Goal: Task Accomplishment & Management: Manage account settings

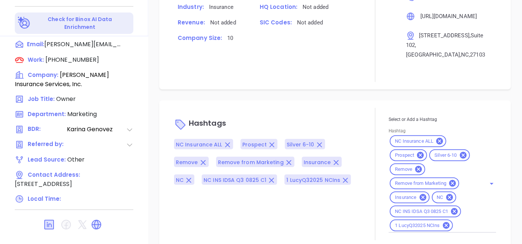
scroll to position [374, 0]
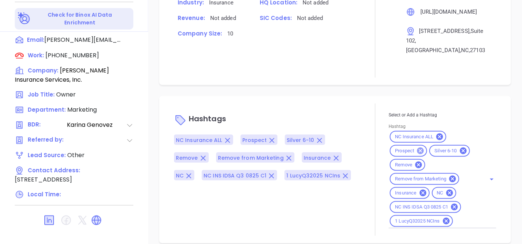
click at [419, 147] on icon at bounding box center [420, 151] width 8 height 8
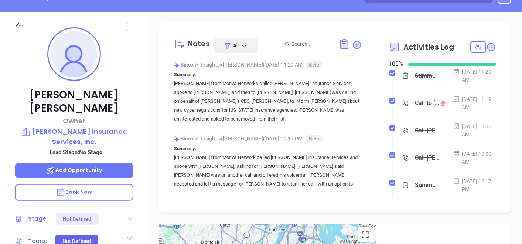
scroll to position [0, 0]
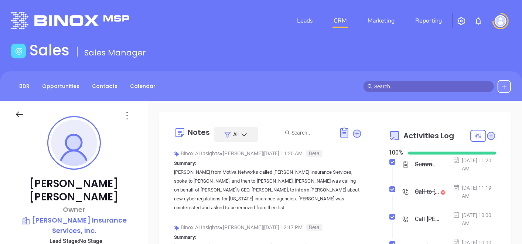
click at [28, 181] on p "Fletcher Wilson" at bounding box center [74, 190] width 119 height 27
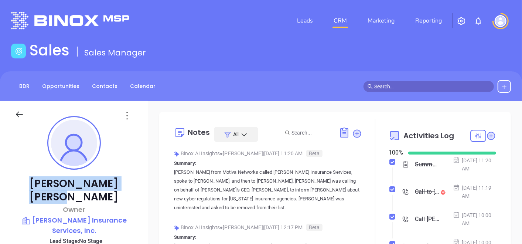
drag, startPoint x: 28, startPoint y: 181, endPoint x: 111, endPoint y: 182, distance: 82.4
click at [111, 182] on p "Fletcher Wilson" at bounding box center [74, 190] width 119 height 27
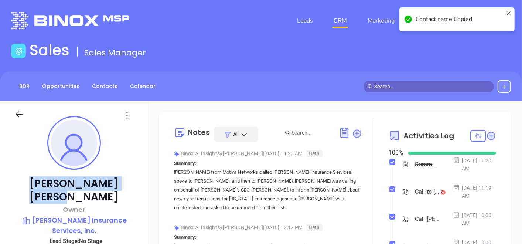
copy p "Fletcher Wilson"
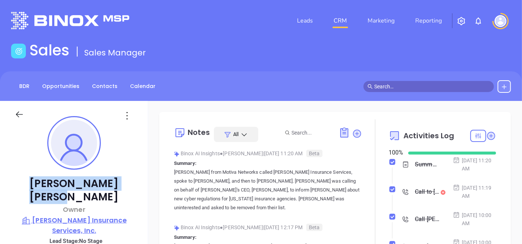
click at [58, 215] on p "Wilson Insurance Services, Inc." at bounding box center [74, 225] width 119 height 20
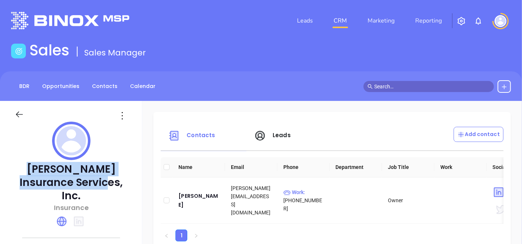
drag, startPoint x: 25, startPoint y: 168, endPoint x: 101, endPoint y: 185, distance: 78.3
click at [101, 185] on p "Wilson Insurance Services, Inc." at bounding box center [71, 183] width 113 height 40
copy p "Wilson Insurance Services, Inc"
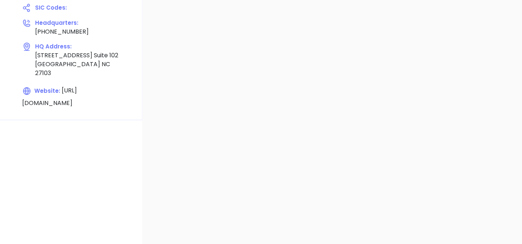
scroll to position [295, 0]
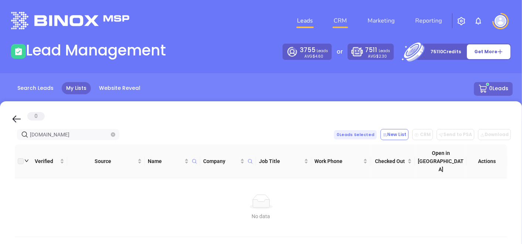
drag, startPoint x: 0, startPoint y: 0, endPoint x: 339, endPoint y: 18, distance: 339.9
click at [339, 18] on link "CRM" at bounding box center [340, 20] width 19 height 15
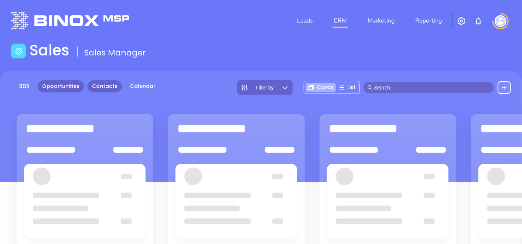
click at [101, 92] on link "Contacts" at bounding box center [105, 86] width 34 height 12
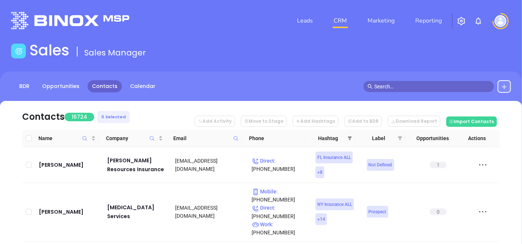
click at [348, 142] on span at bounding box center [349, 138] width 7 height 11
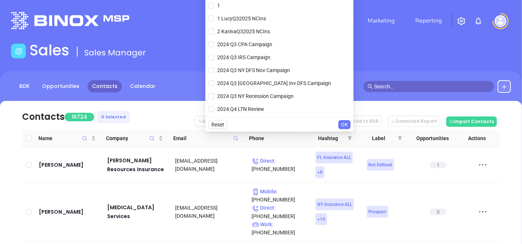
click at [408, 35] on header "Leads CRM Marketing Reporting Financial Leads Leads" at bounding box center [261, 20] width 500 height 41
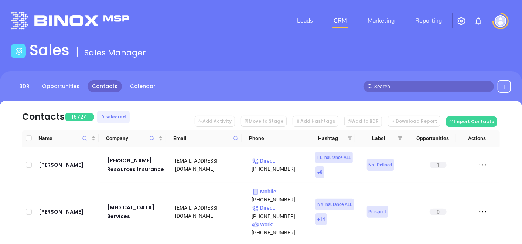
click at [349, 138] on icon "filter" at bounding box center [350, 138] width 4 height 4
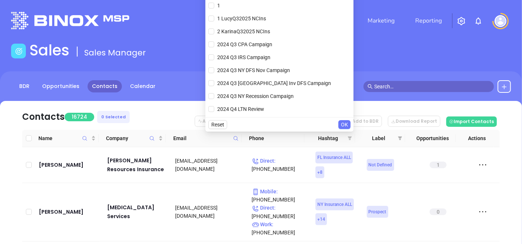
click at [349, 138] on icon "filter" at bounding box center [350, 138] width 4 height 4
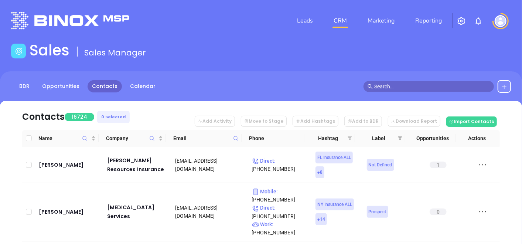
click at [349, 138] on icon "filter" at bounding box center [350, 138] width 4 height 4
drag, startPoint x: 362, startPoint y: 158, endPoint x: 325, endPoint y: 160, distance: 37.0
click at [325, 160] on tr "Dave Moore Moore Resources Insurance davem@dmins.com Direct : (727) 323-0206 FL…" at bounding box center [261, 165] width 478 height 36
drag, startPoint x: 325, startPoint y: 160, endPoint x: 284, endPoint y: 88, distance: 83.1
click at [284, 88] on div "BDR Opportunities Contacts Calendar" at bounding box center [261, 86] width 522 height 13
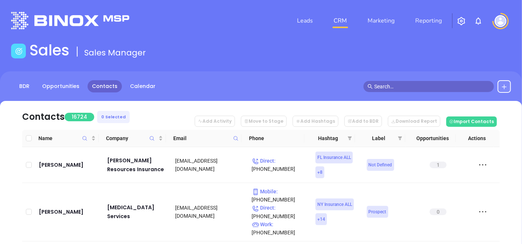
click at [281, 88] on div "BDR Opportunities Contacts Calendar" at bounding box center [261, 86] width 522 height 13
click at [349, 136] on icon "filter" at bounding box center [350, 138] width 4 height 4
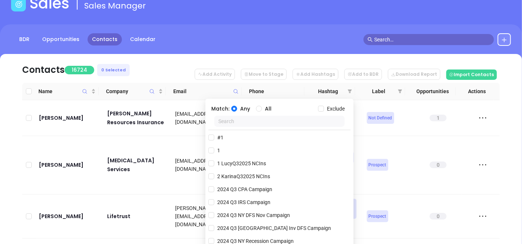
scroll to position [49, 0]
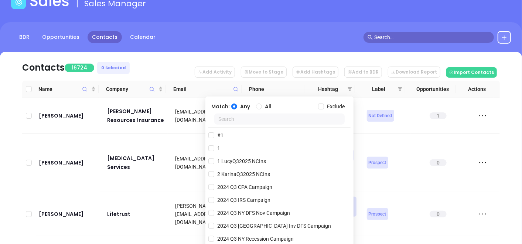
click at [286, 116] on input "text" at bounding box center [279, 118] width 130 height 11
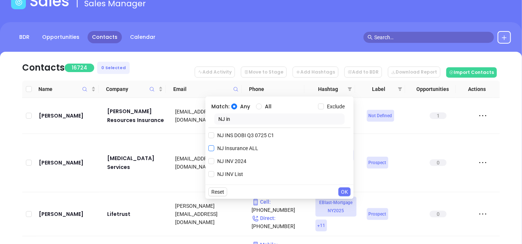
type input "NJ in"
click at [212, 145] on input "NJ Insurance ALL" at bounding box center [211, 148] width 6 height 6
checkbox input "true"
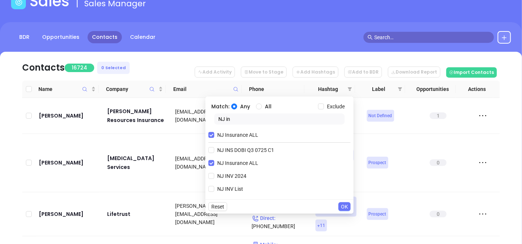
click at [242, 120] on input "NJ in" at bounding box center [279, 118] width 130 height 11
type input "N"
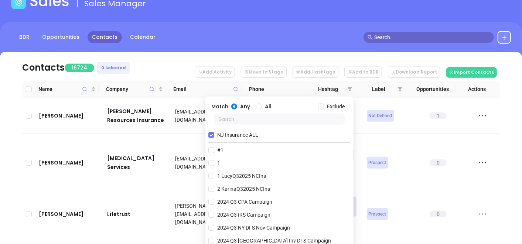
type input "n"
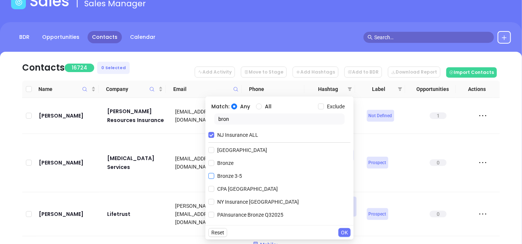
type input "bron"
click at [213, 177] on input "Bronze 3-5" at bounding box center [211, 176] width 6 height 6
checkbox input "true"
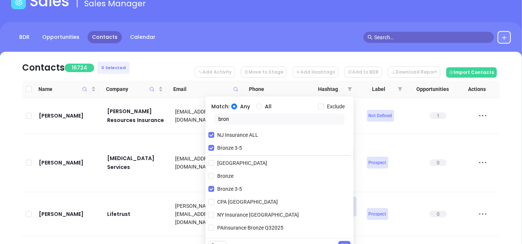
click at [344, 242] on span "OK" at bounding box center [344, 245] width 7 height 8
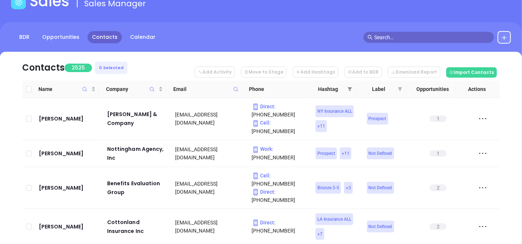
click at [349, 89] on icon "filter" at bounding box center [350, 89] width 4 height 4
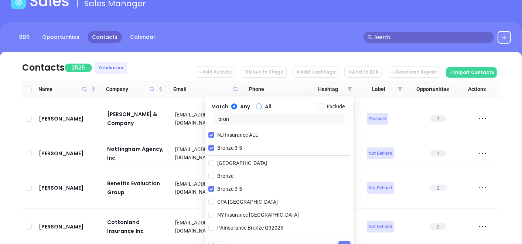
click at [261, 106] on input "All" at bounding box center [259, 106] width 6 height 6
radio input "true"
click at [322, 106] on input "Exclude" at bounding box center [321, 106] width 6 height 6
checkbox input "true"
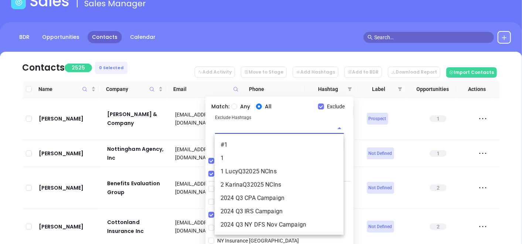
click at [284, 128] on input "text" at bounding box center [269, 128] width 108 height 11
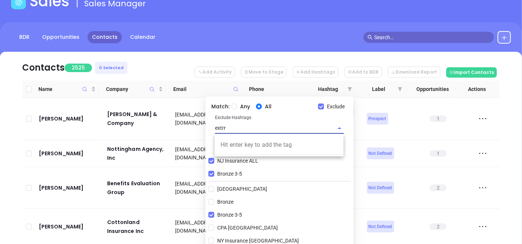
type input "extr"
click at [276, 146] on li "Extra Contact" at bounding box center [279, 144] width 129 height 13
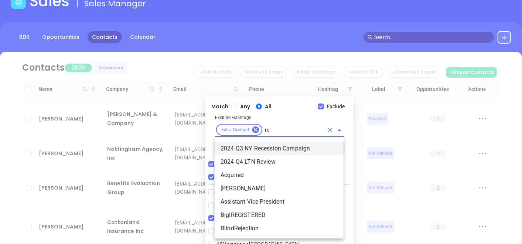
scroll to position [0, 0]
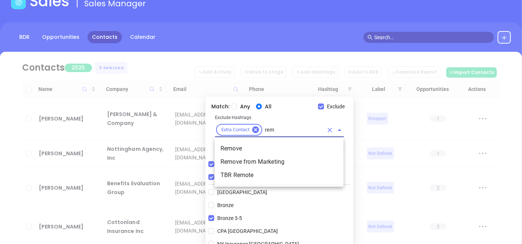
type input "remo"
click at [259, 149] on li "Remove" at bounding box center [279, 148] width 129 height 13
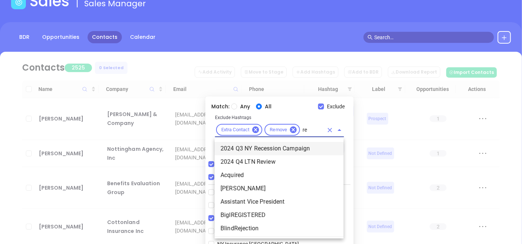
type input "rem"
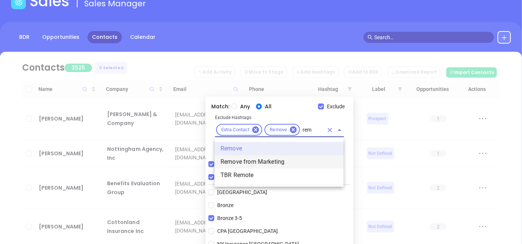
click at [259, 157] on li "Remove from Marketing" at bounding box center [279, 161] width 129 height 13
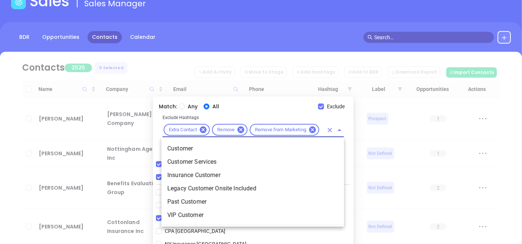
type input "custo"
click at [240, 148] on li "Customer" at bounding box center [252, 148] width 182 height 13
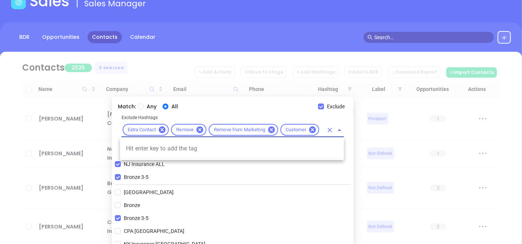
scroll to position [0, 12]
click at [321, 129] on input "avoid" at bounding box center [321, 129] width 3 height 9
click at [321, 129] on input "avoidav" at bounding box center [321, 129] width 3 height 9
click at [321, 130] on input "avoidav" at bounding box center [321, 129] width 3 height 9
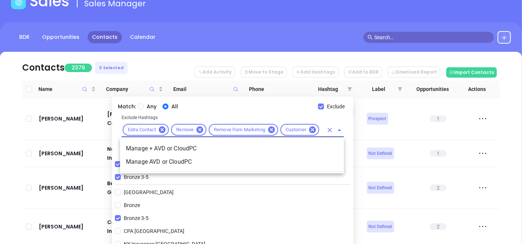
scroll to position [0, 3]
type input "v"
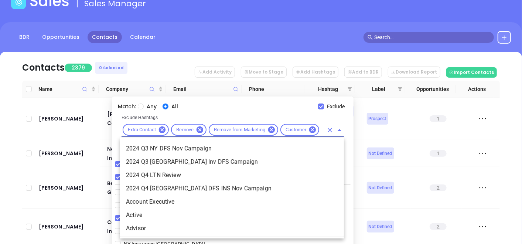
scroll to position [0, 0]
click at [313, 130] on icon at bounding box center [312, 129] width 7 height 7
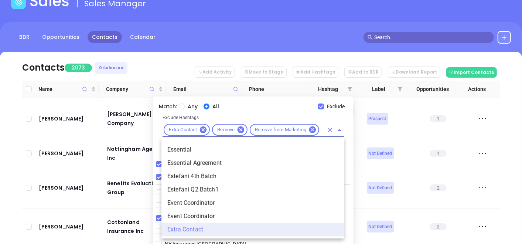
scroll to position [0, 0]
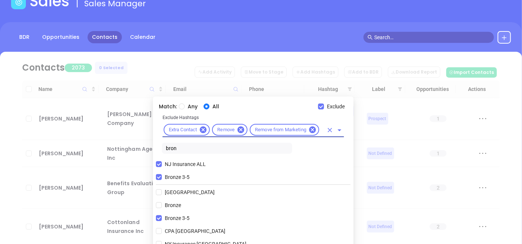
click at [321, 129] on input "text" at bounding box center [321, 129] width 3 height 9
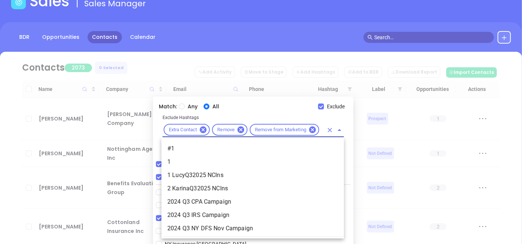
click at [321, 129] on input "text" at bounding box center [321, 129] width 3 height 9
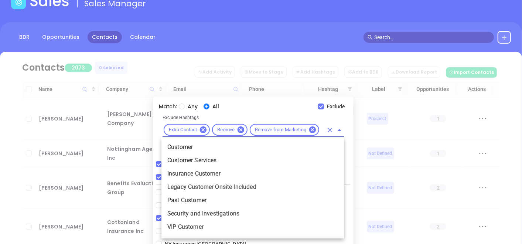
scroll to position [0, 8]
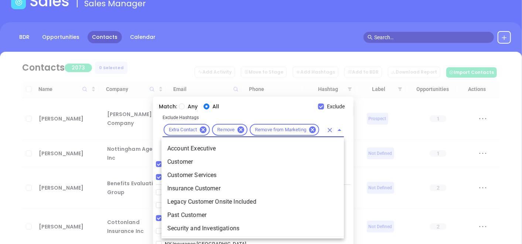
type input "cus"
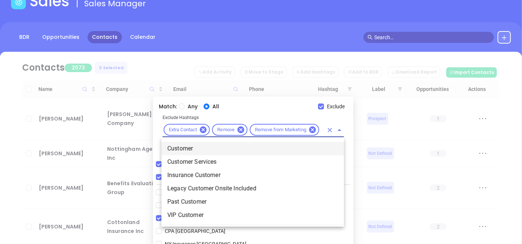
click at [305, 144] on li "Customer" at bounding box center [252, 148] width 182 height 13
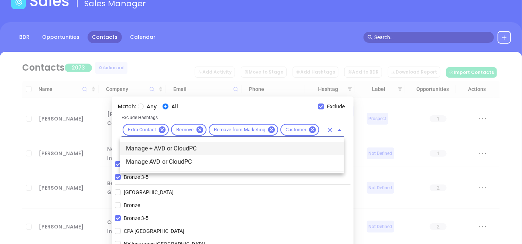
scroll to position [0, 5]
type input "a"
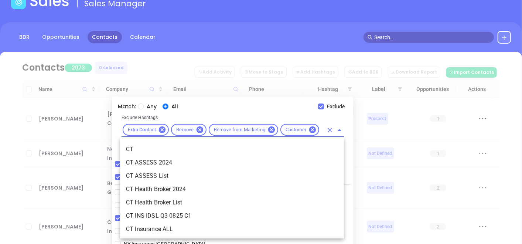
scroll to position [0, 0]
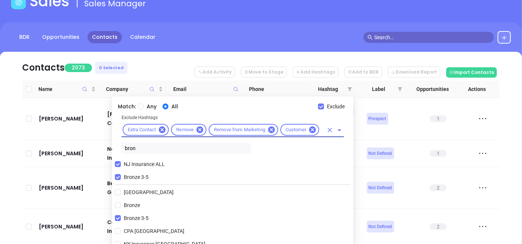
click at [323, 130] on div "Extra Contact Remove Remove from Marketing Customer" at bounding box center [233, 130] width 222 height 14
click at [321, 131] on input "text" at bounding box center [321, 129] width 3 height 9
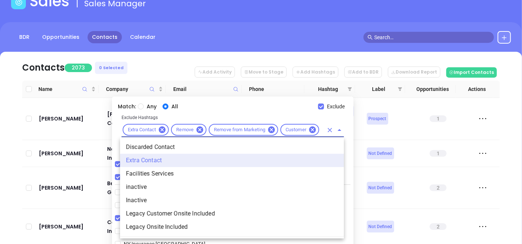
scroll to position [68, 0]
type input "acq"
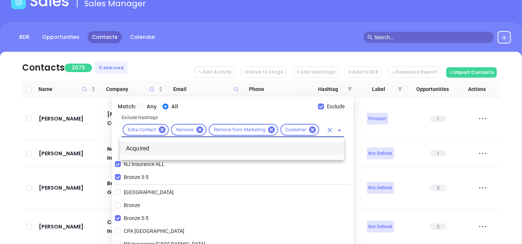
click at [311, 142] on li "Acquired" at bounding box center [232, 148] width 224 height 13
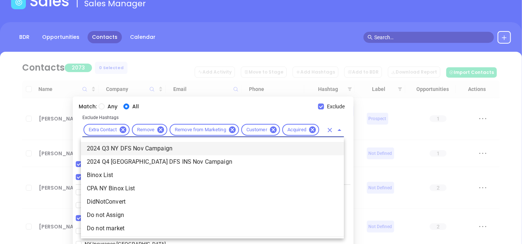
type input "not"
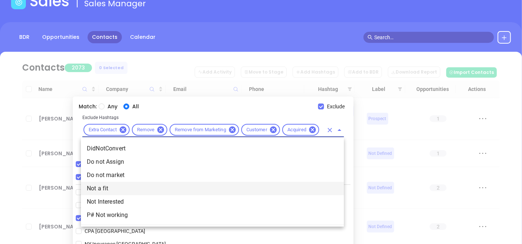
click at [269, 190] on li "Not a fit" at bounding box center [212, 188] width 263 height 13
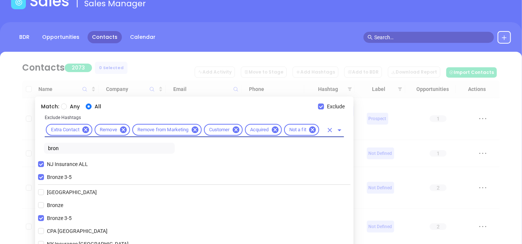
scroll to position [0, 0]
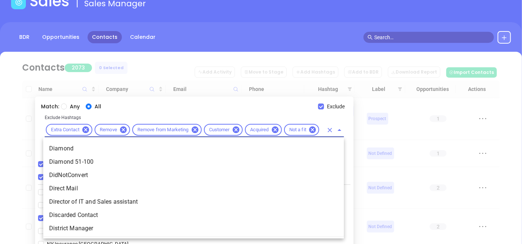
type input "dis"
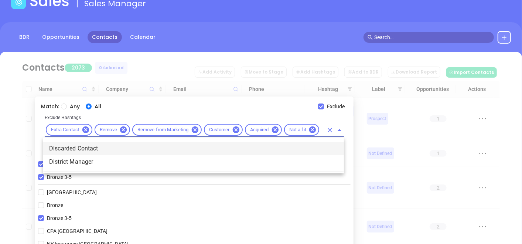
click at [299, 150] on li "Discarded Contact" at bounding box center [193, 148] width 301 height 13
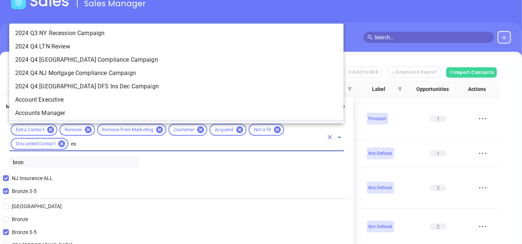
scroll to position [0, 0]
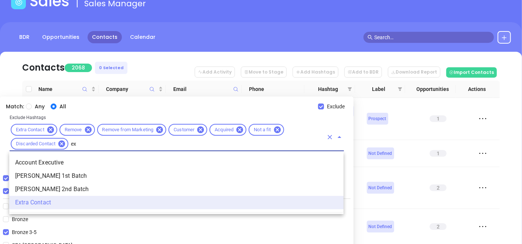
type input "e"
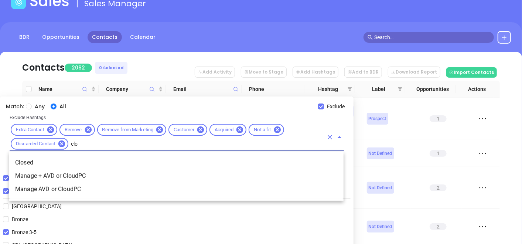
type input "clos"
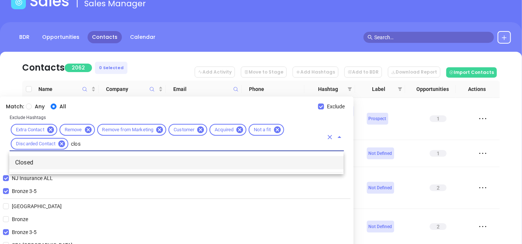
click at [216, 165] on li "Closed" at bounding box center [176, 162] width 334 height 13
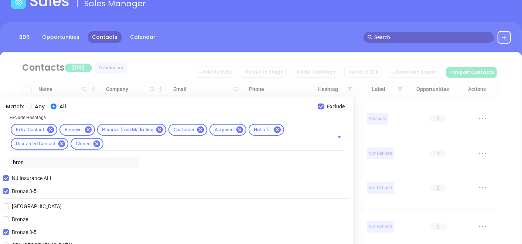
click at [319, 163] on div "Exclude Hashtags Extra Contact Remove Remove from Marketing Customer Acquired N…" at bounding box center [177, 141] width 348 height 57
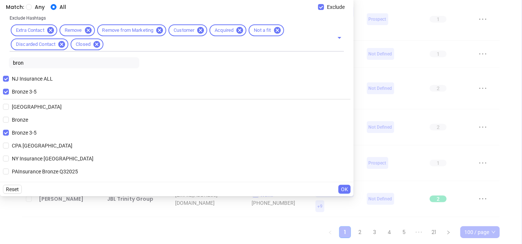
scroll to position [168, 0]
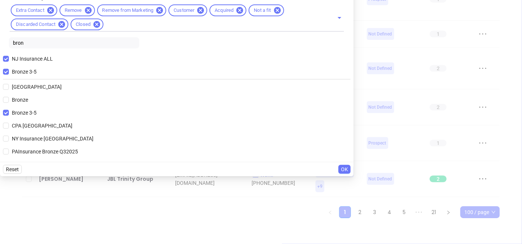
click at [341, 168] on span "OK" at bounding box center [344, 169] width 7 height 8
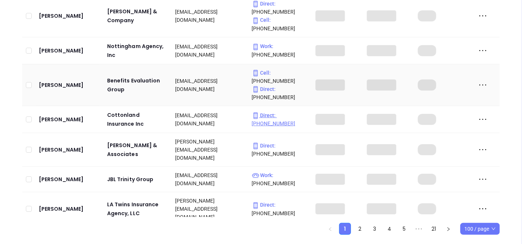
scroll to position [0, 0]
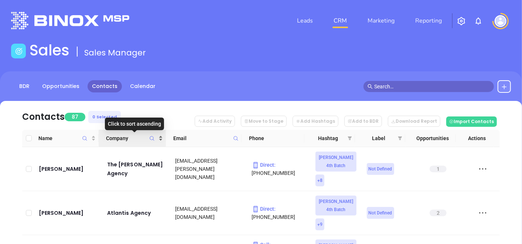
click at [162, 137] on div "Company" at bounding box center [134, 138] width 57 height 8
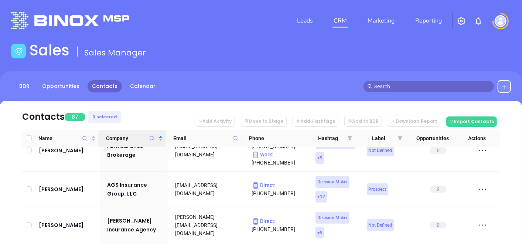
scroll to position [64, 0]
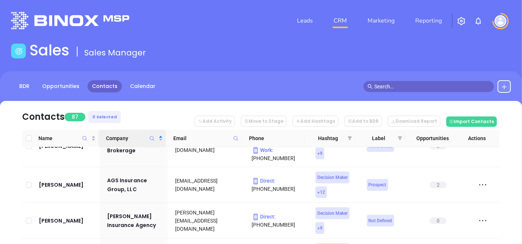
click at [11, 163] on div "Contacts 87 0 Selected Add Activity Move to Stage Add Hashtags Add to BDR Downl…" at bounding box center [261, 243] width 500 height 285
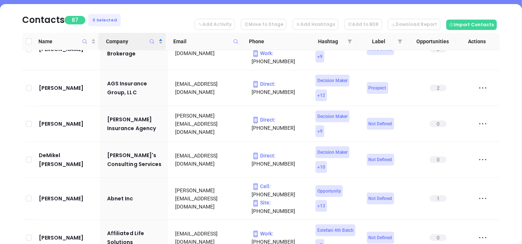
scroll to position [98, 0]
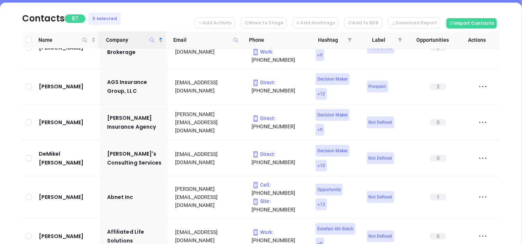
click at [14, 92] on div "Contacts 87 0 Selected Add Activity Move to Stage Add Hashtags Add to BDR Downl…" at bounding box center [261, 145] width 500 height 285
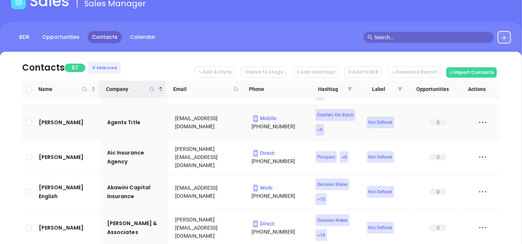
scroll to position [275, 0]
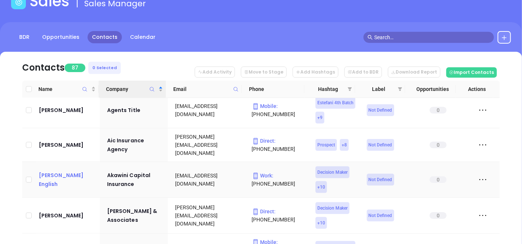
drag, startPoint x: 59, startPoint y: 177, endPoint x: 52, endPoint y: 173, distance: 8.9
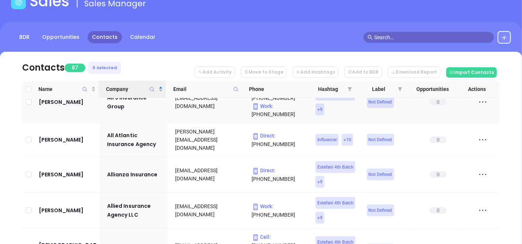
scroll to position [439, 0]
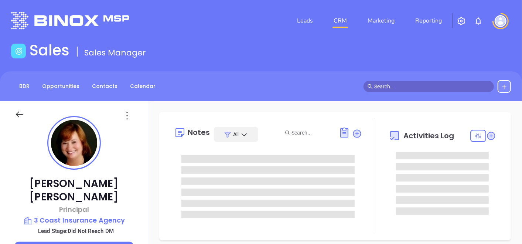
type input "[DATE]"
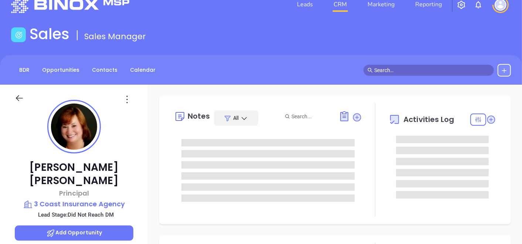
type input "[PERSON_NAME]"
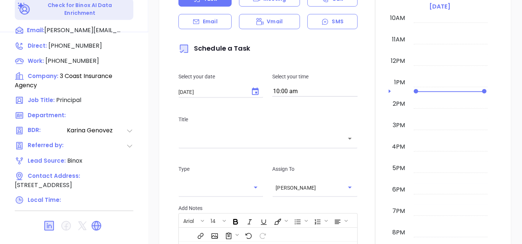
scroll to position [374, 0]
click at [153, 157] on div "New Activity Task Meeting Call Email Vmail SMS Schedule a Task Select your date…" at bounding box center [335, 150] width 374 height 425
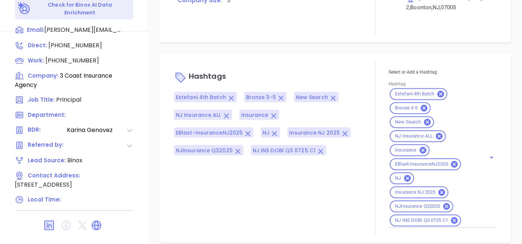
scroll to position [580, 0]
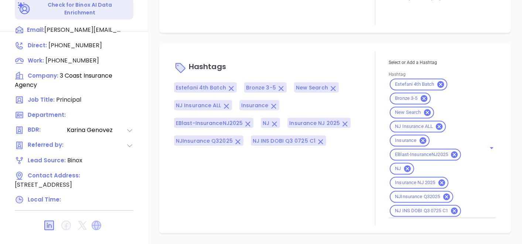
click at [95, 220] on icon at bounding box center [97, 225] width 10 height 10
click at [159, 105] on div "Hashtags Estefani 4th Batch Bronze 3-5 New Search NJ Insurance ALL Insurance EB…" at bounding box center [335, 138] width 352 height 189
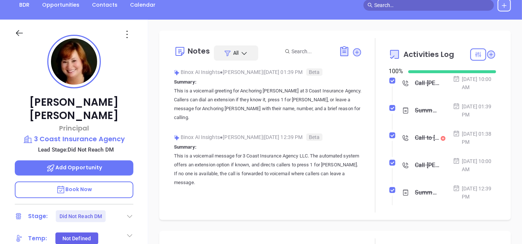
scroll to position [62, 0]
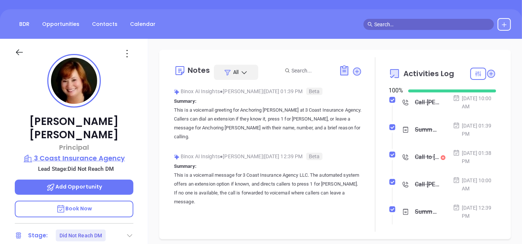
click at [88, 153] on p "3 Coast Insurance Agency" at bounding box center [74, 158] width 119 height 10
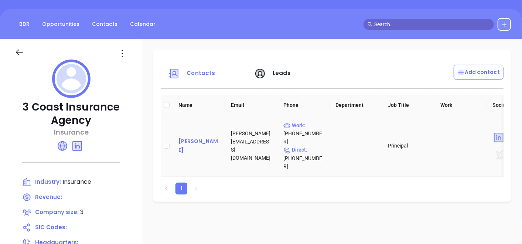
click at [185, 141] on div "Ann Corigliano" at bounding box center [198, 146] width 41 height 18
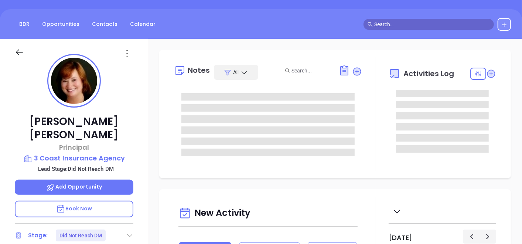
type input "[PERSON_NAME]"
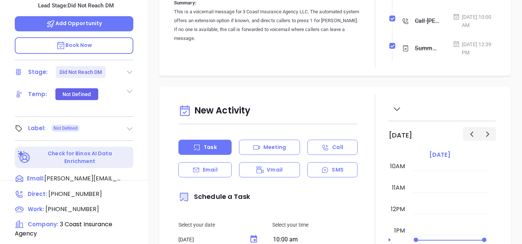
scroll to position [226, 0]
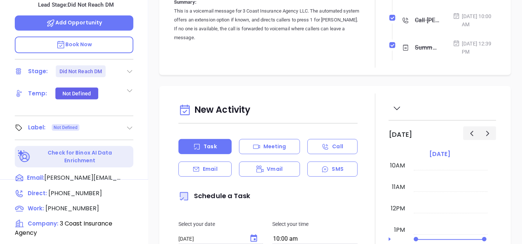
click at [126, 124] on icon at bounding box center [129, 127] width 7 height 7
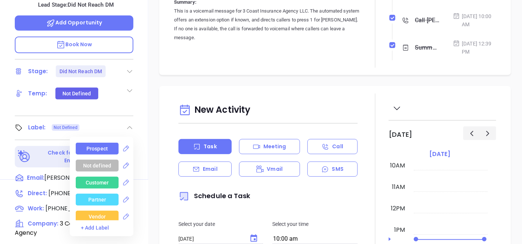
click at [110, 143] on div "Prospect" at bounding box center [97, 149] width 43 height 12
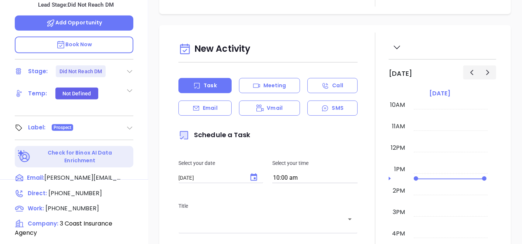
click at [149, 79] on div "New Activity Task Meeting Call Email Vmail SMS Schedule a Task Select your date…" at bounding box center [335, 236] width 374 height 423
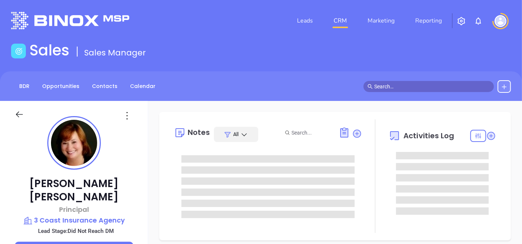
scroll to position [16, 0]
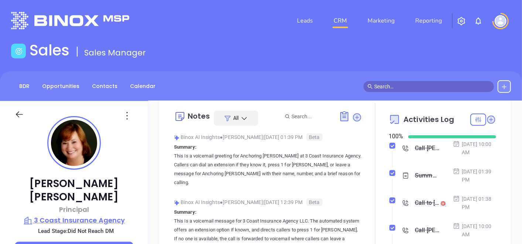
click at [89, 215] on p "3 Coast Insurance Agency" at bounding box center [74, 220] width 119 height 10
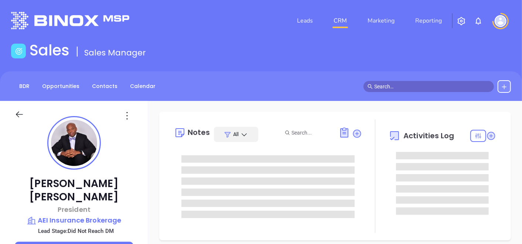
type input "[DATE]"
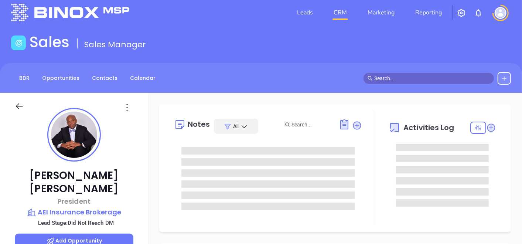
type input "[PERSON_NAME]"
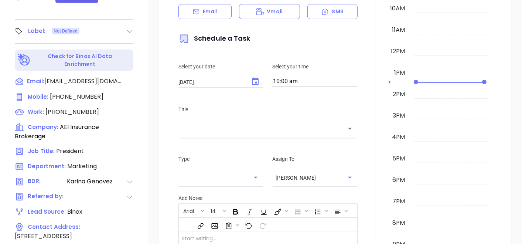
scroll to position [374, 0]
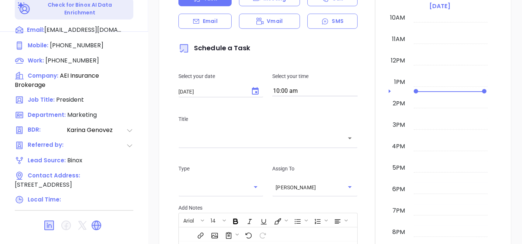
click at [367, 184] on div at bounding box center [375, 151] width 27 height 411
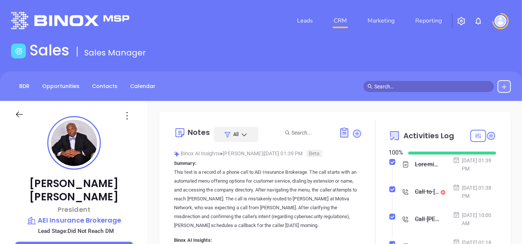
scroll to position [16, 0]
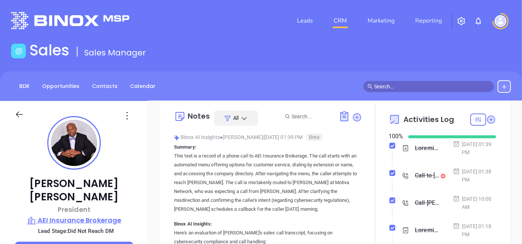
click at [106, 215] on p "AEI Insurance Brokerage" at bounding box center [74, 220] width 119 height 10
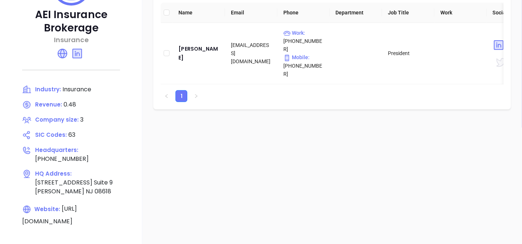
scroll to position [164, 0]
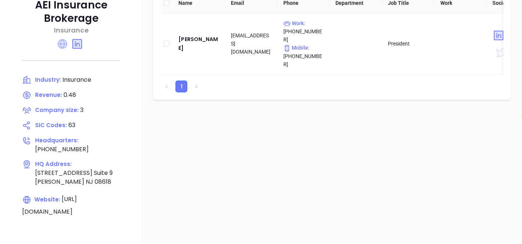
click at [64, 41] on icon at bounding box center [63, 44] width 10 height 10
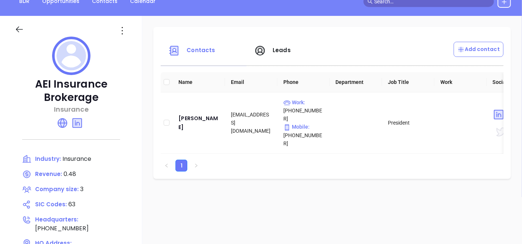
scroll to position [65, 0]
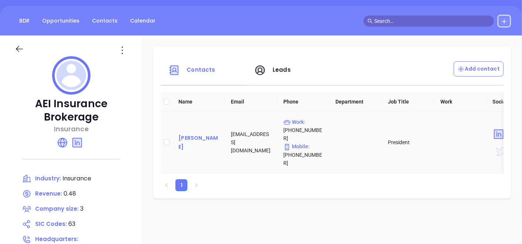
click at [187, 134] on div "James Evans" at bounding box center [198, 142] width 41 height 18
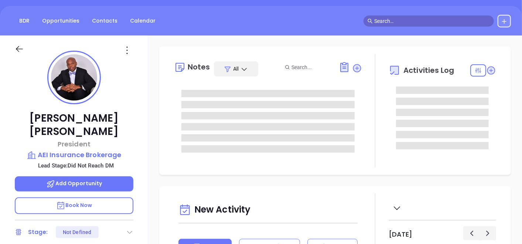
type input "[DATE]"
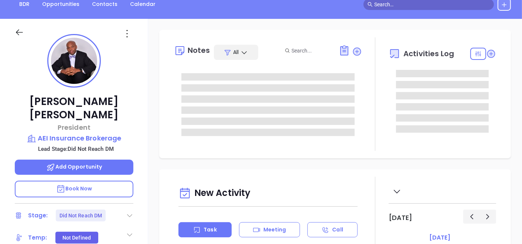
type input "[PERSON_NAME]"
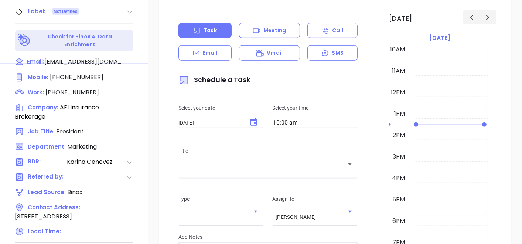
scroll to position [345, 0]
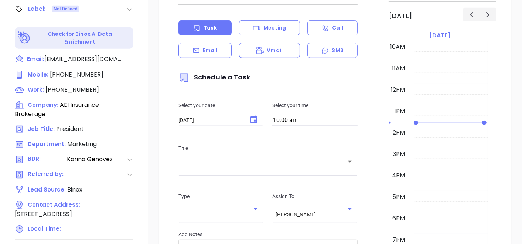
click at [131, 133] on div "Mobile : (609) 429-0336 Work : (609) 771-1313 Company: AEI Insurance Brokerage …" at bounding box center [74, 152] width 119 height 164
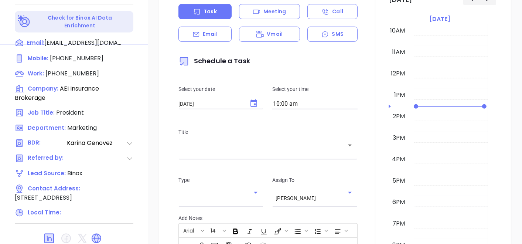
scroll to position [374, 0]
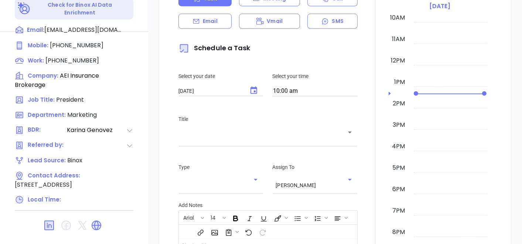
click at [362, 170] on div at bounding box center [375, 150] width 27 height 408
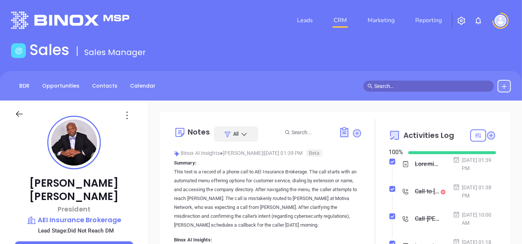
scroll to position [0, 0]
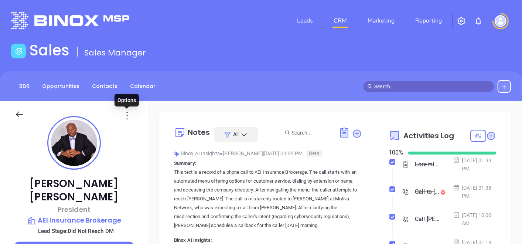
click at [122, 114] on icon at bounding box center [127, 116] width 12 height 12
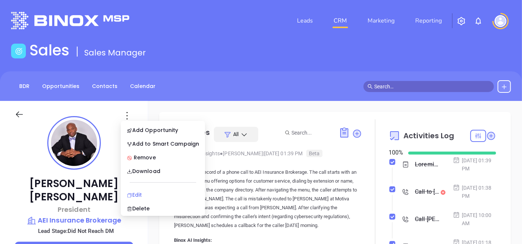
click at [137, 195] on div "Edit" at bounding box center [163, 195] width 72 height 8
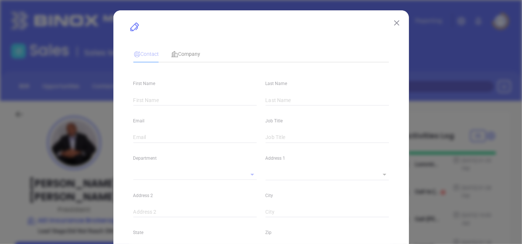
type input "James"
type input "Evans"
type input "jevans@aeiinsurance.com"
type input "President"
type textarea "1901 N Olden Ave"
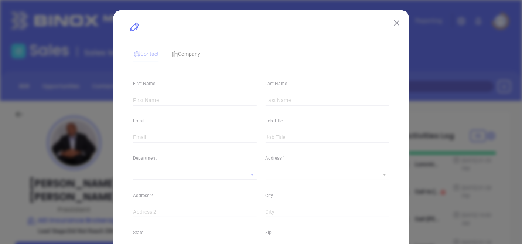
type input "1"
type input "Suite 9"
type input "Ewing"
type input "NJ"
type input "08618"
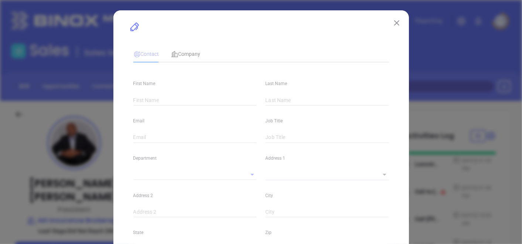
type input "www.linkedin.com/in/james-tim-evans-99980412/"
type input "Marketing"
type input "Binox"
type input "[PERSON_NAME]"
type input "Did Not Reach DM"
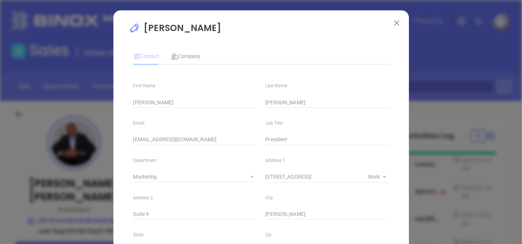
type input "(609) 771-1313"
type input "1"
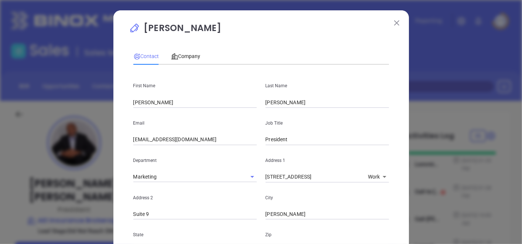
click at [158, 195] on p "Address 2" at bounding box center [194, 198] width 123 height 8
click at [182, 54] on span "Company" at bounding box center [186, 56] width 30 height 6
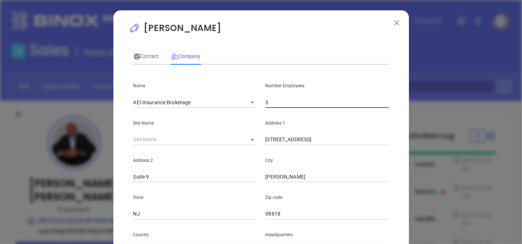
click at [285, 104] on input "3" at bounding box center [327, 102] width 123 height 11
type input "2"
click at [157, 55] on div "Contact Company" at bounding box center [166, 56] width 67 height 17
click at [146, 59] on div "Contact" at bounding box center [146, 56] width 26 height 8
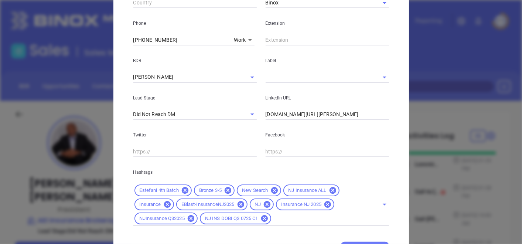
scroll to position [323, 0]
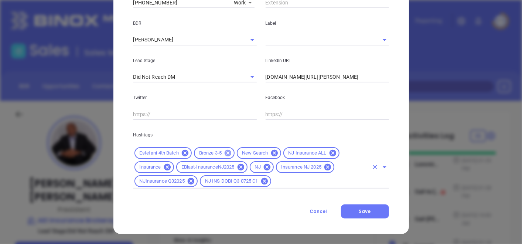
click at [225, 152] on icon at bounding box center [228, 153] width 8 height 8
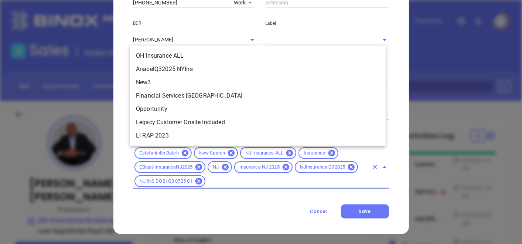
click at [237, 180] on input "text" at bounding box center [286, 181] width 161 height 9
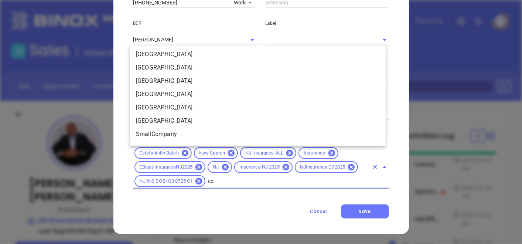
scroll to position [0, 0]
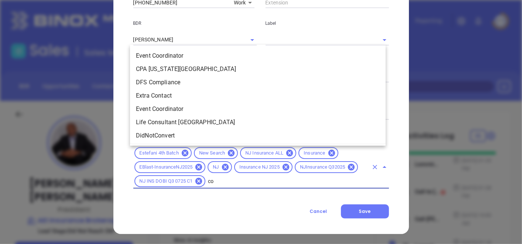
type input "cop"
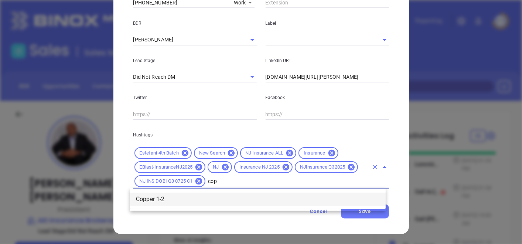
click at [241, 198] on li "Copper 1-2" at bounding box center [258, 198] width 256 height 13
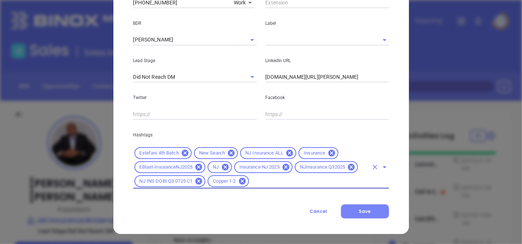
click at [359, 210] on span "Save" at bounding box center [365, 211] width 12 height 6
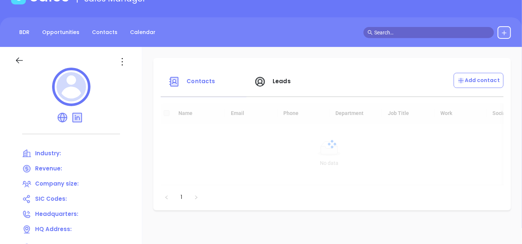
scroll to position [65, 0]
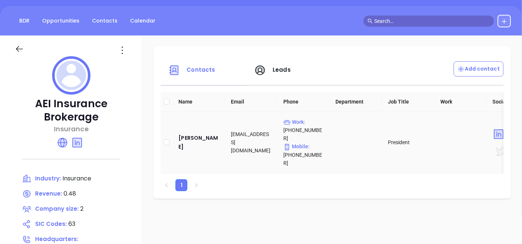
click at [207, 139] on td "James Evans" at bounding box center [198, 142] width 52 height 61
click at [197, 134] on div "James Evans" at bounding box center [198, 142] width 41 height 18
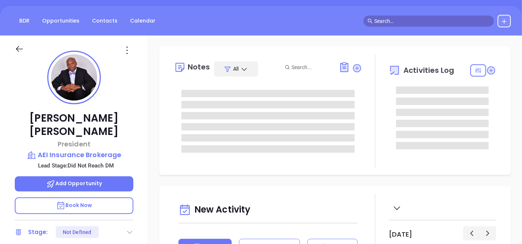
scroll to position [214, 0]
type input "[PERSON_NAME]"
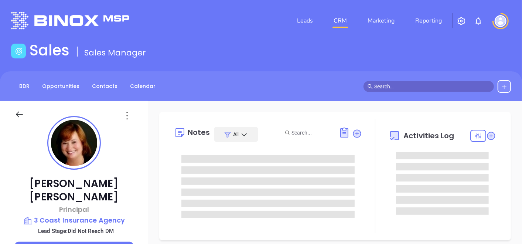
type input "[DATE]"
type input "[PERSON_NAME]"
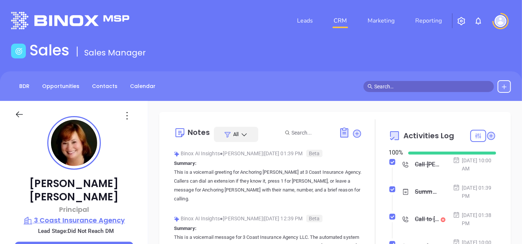
click at [64, 215] on p "3 Coast Insurance Agency" at bounding box center [74, 220] width 119 height 10
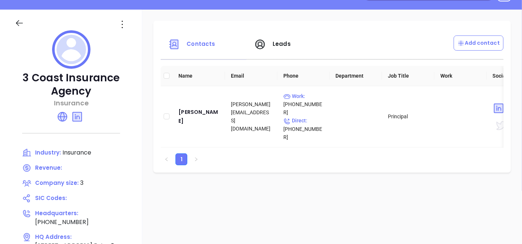
scroll to position [98, 0]
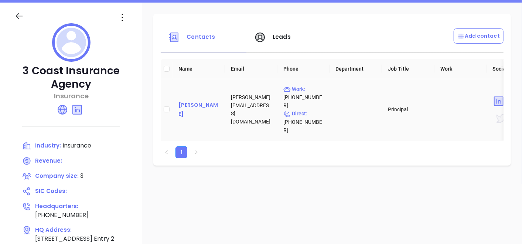
click at [201, 100] on div "[PERSON_NAME]" at bounding box center [198, 109] width 41 height 18
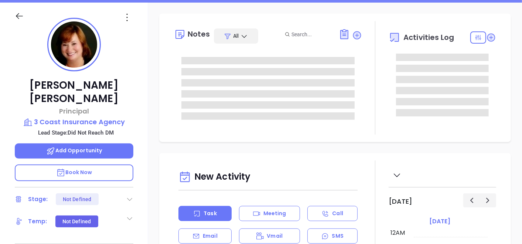
scroll to position [214, 0]
type input "[PERSON_NAME]"
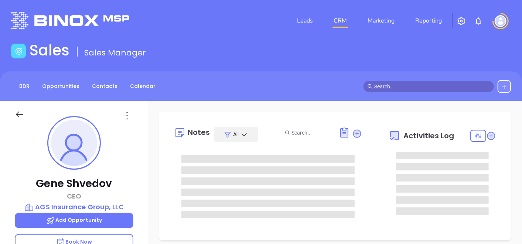
type input "[DATE]"
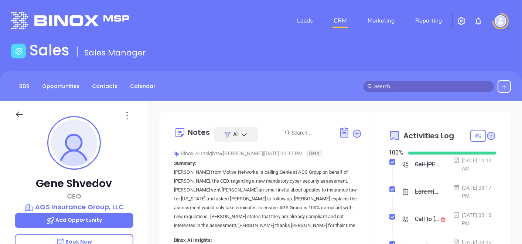
type input "[PERSON_NAME]"
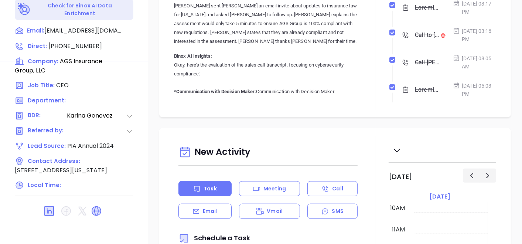
scroll to position [374, 0]
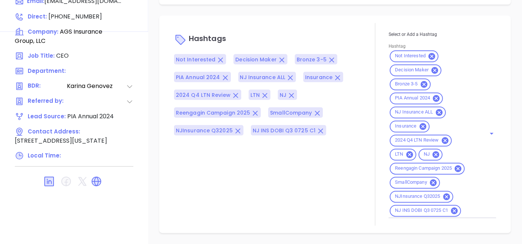
scroll to position [781, 0]
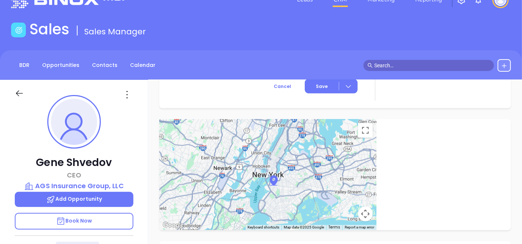
scroll to position [0, 0]
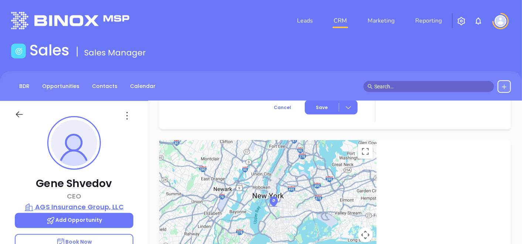
click at [106, 203] on p "AGS Insurance Group, LLC" at bounding box center [74, 207] width 119 height 10
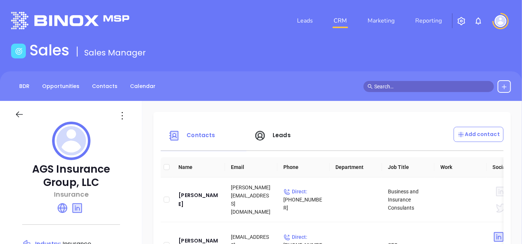
click at [68, 211] on icon at bounding box center [63, 208] width 12 height 12
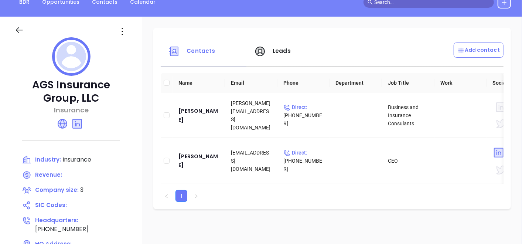
scroll to position [82, 0]
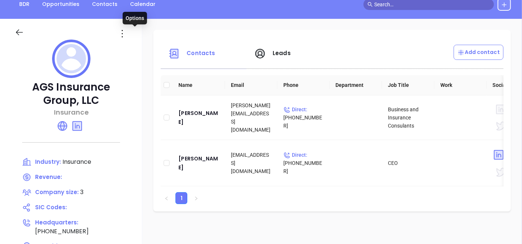
click at [128, 30] on icon at bounding box center [122, 34] width 12 height 12
click at [139, 46] on icon at bounding box center [138, 49] width 6 height 6
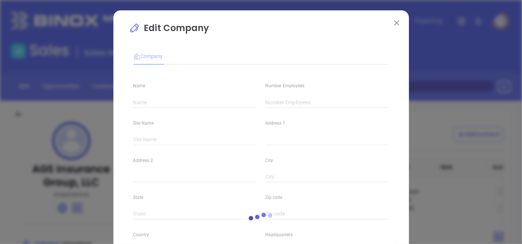
type input "AGS Insurance Group, LLC"
type input "3"
type input "Main"
type input "[STREET_ADDRESS]"
type input "Suite 20"
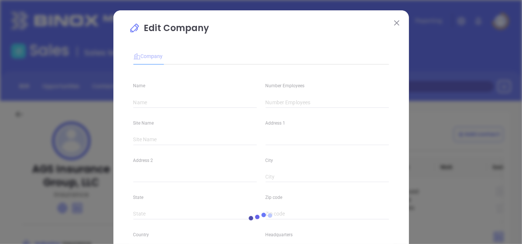
type input "Sayreville"
type input "[US_STATE]"
type input "08872"
type input "[GEOGRAPHIC_DATA]"
type input "[PHONE_NUMBER]"
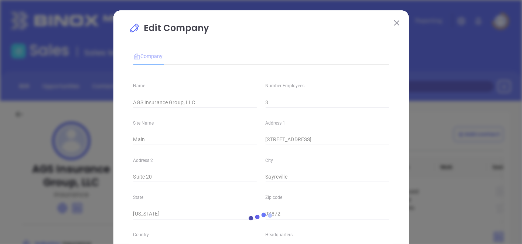
type input "Insurance"
type input "[URL][DOMAIN_NAME]"
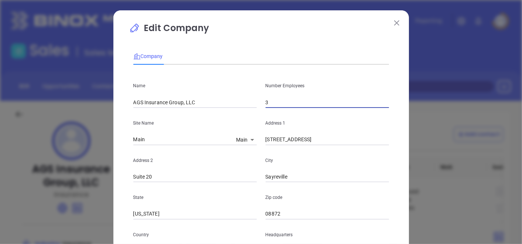
click at [305, 105] on input "3" at bounding box center [327, 102] width 123 height 11
type input "2"
click at [123, 189] on div "Edit Company Company Name AGS Insurance Group, LLC Number Employees 2 Site Name…" at bounding box center [260, 211] width 295 height 403
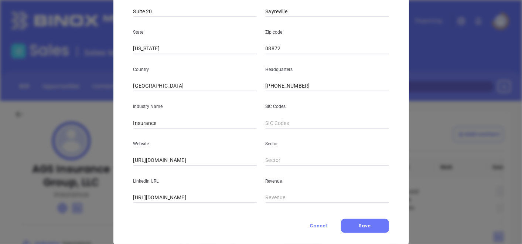
scroll to position [180, 0]
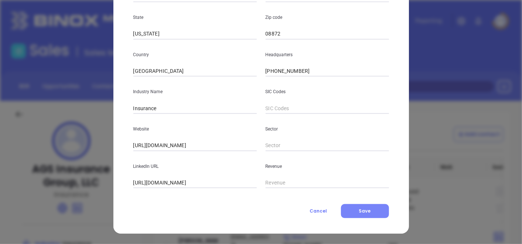
click at [349, 213] on button "Save" at bounding box center [365, 211] width 48 height 14
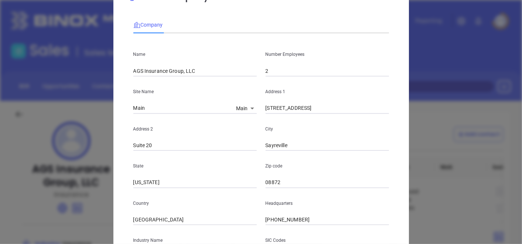
scroll to position [0, 0]
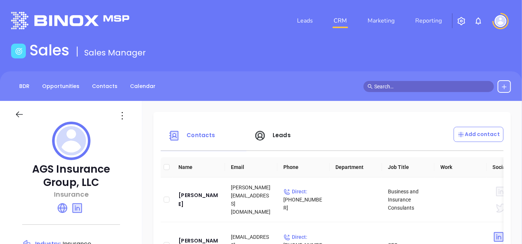
click at [19, 112] on icon at bounding box center [19, 114] width 9 height 9
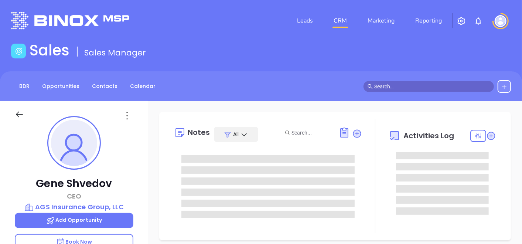
type input "[DATE]"
type input "[PERSON_NAME]"
click at [127, 114] on icon at bounding box center [127, 116] width 12 height 12
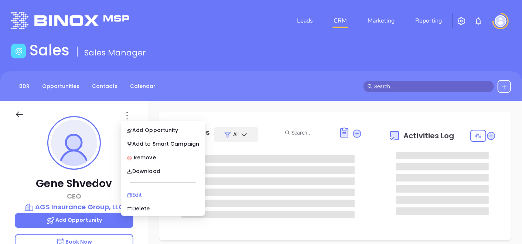
click at [139, 191] on div "Edit" at bounding box center [163, 195] width 72 height 8
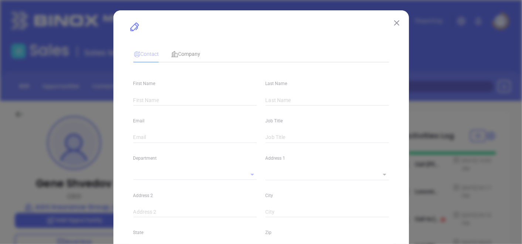
type input "Gene"
type input "Shvedov"
type input "gene@agsgrp.com"
type input "CEO"
type textarea "4000 Bordentown Avenue"
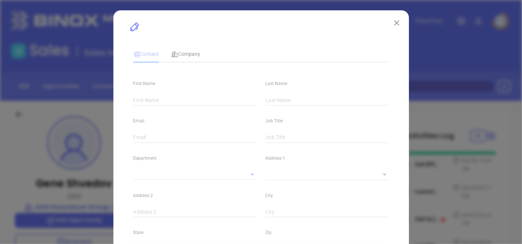
type input "1"
type input "Suite 20"
type input "Sayreville"
type input "New Jersey"
type input "08872"
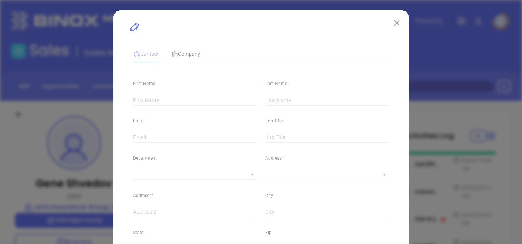
type input "United States"
type input "www.linkedin.com/in/gene-s-a7b6186"
type input "PIA Annual 2024"
type input "[PERSON_NAME]"
type input "Not interested."
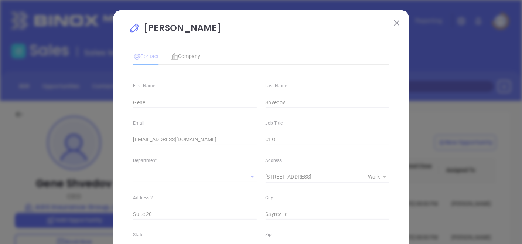
type input "1"
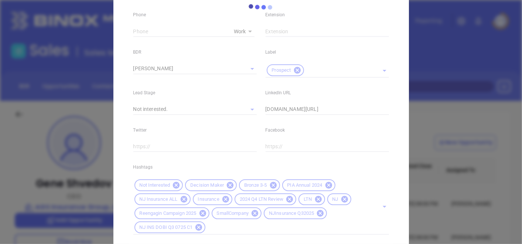
scroll to position [341, 0]
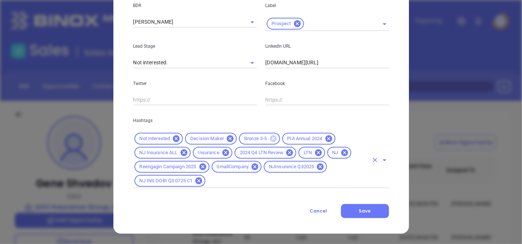
click at [270, 139] on icon at bounding box center [273, 138] width 7 height 7
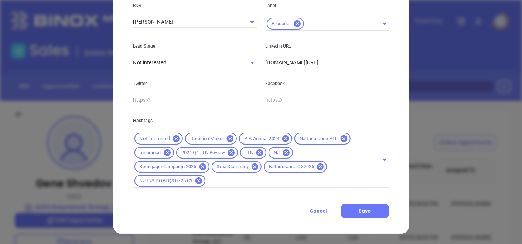
drag, startPoint x: 225, startPoint y: 189, endPoint x: 226, endPoint y: 185, distance: 4.2
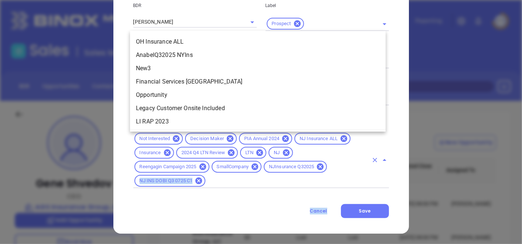
click at [226, 185] on input "text" at bounding box center [286, 180] width 161 height 9
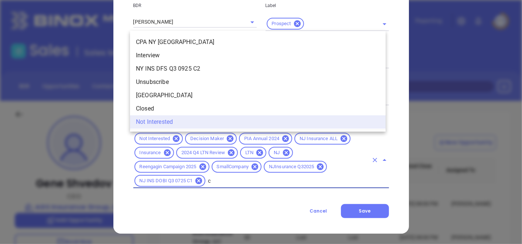
scroll to position [0, 0]
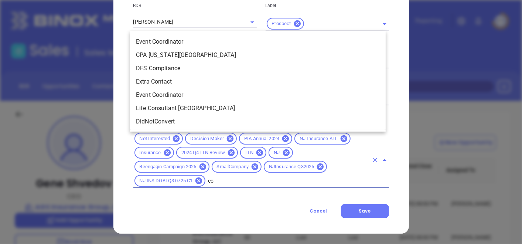
type input "cop"
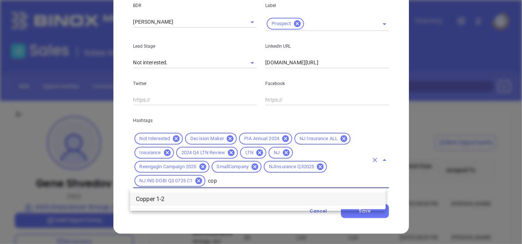
click at [225, 198] on li "Copper 1-2" at bounding box center [258, 198] width 256 height 13
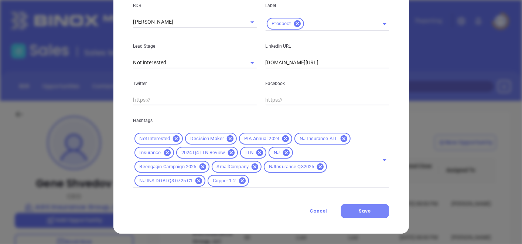
click at [366, 212] on span "Save" at bounding box center [365, 211] width 12 height 6
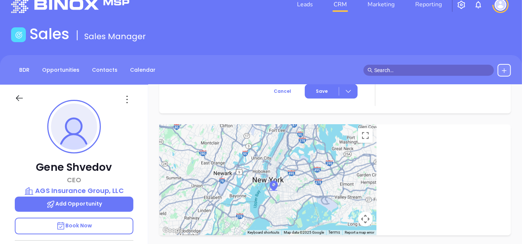
scroll to position [794, 0]
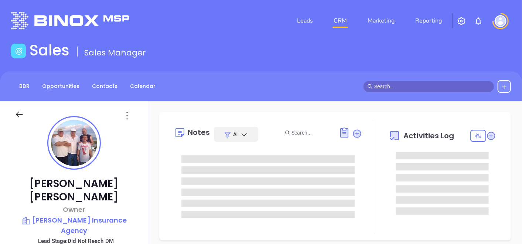
type input "[DATE]"
type input "[PERSON_NAME]"
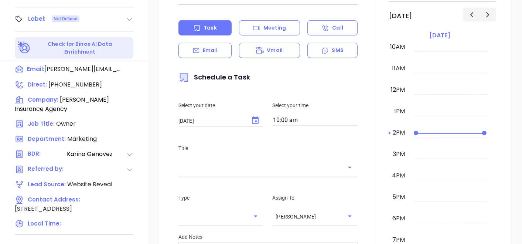
scroll to position [374, 0]
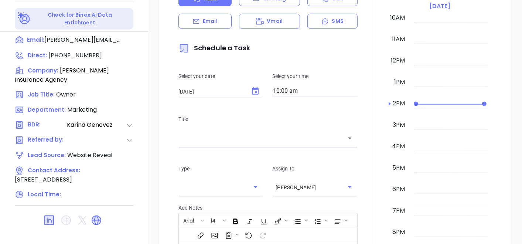
click at [366, 147] on div at bounding box center [375, 151] width 27 height 411
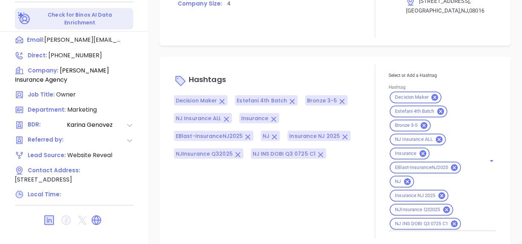
scroll to position [589, 0]
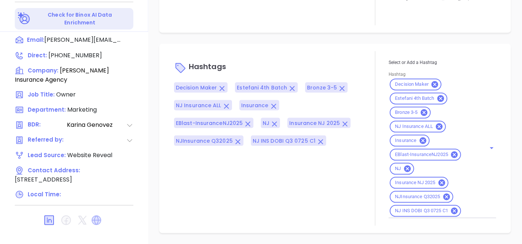
click at [97, 215] on icon at bounding box center [97, 220] width 10 height 10
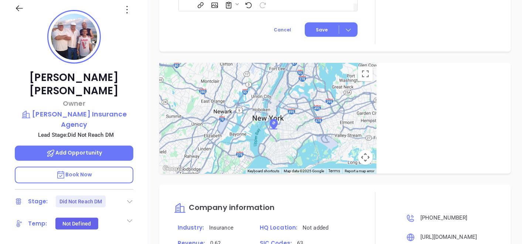
scroll to position [45, 0]
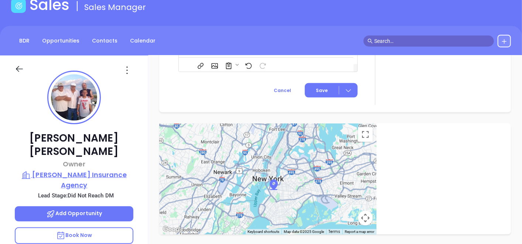
click at [82, 170] on p "[PERSON_NAME] Insurance Agency" at bounding box center [74, 180] width 119 height 20
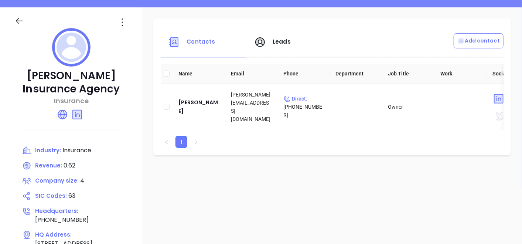
scroll to position [78, 0]
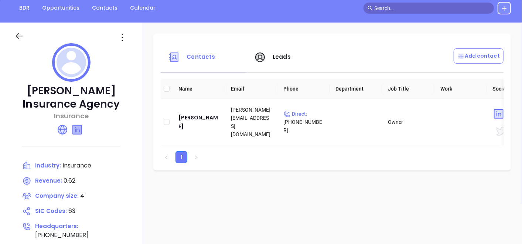
click at [78, 131] on icon at bounding box center [77, 129] width 9 height 9
click at [124, 37] on icon at bounding box center [122, 37] width 12 height 12
click at [129, 51] on div "Edit" at bounding box center [156, 52] width 67 height 8
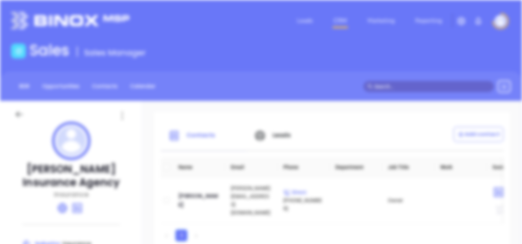
scroll to position [0, 0]
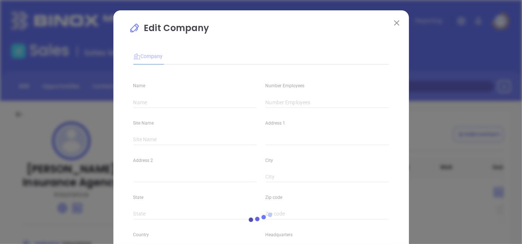
type input "[PERSON_NAME] Insurance Agency"
type input "4"
type input "[STREET_ADDRESS]"
type input "[GEOGRAPHIC_DATA]"
type input "NJ"
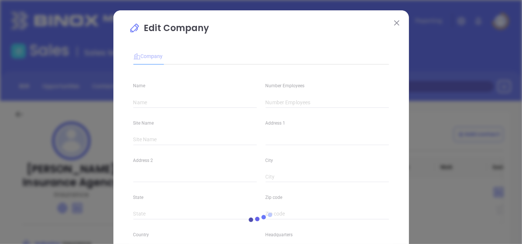
type input "08016"
type input "[PHONE_NUMBER]"
type input "Insurance"
type input "63"
type input "[URL][DOMAIN_NAME]"
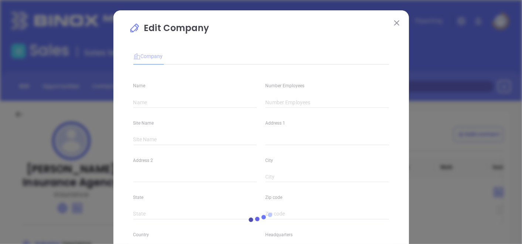
type input "Finance and Insurance"
type input "[DOMAIN_NAME][URL][PERSON_NAME]"
type input "0.62"
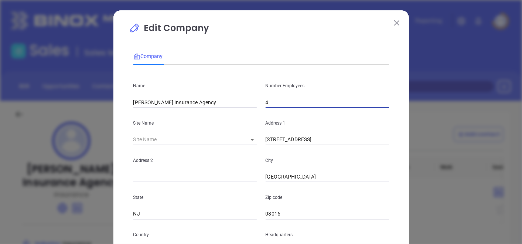
click at [280, 104] on input "4" at bounding box center [327, 102] width 123 height 11
type input "3"
click at [120, 119] on div "Edit Company Company Name [PERSON_NAME] Insurance Agency Number Employees 3 Sit…" at bounding box center [260, 211] width 295 height 403
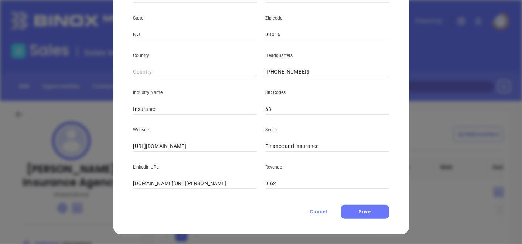
scroll to position [180, 0]
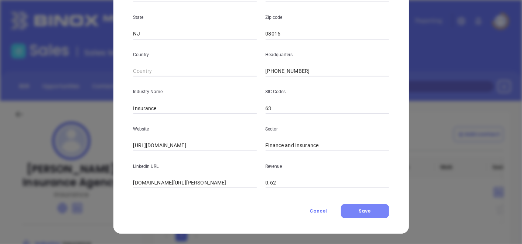
click at [366, 206] on button "Save" at bounding box center [365, 211] width 48 height 14
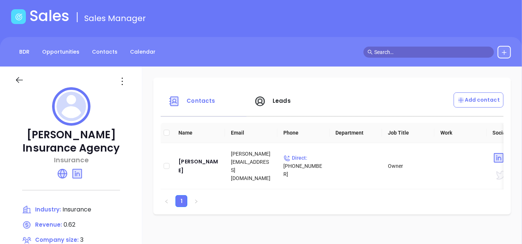
scroll to position [33, 0]
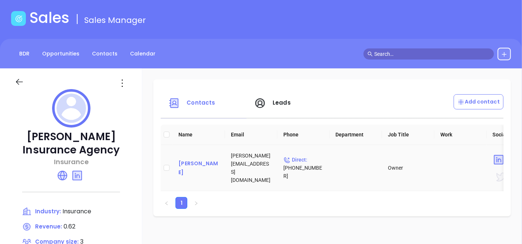
click at [195, 167] on div "[PERSON_NAME]" at bounding box center [198, 168] width 41 height 18
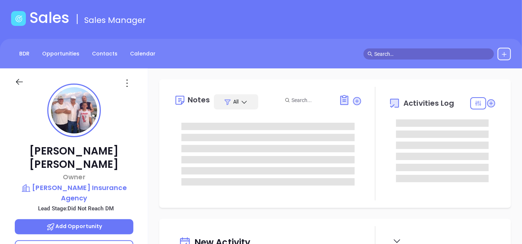
type input "[DATE]"
type input "[PERSON_NAME]"
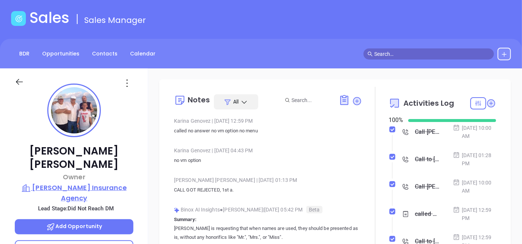
click at [61, 182] on p "[PERSON_NAME] Insurance Agency" at bounding box center [74, 192] width 119 height 20
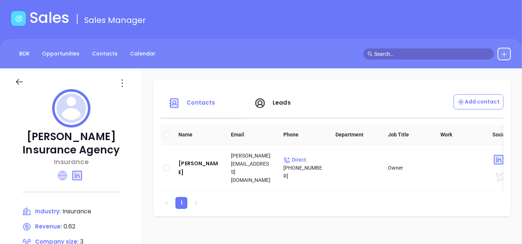
click at [62, 175] on icon at bounding box center [63, 176] width 10 height 10
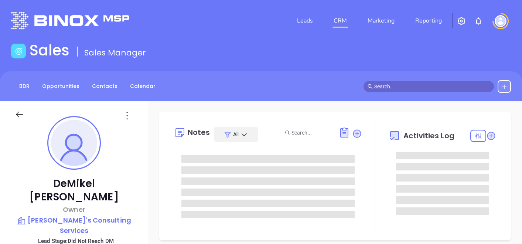
type input "[PERSON_NAME]"
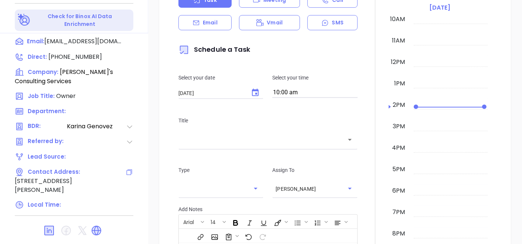
scroll to position [374, 0]
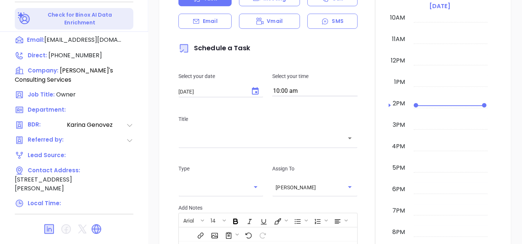
click at [101, 223] on icon at bounding box center [96, 229] width 12 height 12
click at [148, 60] on div "New Activity Task Meeting Call Email Vmail SMS Schedule a Task Select your date…" at bounding box center [335, 150] width 374 height 425
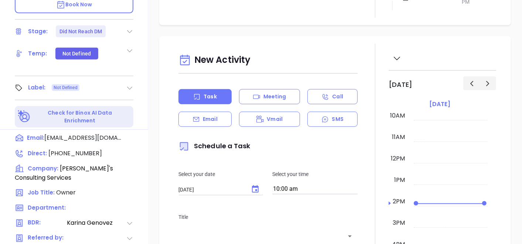
scroll to position [259, 0]
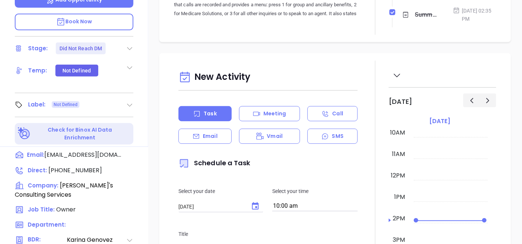
click at [131, 101] on icon at bounding box center [129, 104] width 7 height 7
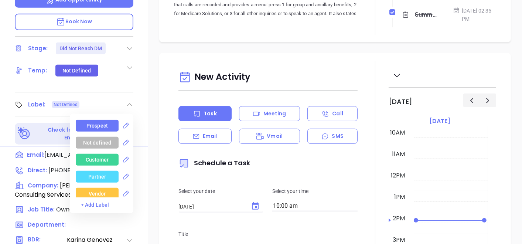
click at [107, 120] on div "Prospect" at bounding box center [97, 126] width 43 height 12
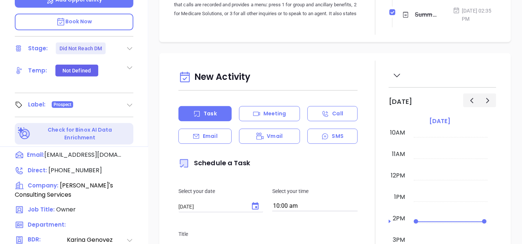
click at [154, 42] on div "Notes All Binox AI Insights ● [PERSON_NAME] | [DATE] 11:15 AM Beta Summary: Thi…" at bounding box center [335, 100] width 374 height 517
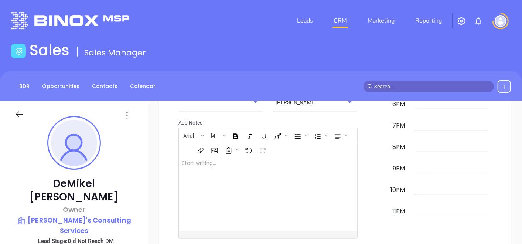
scroll to position [459, 0]
click at [150, 152] on div "New Activity Task Meeting Call Email Vmail SMS Schedule a Task Select your date…" at bounding box center [335, 65] width 374 height 425
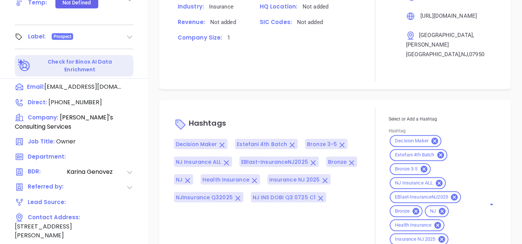
scroll to position [374, 0]
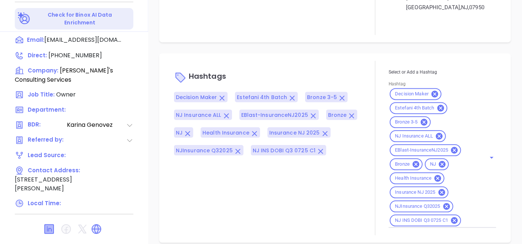
click at [49, 225] on icon at bounding box center [49, 229] width 9 height 9
click at [414, 161] on icon at bounding box center [416, 164] width 7 height 7
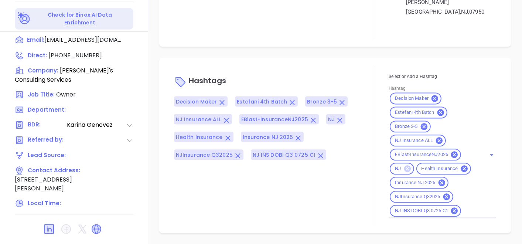
scroll to position [566, 0]
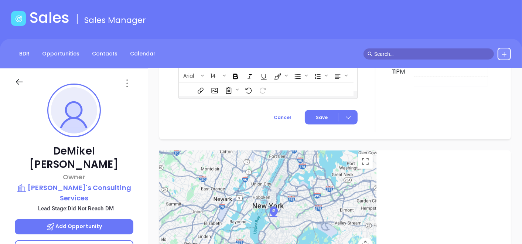
scroll to position [0, 0]
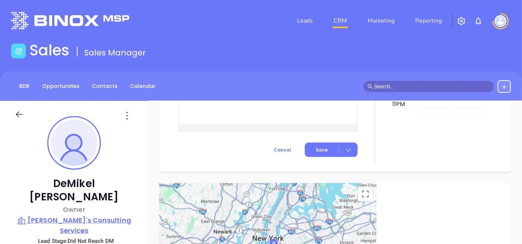
click at [103, 215] on p "[PERSON_NAME]'s Consulting Services" at bounding box center [74, 225] width 119 height 20
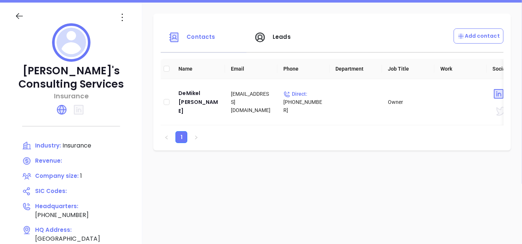
scroll to position [82, 0]
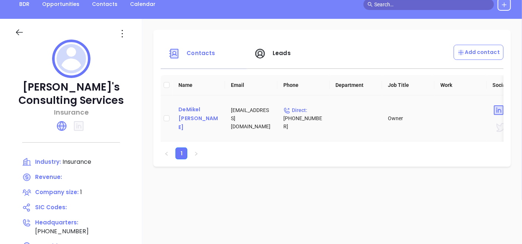
click at [200, 116] on div "DeMikel [PERSON_NAME]" at bounding box center [198, 118] width 41 height 27
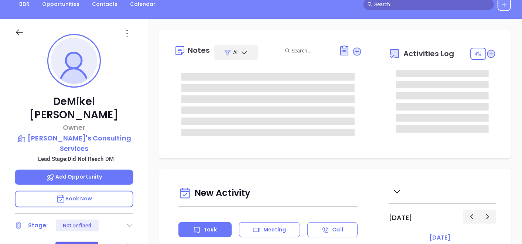
type input "[DATE]"
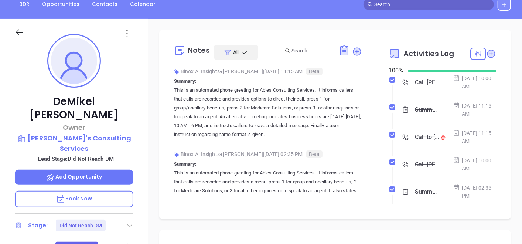
type input "[PERSON_NAME]"
click at [128, 35] on icon at bounding box center [127, 34] width 12 height 12
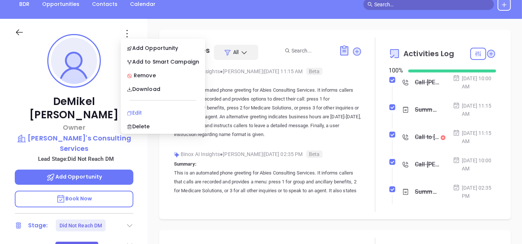
click at [132, 113] on div "Edit" at bounding box center [163, 113] width 72 height 8
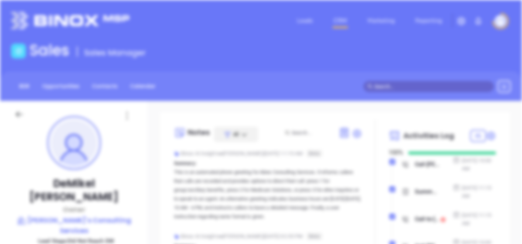
scroll to position [0, 0]
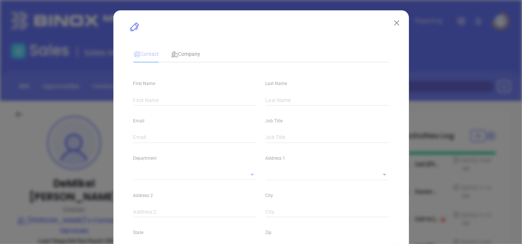
type input "DeMikel"
type input "[PERSON_NAME]"
type input "[EMAIL_ADDRESS][DOMAIN_NAME]"
type input "Owner"
type textarea "[GEOGRAPHIC_DATA]"
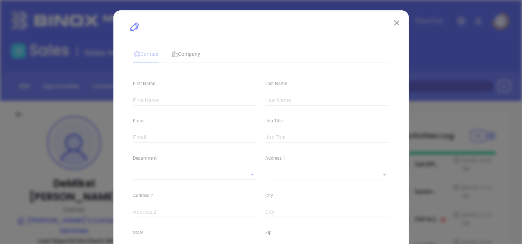
type input "1"
type input "[PERSON_NAME][GEOGRAPHIC_DATA]"
type input "NJ"
type input "07950"
type input "[DOMAIN_NAME][URL]"
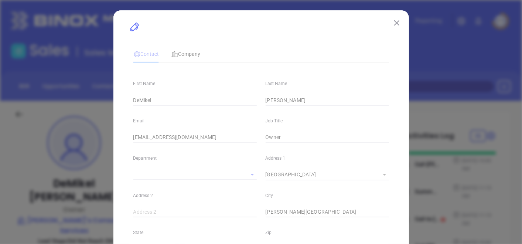
type input "[PERSON_NAME]"
type input "Did Not Reach DM"
type input "1"
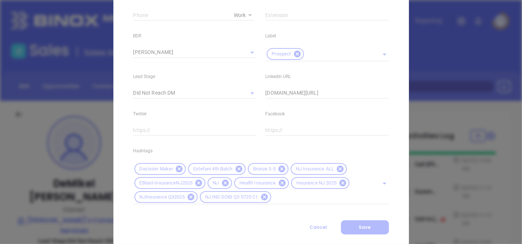
scroll to position [312, 0]
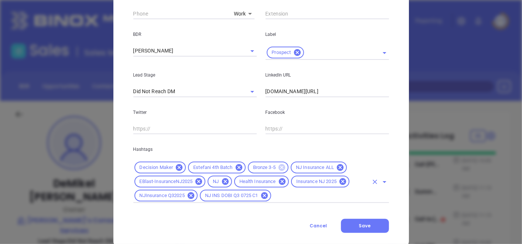
click at [281, 167] on icon at bounding box center [281, 167] width 7 height 7
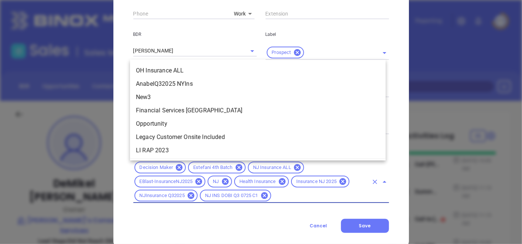
click at [287, 194] on input "text" at bounding box center [320, 195] width 96 height 9
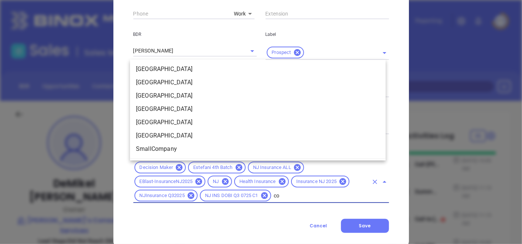
scroll to position [0, 0]
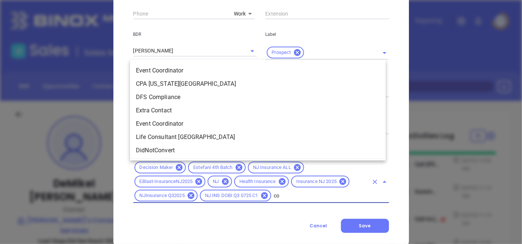
type input "cop"
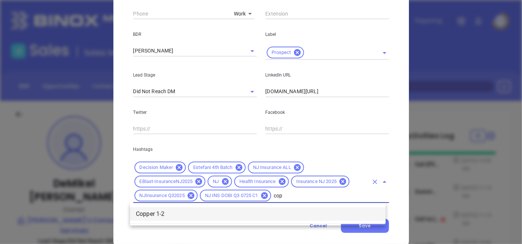
click at [184, 211] on li "Copper 1-2" at bounding box center [258, 213] width 256 height 13
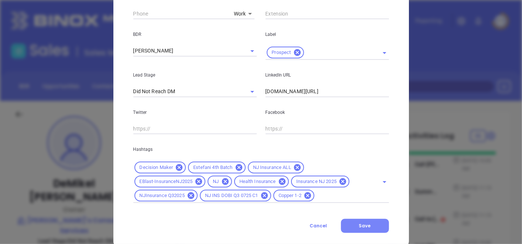
click at [367, 222] on button "Save" at bounding box center [365, 226] width 48 height 14
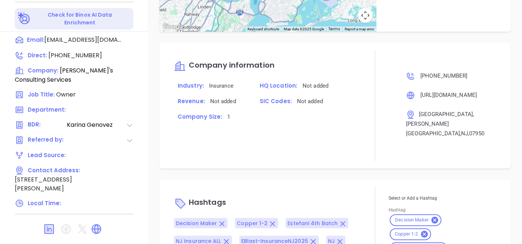
scroll to position [563, 0]
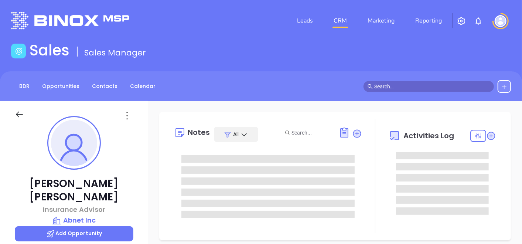
scroll to position [214, 0]
type input "[PERSON_NAME]"
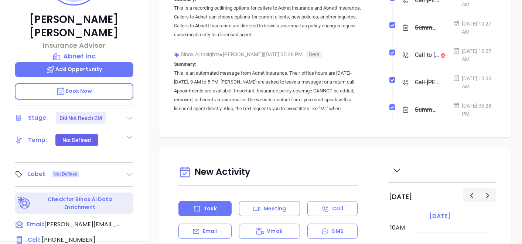
scroll to position [205, 0]
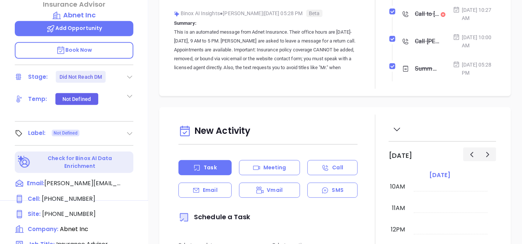
click at [132, 130] on icon at bounding box center [129, 133] width 7 height 7
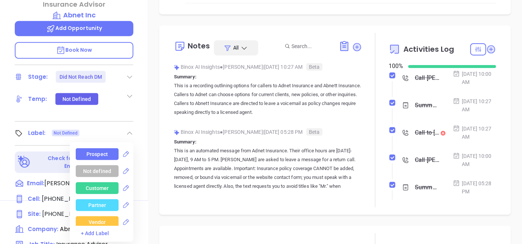
click at [97, 148] on div "Prospect" at bounding box center [96, 154] width 21 height 12
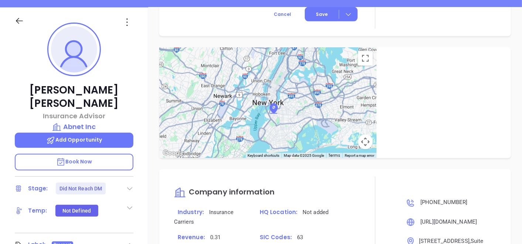
scroll to position [82, 0]
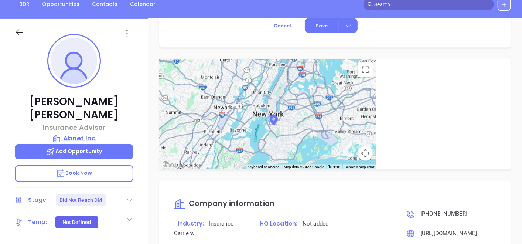
click at [81, 133] on p "Abnet Inc" at bounding box center [74, 138] width 119 height 10
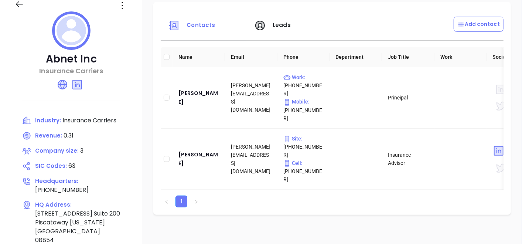
scroll to position [123, 0]
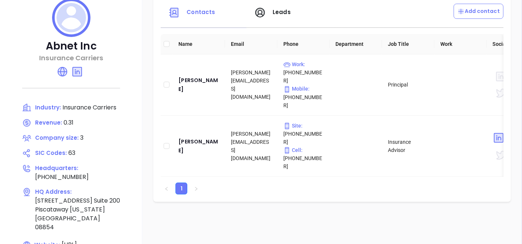
click at [66, 75] on icon at bounding box center [63, 72] width 12 height 12
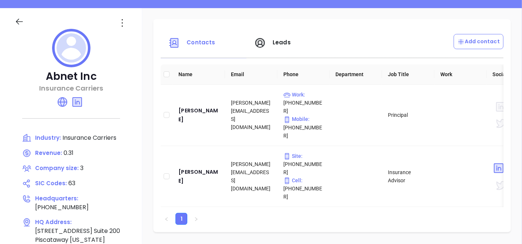
scroll to position [82, 0]
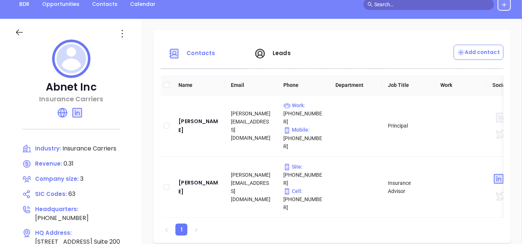
drag, startPoint x: 122, startPoint y: 30, endPoint x: 124, endPoint y: 32, distance: 3.9
click at [124, 32] on icon at bounding box center [122, 34] width 12 height 12
click at [129, 52] on li "Edit" at bounding box center [156, 48] width 76 height 16
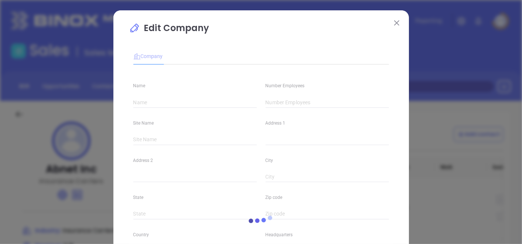
type input "Abnet Inc"
type input "3"
type input "Main"
type input "[STREET_ADDRESS]"
type input "Suite 200"
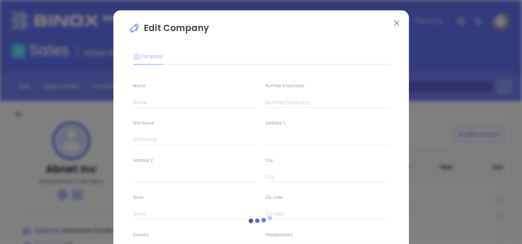
type input "Piscataway"
type input "[US_STATE]"
type input "08854"
type input "[GEOGRAPHIC_DATA]"
type input "[PHONE_NUMBER]"
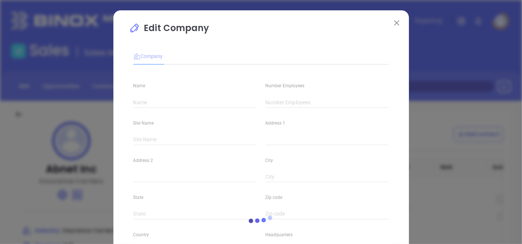
type input "Insurance Carriers"
type input "63"
type input "[URL][DOMAIN_NAME]"
type input "Finance and Insurance"
type input "[DOMAIN_NAME][URL]"
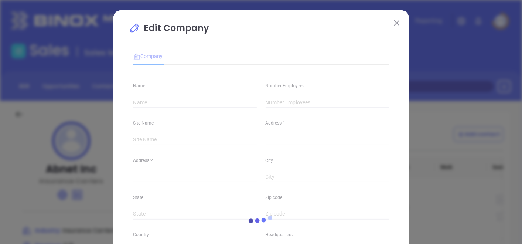
type input "0.31"
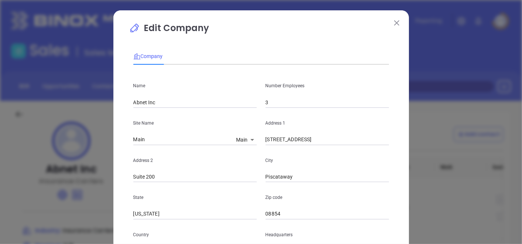
click at [333, 99] on input "3" at bounding box center [327, 102] width 123 height 11
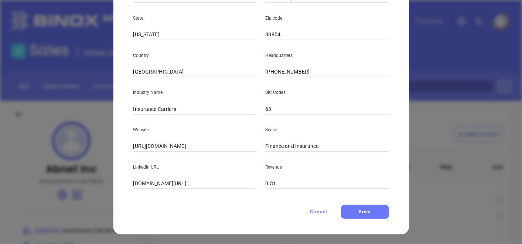
scroll to position [180, 0]
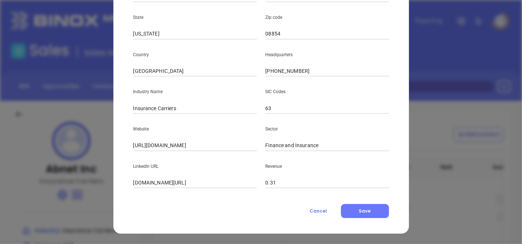
type input "2"
click at [217, 222] on div "Edit Company Company Name Abnet Inc Number Employees 2 Site Name Main Main 1155…" at bounding box center [260, 31] width 295 height 403
click at [353, 213] on button "Save" at bounding box center [365, 211] width 48 height 14
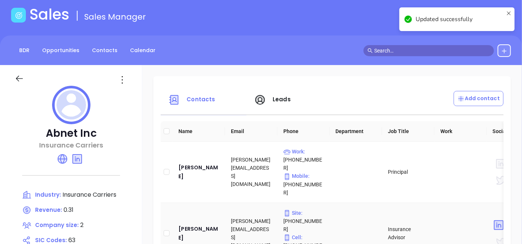
scroll to position [82, 0]
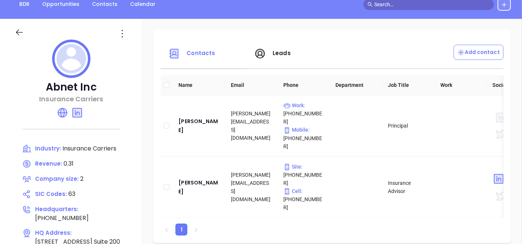
click at [18, 28] on icon at bounding box center [19, 32] width 9 height 9
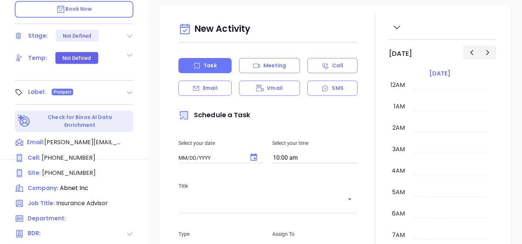
type input "[DATE]"
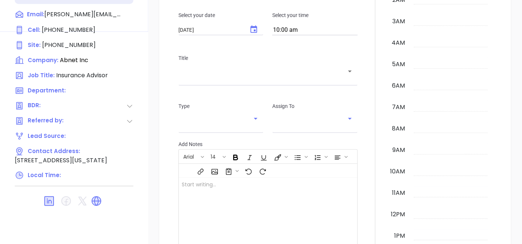
scroll to position [214, 0]
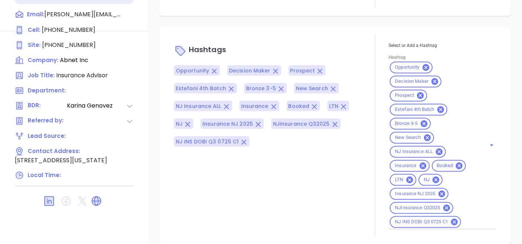
type input "[PERSON_NAME]"
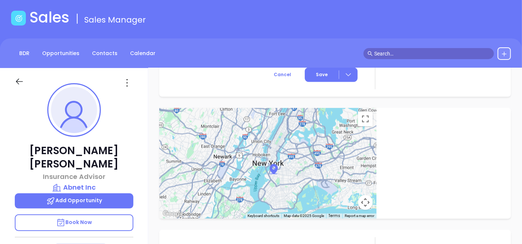
scroll to position [0, 0]
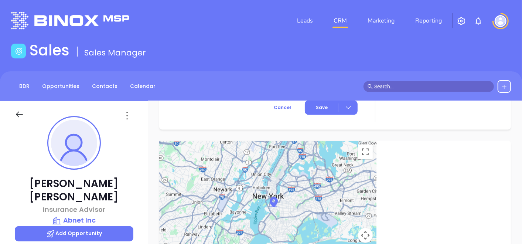
click at [123, 113] on icon at bounding box center [127, 116] width 12 height 12
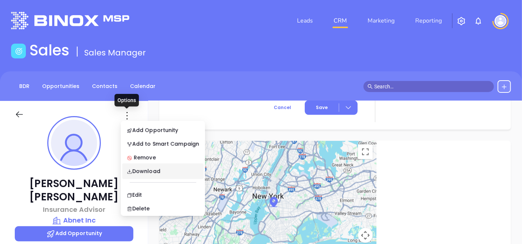
click at [123, 113] on icon at bounding box center [127, 116] width 12 height 12
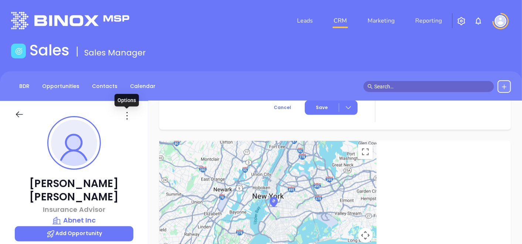
click at [124, 114] on icon at bounding box center [127, 116] width 12 height 12
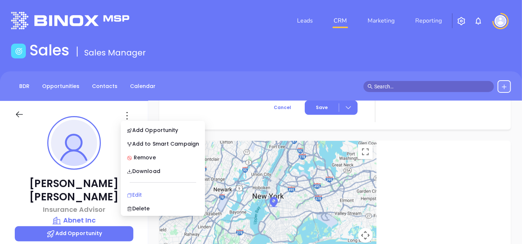
click at [148, 195] on div "Edit" at bounding box center [163, 195] width 72 height 8
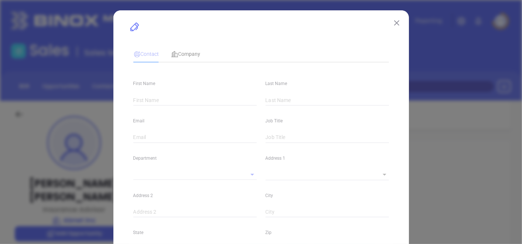
type input "[PERSON_NAME]"
type input "[PERSON_NAME][EMAIL_ADDRESS][DOMAIN_NAME]"
type input "Insurance Advisor"
type textarea "[STREET_ADDRESS]"
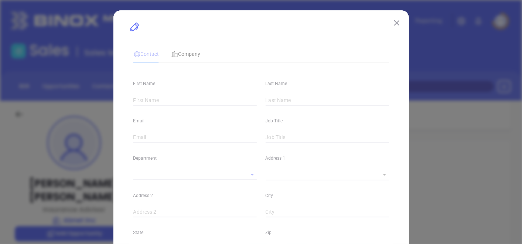
type input "1"
type input "Suite 200"
type input "Piscataway"
type input "[US_STATE]"
type input "08854"
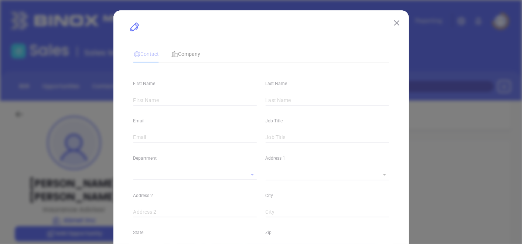
type input "[GEOGRAPHIC_DATA]"
type input "[DOMAIN_NAME][URL][PERSON_NAME]"
type input "[PERSON_NAME]"
type input "Did Not Reach DM"
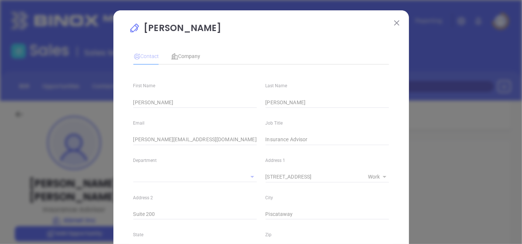
type input "1"
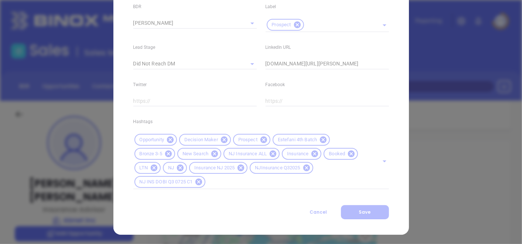
scroll to position [341, 0]
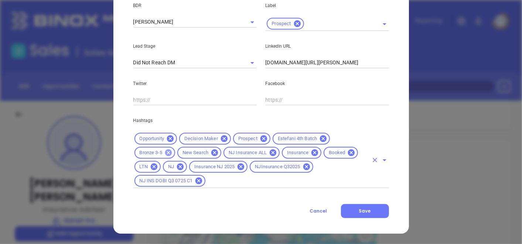
click at [166, 153] on icon at bounding box center [168, 152] width 8 height 8
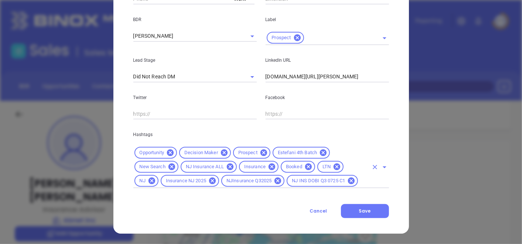
click at [365, 184] on div "Opportunity Decision Maker Prospect Estefani 4th Batch New Search NJ Insurance …" at bounding box center [261, 167] width 256 height 42
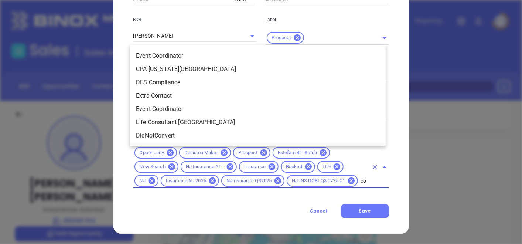
scroll to position [0, 0]
type input "cop"
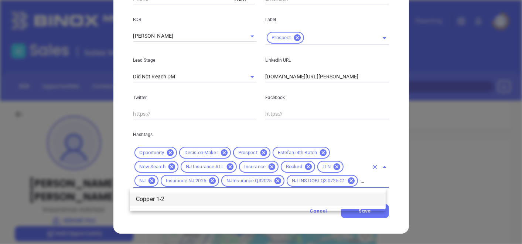
click at [172, 200] on li "Copper 1-2" at bounding box center [258, 198] width 256 height 13
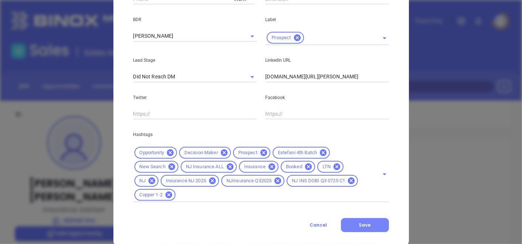
click at [346, 230] on button "Save" at bounding box center [365, 225] width 48 height 14
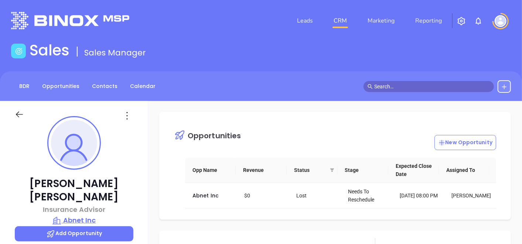
click at [81, 215] on p "Abnet Inc" at bounding box center [74, 220] width 119 height 10
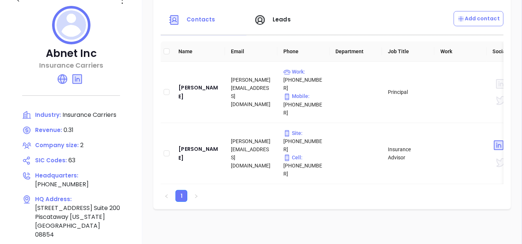
scroll to position [41, 0]
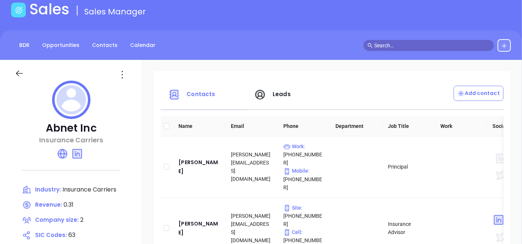
click at [15, 69] on icon at bounding box center [19, 73] width 9 height 9
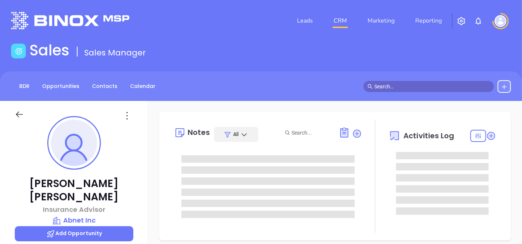
scroll to position [214, 0]
type input "[PERSON_NAME]"
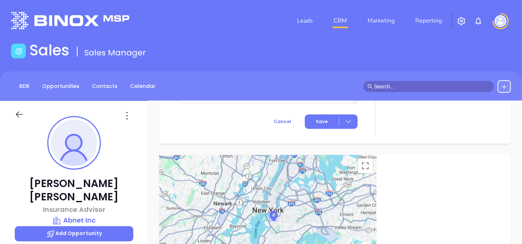
scroll to position [0, 0]
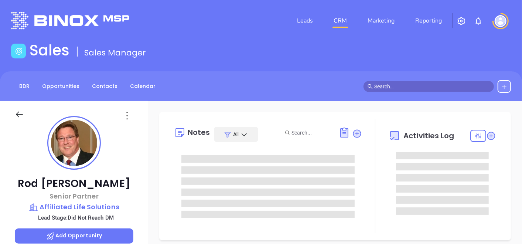
type input "[DATE]"
type input "[PERSON_NAME]"
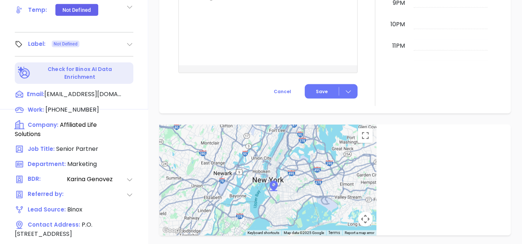
scroll to position [246, 0]
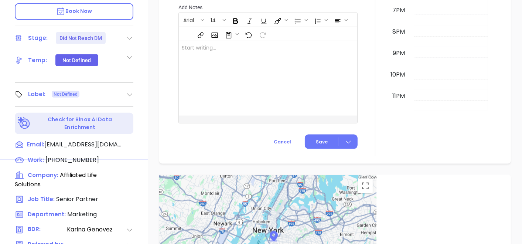
click at [130, 90] on div at bounding box center [129, 94] width 7 height 9
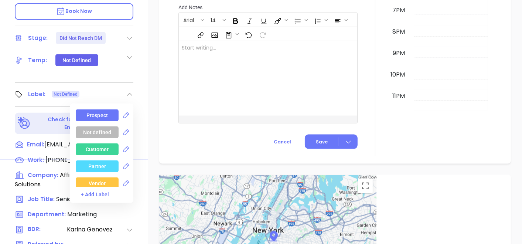
click at [108, 117] on div "Prospect" at bounding box center [97, 115] width 43 height 12
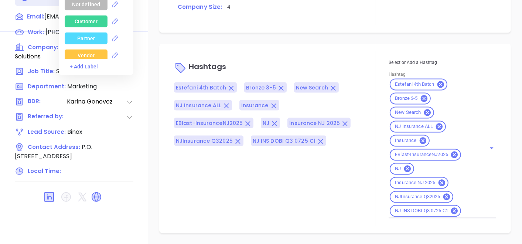
scroll to position [519, 0]
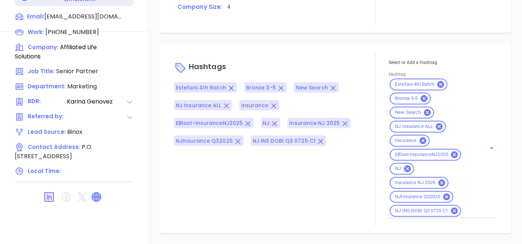
click at [99, 192] on icon at bounding box center [96, 196] width 9 height 9
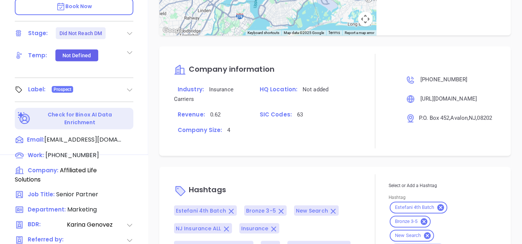
scroll to position [127, 0]
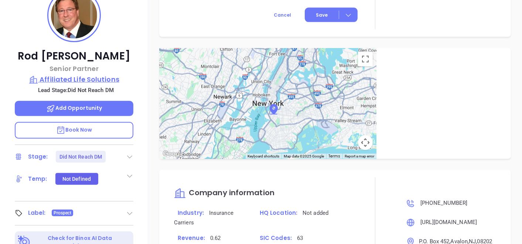
click at [93, 83] on p "Affiliated Life Solutions" at bounding box center [74, 79] width 119 height 10
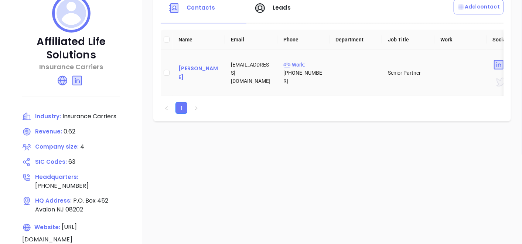
click at [193, 71] on div "[PERSON_NAME]" at bounding box center [198, 73] width 41 height 18
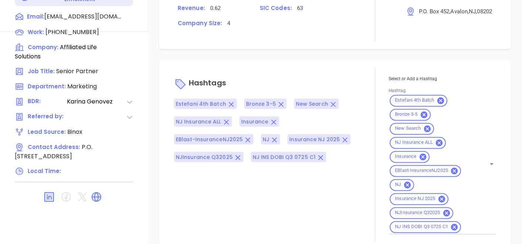
scroll to position [516, 0]
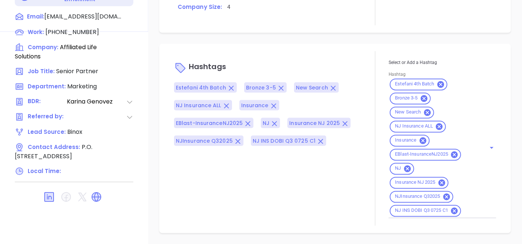
type input "[PERSON_NAME]"
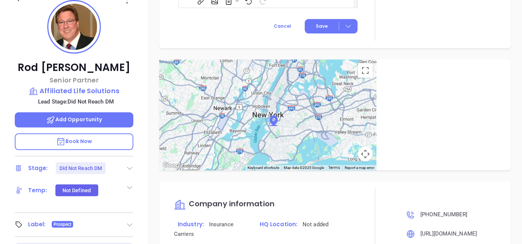
scroll to position [86, 0]
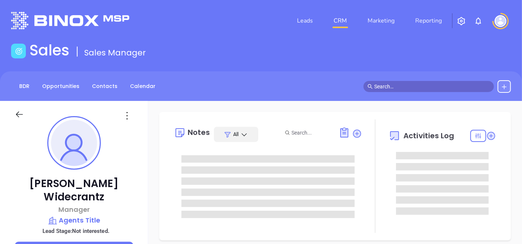
type input "[DATE]"
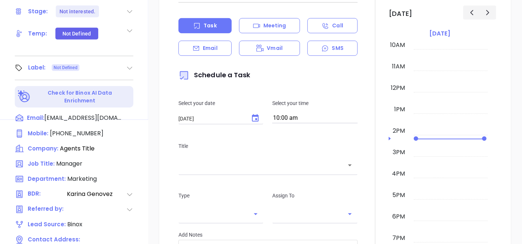
scroll to position [287, 0]
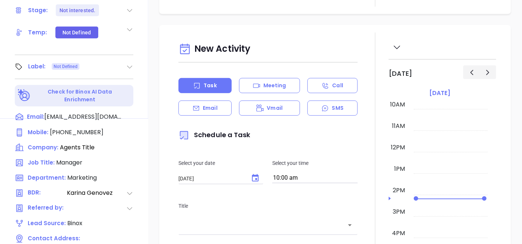
type input "[PERSON_NAME]"
click at [129, 63] on icon at bounding box center [129, 66] width 7 height 7
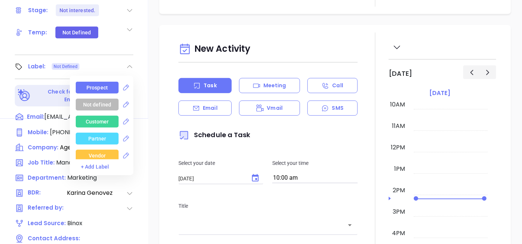
click at [106, 82] on div "Prospect" at bounding box center [97, 88] width 43 height 12
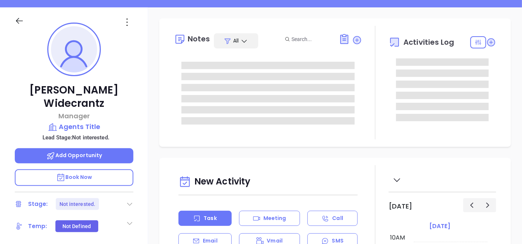
scroll to position [82, 0]
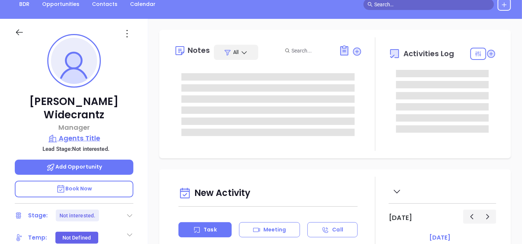
click at [76, 133] on p "Agents Title" at bounding box center [74, 138] width 119 height 10
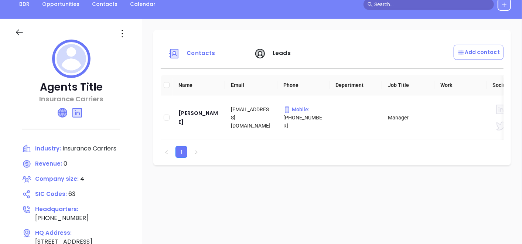
click at [67, 114] on icon at bounding box center [62, 112] width 9 height 9
click at [128, 36] on icon at bounding box center [122, 34] width 12 height 12
click at [144, 50] on div "Edit" at bounding box center [168, 48] width 67 height 8
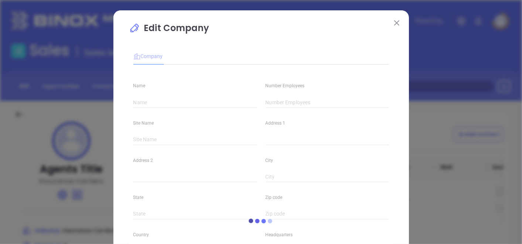
type input "Agents Title"
type input "4"
type input "(609) 840-4185"
type input "Insurance Carriers"
type input "63"
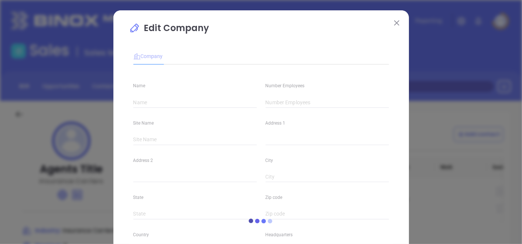
type input "https://agentstitlellc.com/661/0/Home"
type input "Finance and Insurance"
type input "www.linkedin.com/company/agentstitle/"
type input "0"
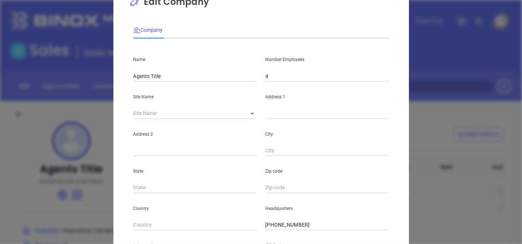
scroll to position [41, 0]
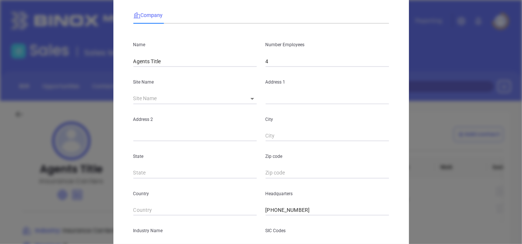
click at [292, 62] on input "4" at bounding box center [327, 61] width 123 height 11
type input "2"
click at [120, 106] on div "Edit Company Company Name Agents Title Number Employees 2 Site Name ​ Address 1…" at bounding box center [260, 170] width 295 height 403
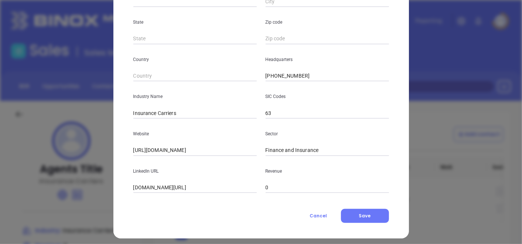
scroll to position [180, 0]
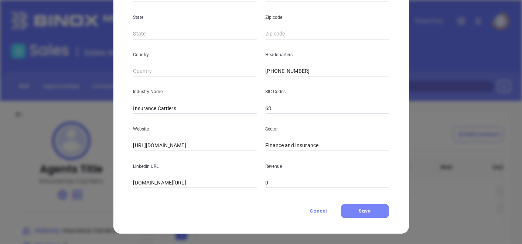
click at [351, 215] on button "Save" at bounding box center [365, 211] width 48 height 14
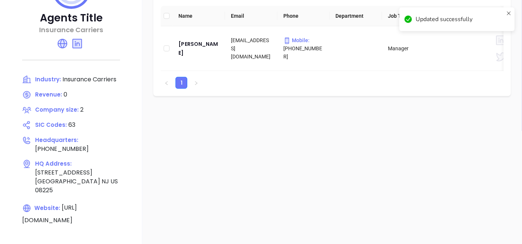
scroll to position [164, 0]
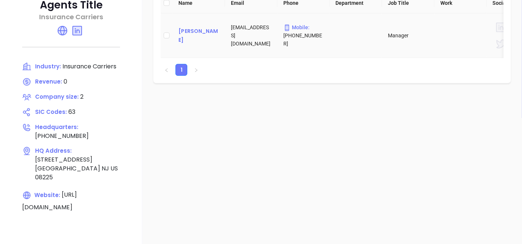
click at [201, 33] on div "Laura Widecrantz" at bounding box center [198, 36] width 41 height 18
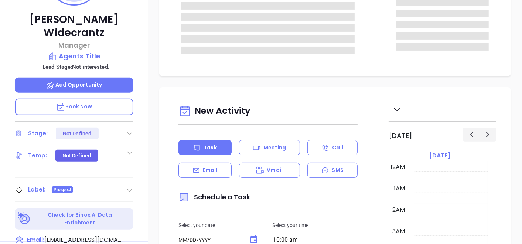
type input "[DATE]"
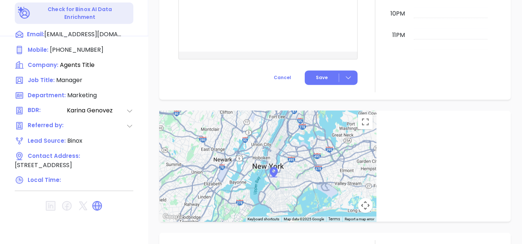
scroll to position [374, 0]
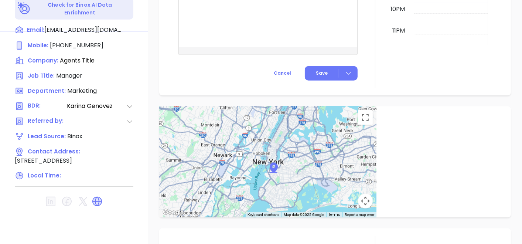
type input "[PERSON_NAME]"
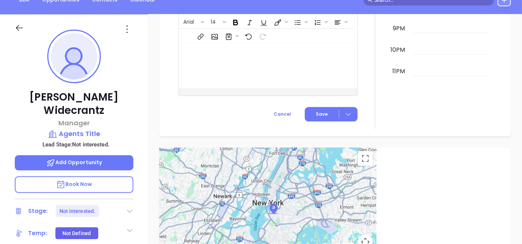
scroll to position [4, 0]
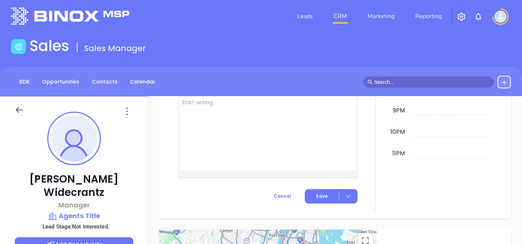
click at [130, 114] on icon at bounding box center [127, 111] width 12 height 12
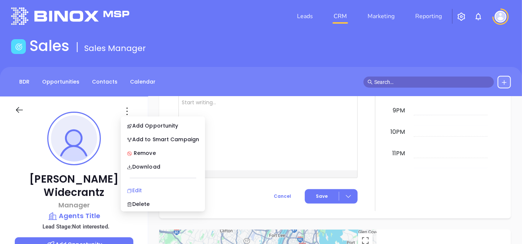
click at [139, 188] on div "Edit" at bounding box center [163, 190] width 72 height 8
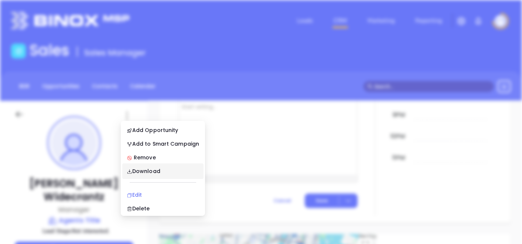
scroll to position [0, 0]
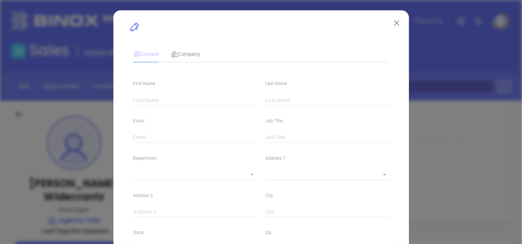
type input "Laura"
type input "Widecrantz"
type input "lwidecrantz@agentstitlellc.com"
type input "Manager"
type input "1"
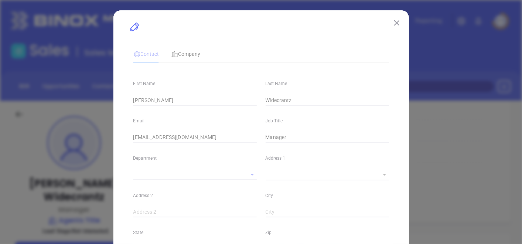
type input "Marketing"
type input "Binox"
type input "[PERSON_NAME]"
type input "Not interested."
type input "1"
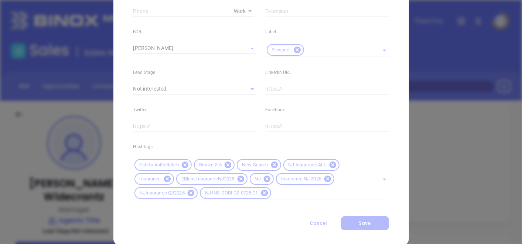
scroll to position [326, 0]
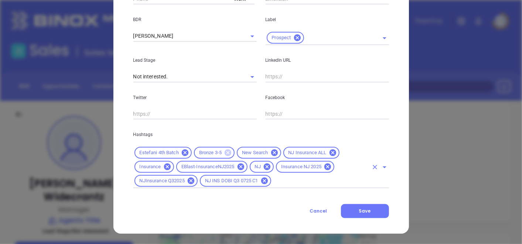
click at [229, 152] on icon at bounding box center [228, 152] width 7 height 7
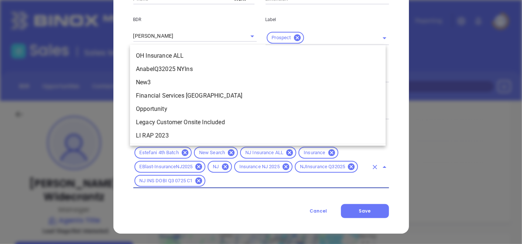
click at [266, 185] on input "text" at bounding box center [286, 180] width 161 height 9
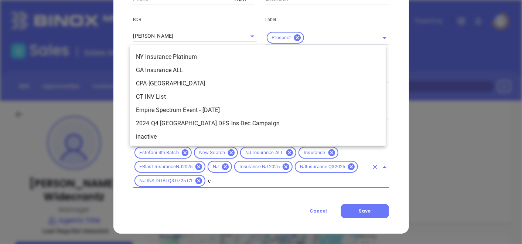
scroll to position [0, 0]
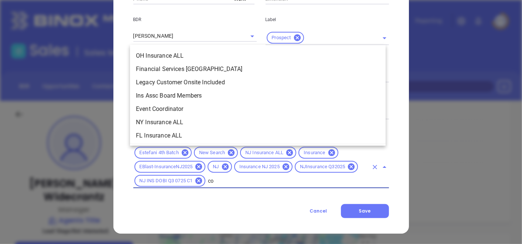
type input "cop"
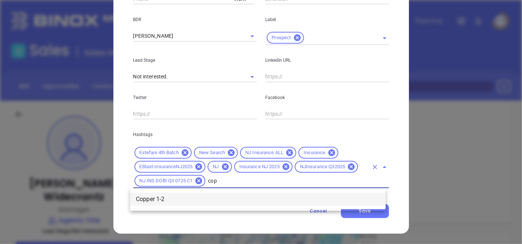
click at [263, 195] on li "Copper 1-2" at bounding box center [258, 198] width 256 height 13
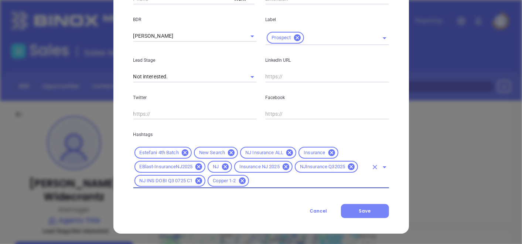
click at [349, 215] on button "Save" at bounding box center [365, 211] width 48 height 14
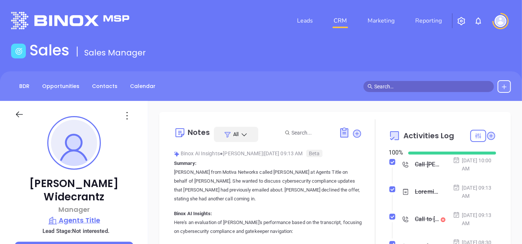
click at [89, 215] on p "Agents Title" at bounding box center [74, 220] width 119 height 10
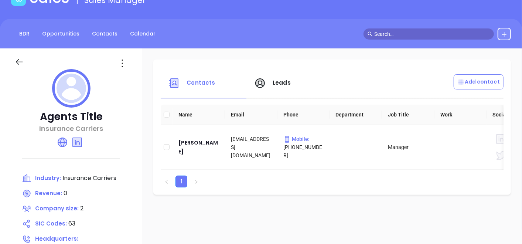
scroll to position [41, 0]
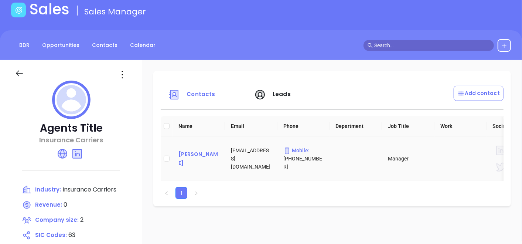
click at [212, 167] on div "Laura Widecrantz" at bounding box center [198, 159] width 41 height 18
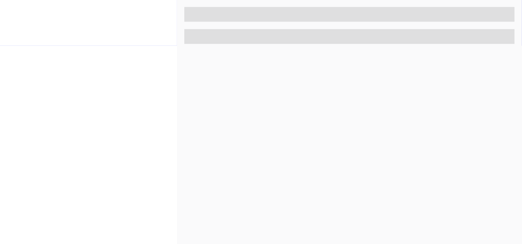
scroll to position [374, 0]
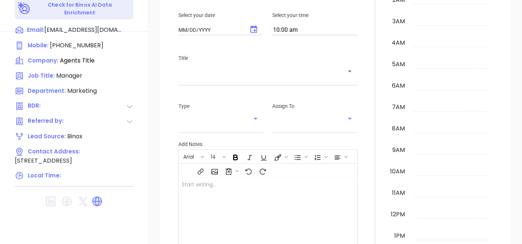
type input "[DATE]"
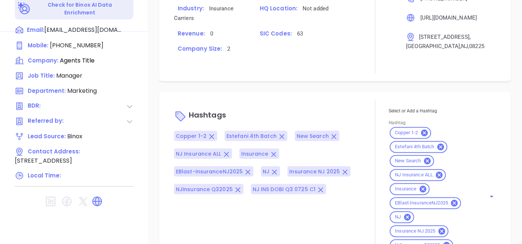
scroll to position [525, 0]
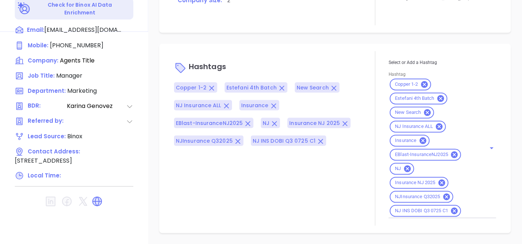
type input "[PERSON_NAME]"
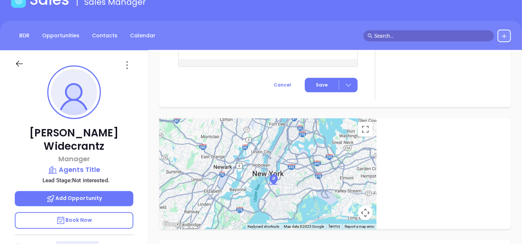
scroll to position [45, 0]
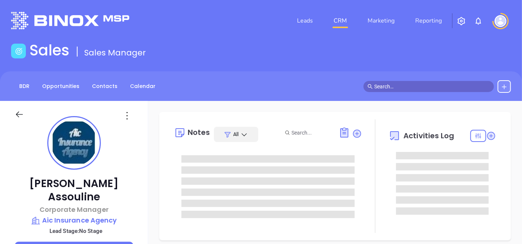
type input "[DATE]"
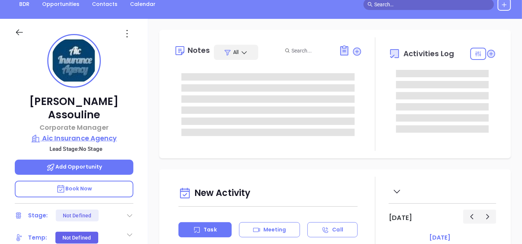
type input "[PERSON_NAME]"
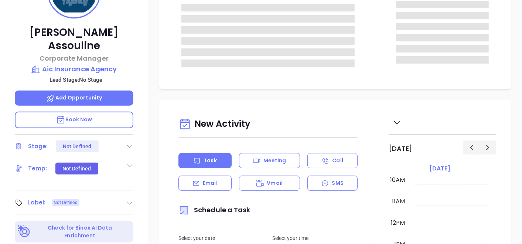
scroll to position [164, 0]
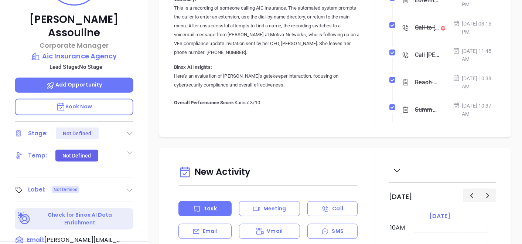
click at [129, 186] on icon at bounding box center [129, 189] width 7 height 7
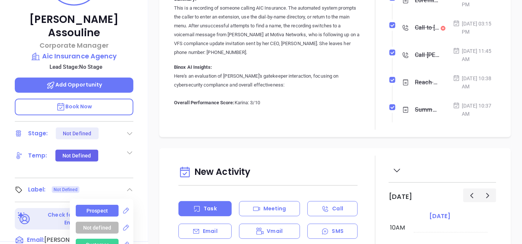
click at [112, 205] on div "Prospect" at bounding box center [97, 211] width 43 height 12
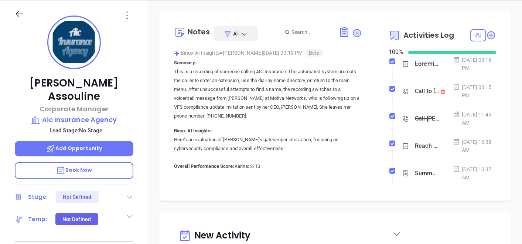
scroll to position [82, 0]
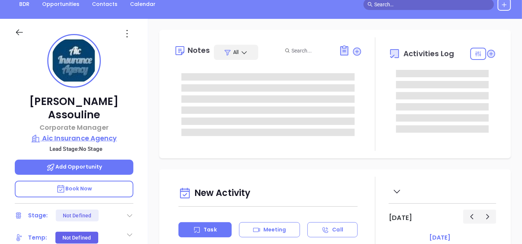
click at [93, 133] on p "Aic Insurance Agency" at bounding box center [74, 138] width 119 height 10
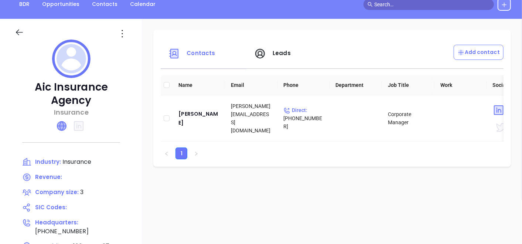
click at [64, 128] on icon at bounding box center [61, 126] width 9 height 9
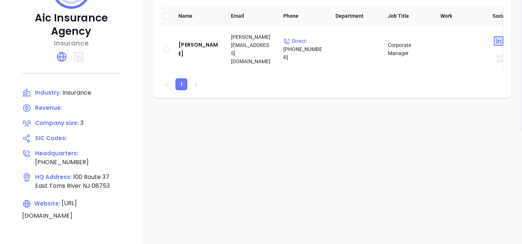
scroll to position [164, 0]
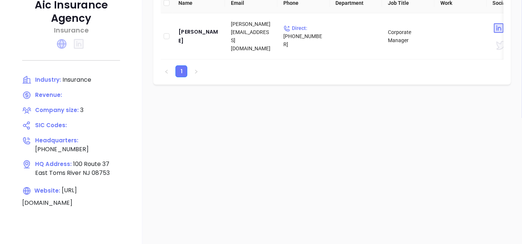
click at [57, 42] on icon at bounding box center [62, 44] width 10 height 10
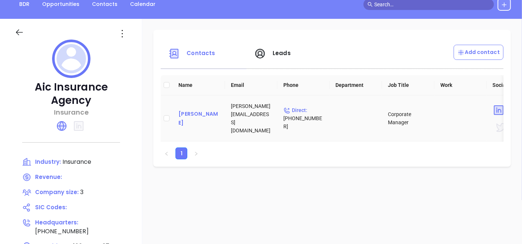
click at [195, 122] on div "[PERSON_NAME]" at bounding box center [198, 118] width 41 height 18
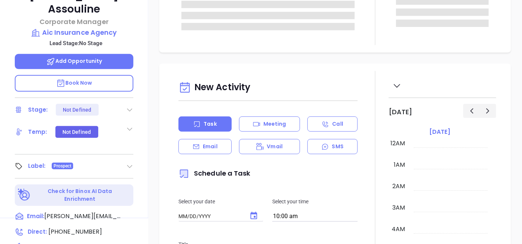
type input "[DATE]"
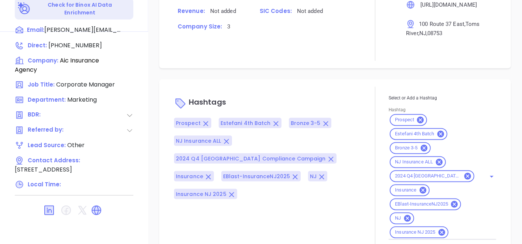
scroll to position [502, 0]
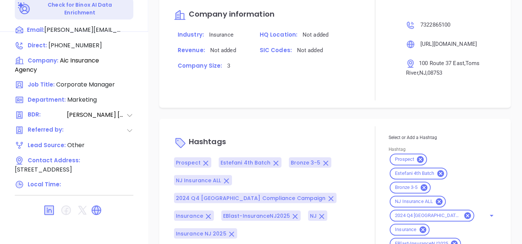
type input "[PERSON_NAME]"
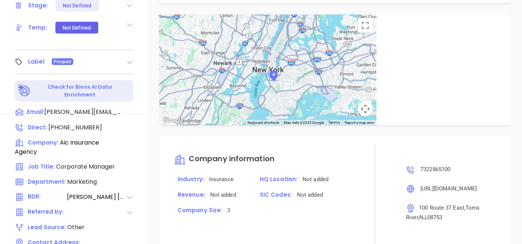
scroll to position [127, 0]
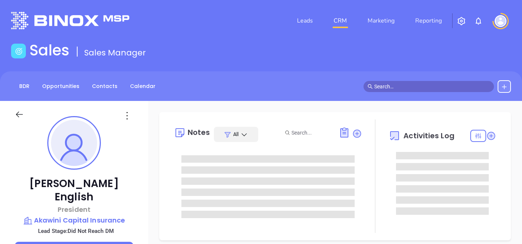
type input "[PERSON_NAME]"
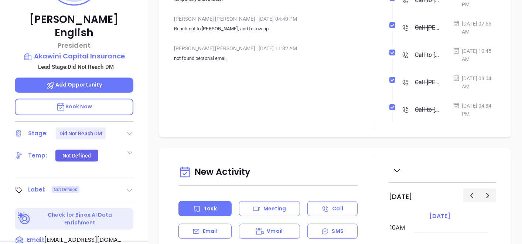
scroll to position [205, 0]
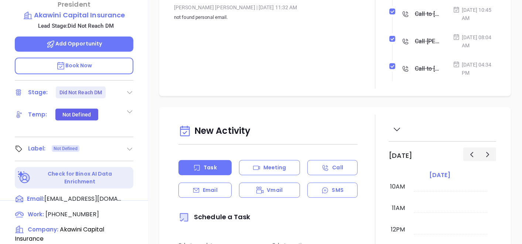
click at [127, 145] on icon at bounding box center [129, 148] width 7 height 7
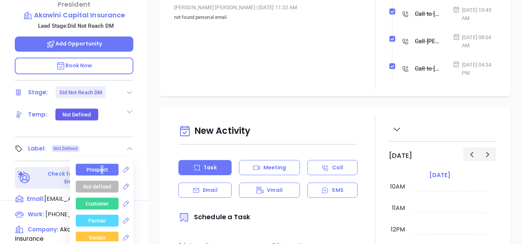
click at [99, 164] on div "Prospect" at bounding box center [96, 170] width 21 height 12
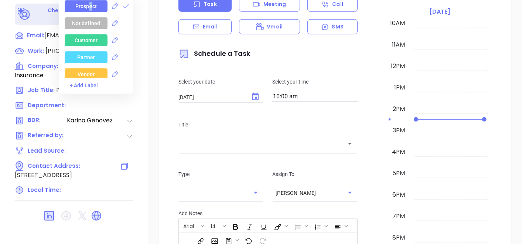
scroll to position [374, 0]
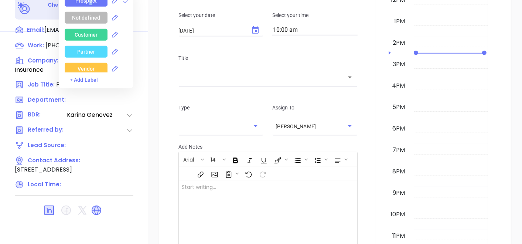
click at [98, 204] on icon at bounding box center [96, 210] width 12 height 12
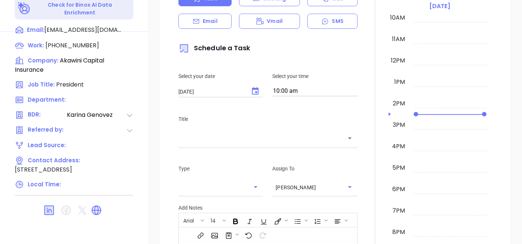
click at [97, 201] on div at bounding box center [74, 210] width 119 height 18
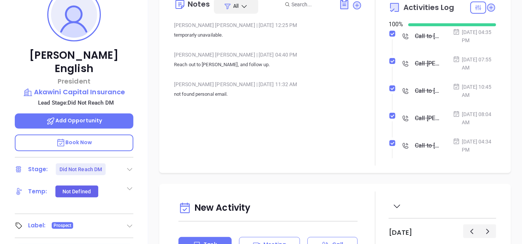
scroll to position [127, 0]
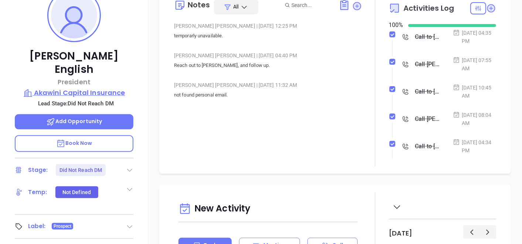
click at [69, 88] on p "Akawini Capital Insurance" at bounding box center [74, 93] width 119 height 10
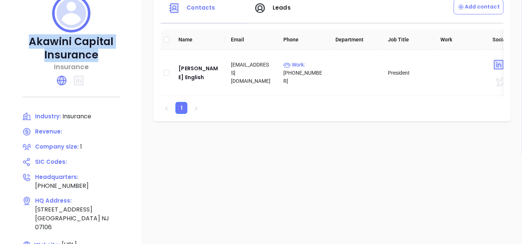
drag, startPoint x: 42, startPoint y: 43, endPoint x: 105, endPoint y: 61, distance: 65.9
click at [105, 61] on p "Akawini Capital Insurance" at bounding box center [71, 48] width 113 height 27
click at [197, 72] on div "[PERSON_NAME] English" at bounding box center [198, 73] width 41 height 18
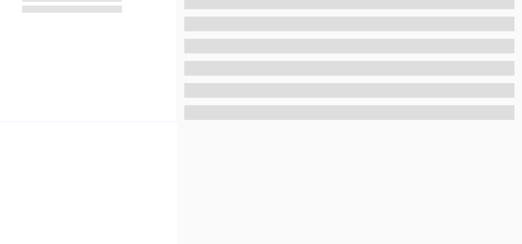
scroll to position [374, 0]
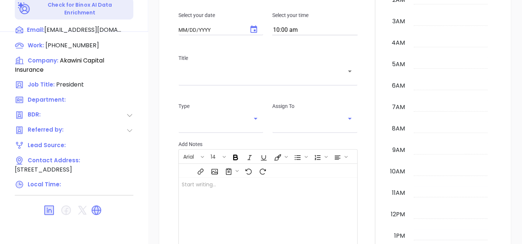
type input "[DATE]"
type input "[PERSON_NAME]"
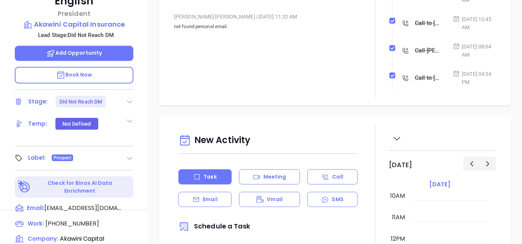
scroll to position [169, 0]
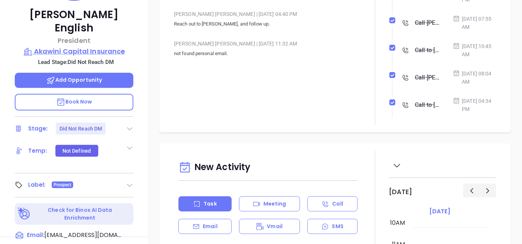
click at [100, 46] on p "Akawini Capital Insurance" at bounding box center [74, 51] width 119 height 10
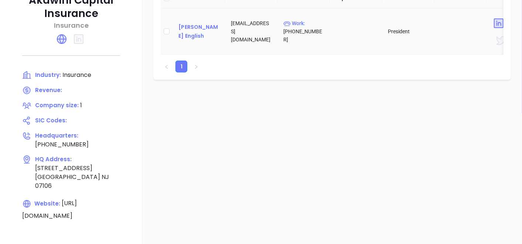
click at [210, 33] on div "[PERSON_NAME] English" at bounding box center [198, 32] width 41 height 18
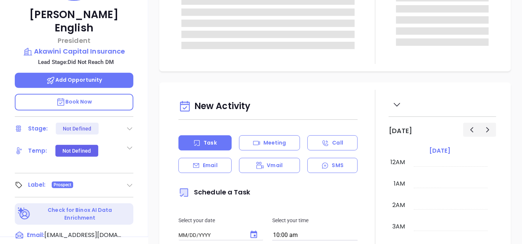
type input "[DATE]"
type input "[PERSON_NAME]"
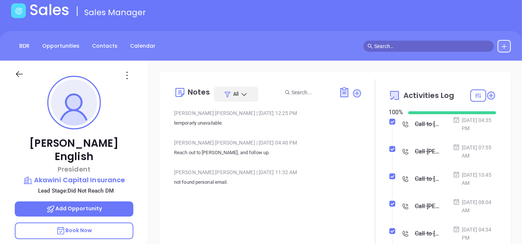
scroll to position [4, 0]
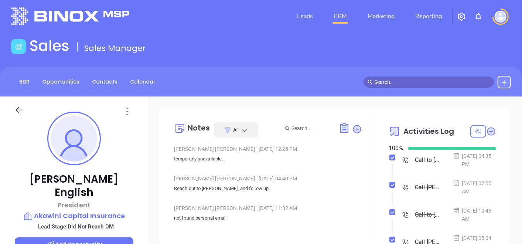
click at [124, 109] on icon at bounding box center [127, 111] width 12 height 12
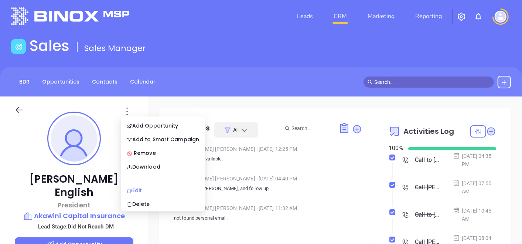
click at [143, 185] on li "Edit" at bounding box center [162, 190] width 81 height 16
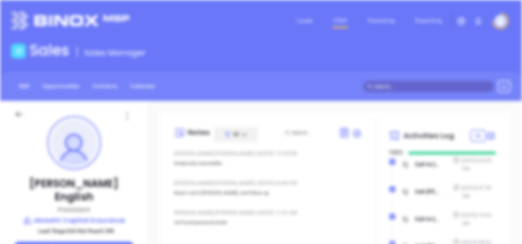
scroll to position [0, 0]
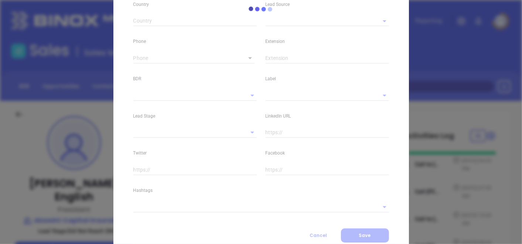
type input "[PERSON_NAME]"
type input "English"
type input "[EMAIL_ADDRESS][DOMAIN_NAME]"
type input "President"
type textarea "[STREET_ADDRESS]"
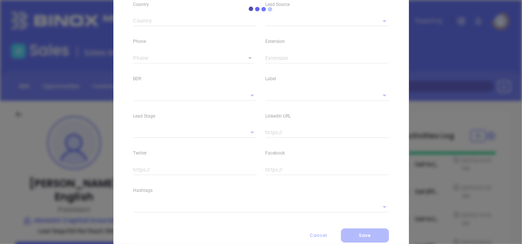
type input "1"
type input "[GEOGRAPHIC_DATA]"
type input "NJ"
type input "07106"
type input "[DOMAIN_NAME][URL][PERSON_NAME]"
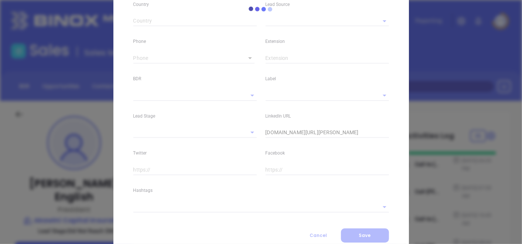
type input "[PERSON_NAME]"
type input "Did Not Reach DM"
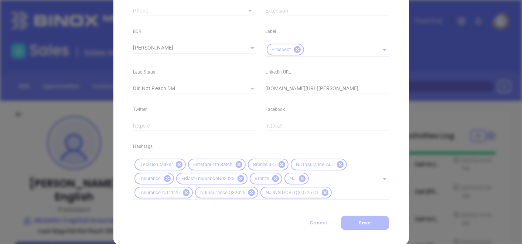
scroll to position [326, 0]
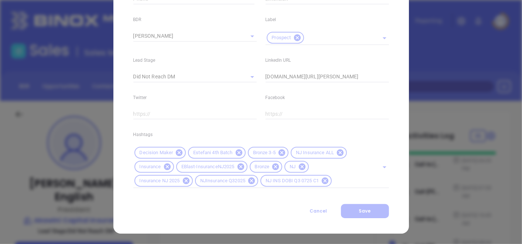
type input "[PHONE_NUMBER]"
type input "1"
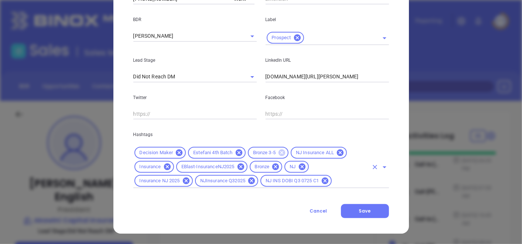
click at [279, 150] on icon at bounding box center [281, 152] width 7 height 7
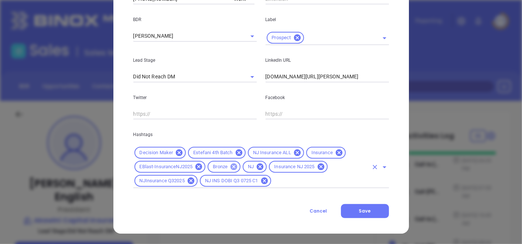
click at [230, 165] on icon at bounding box center [234, 167] width 8 height 8
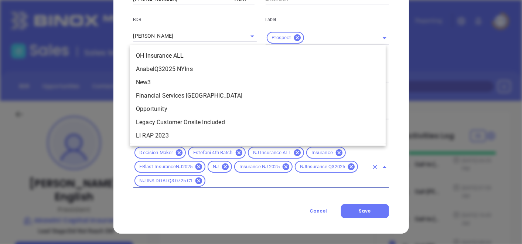
click at [222, 185] on input "text" at bounding box center [286, 180] width 161 height 9
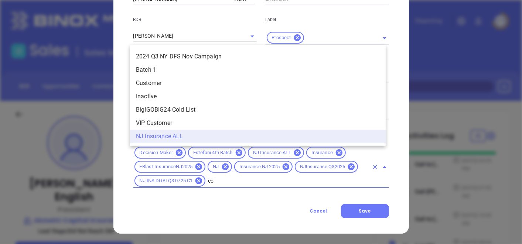
scroll to position [0, 0]
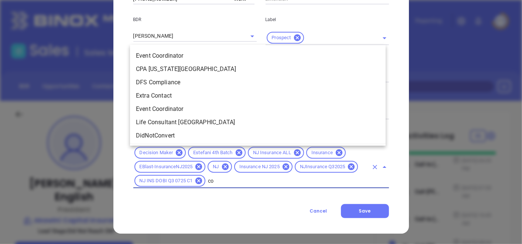
type input "cop"
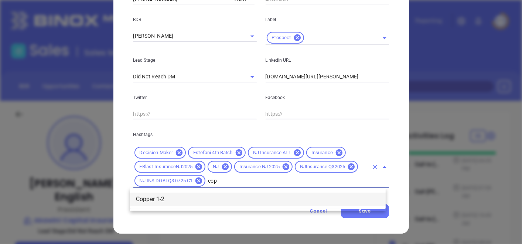
click at [173, 205] on li "Copper 1-2" at bounding box center [258, 198] width 256 height 13
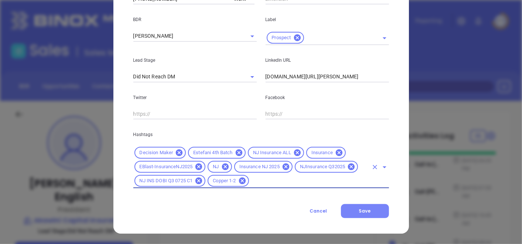
click at [370, 208] on button "Save" at bounding box center [365, 211] width 48 height 14
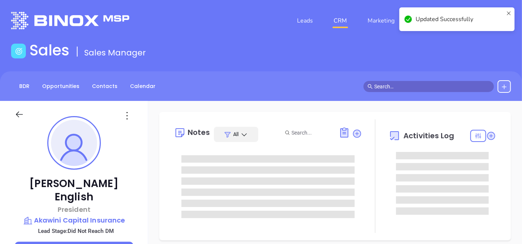
click at [127, 113] on icon at bounding box center [126, 115] width 1 height 7
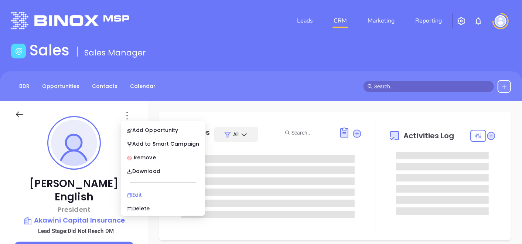
click at [140, 193] on div "Edit" at bounding box center [163, 195] width 72 height 8
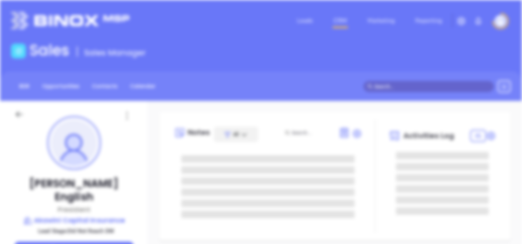
scroll to position [164, 0]
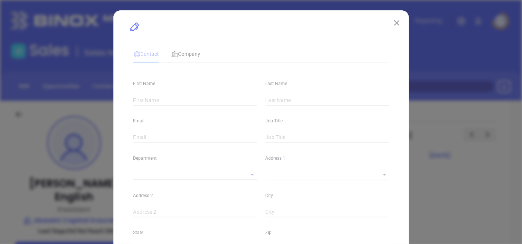
type input "[PERSON_NAME]"
type input "English"
type input "[EMAIL_ADDRESS][DOMAIN_NAME]"
type input "President"
type textarea "[STREET_ADDRESS]"
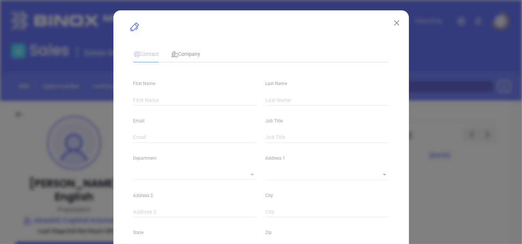
type input "1"
type input "[GEOGRAPHIC_DATA]"
type input "NJ"
type input "07106"
type input "[DOMAIN_NAME][URL][PERSON_NAME]"
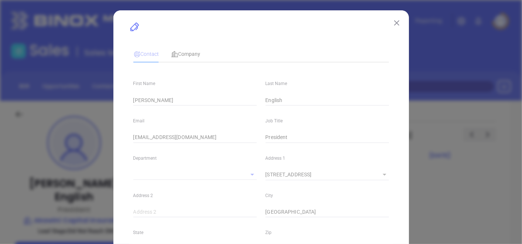
type input "[PERSON_NAME]"
type input "Did Not Reach DM"
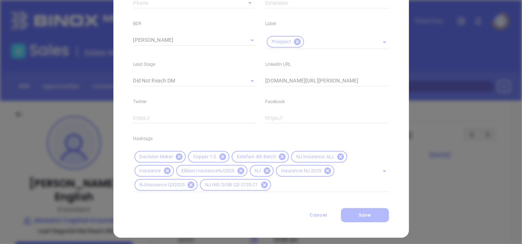
scroll to position [326, 0]
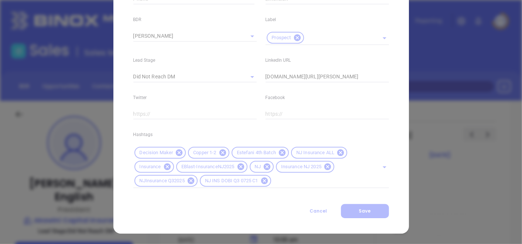
type input "[PHONE_NUMBER]"
type input "1"
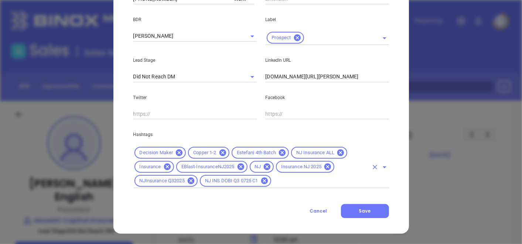
click at [290, 186] on div "Decision Maker Copper 1-2 Estefani 4th Batch NJ Insurance ALL Insurance EBlast-…" at bounding box center [261, 167] width 256 height 42
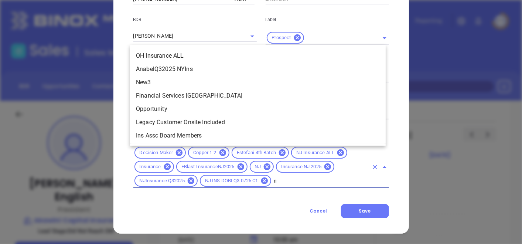
scroll to position [637, 0]
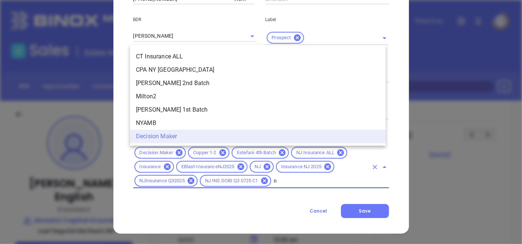
type input "no"
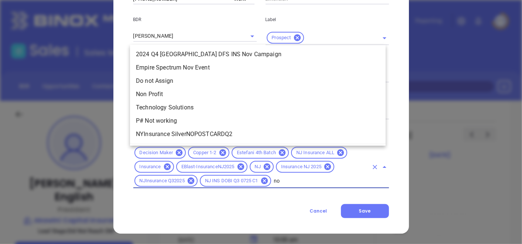
scroll to position [0, 0]
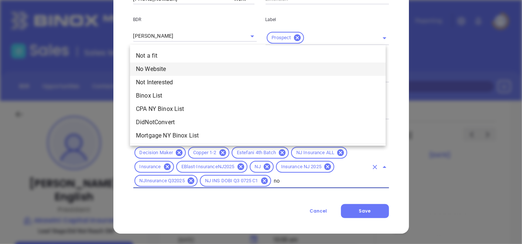
click at [174, 72] on li "No Website" at bounding box center [258, 68] width 256 height 13
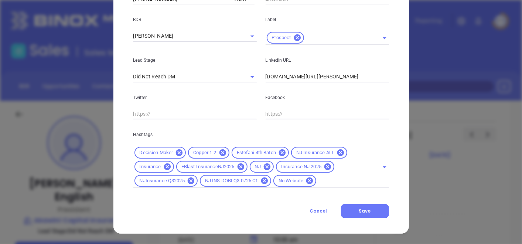
click at [350, 206] on button "Save" at bounding box center [365, 211] width 48 height 14
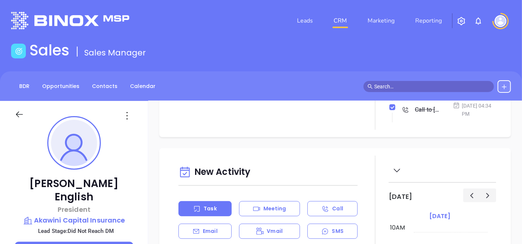
scroll to position [225, 0]
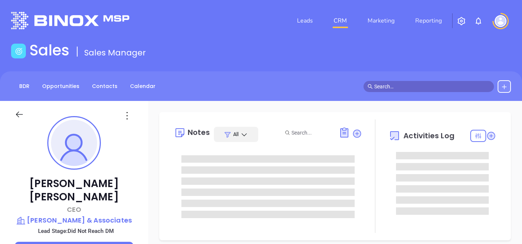
type input "[PERSON_NAME]"
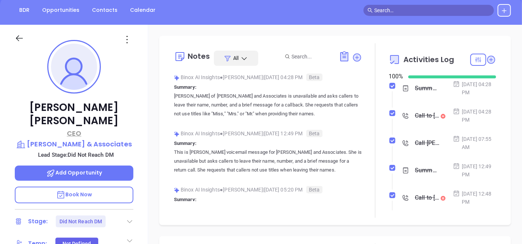
scroll to position [82, 0]
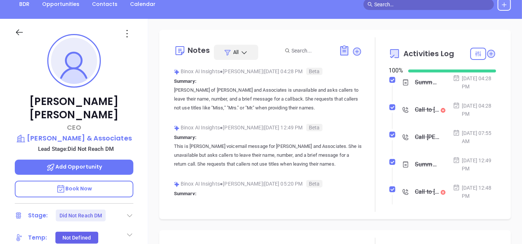
click at [102, 144] on p "Lead Stage: Did Not Reach DM" at bounding box center [75, 149] width 115 height 10
click at [105, 133] on p "Alison James & Associates" at bounding box center [74, 138] width 119 height 10
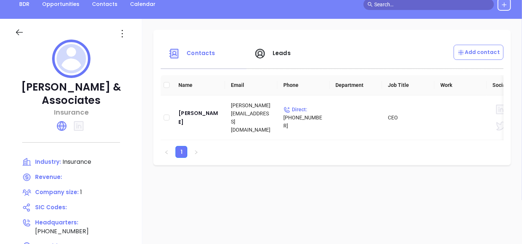
scroll to position [123, 0]
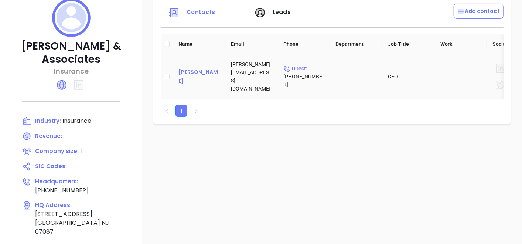
click at [194, 71] on div "Jennifer Castro" at bounding box center [198, 77] width 41 height 18
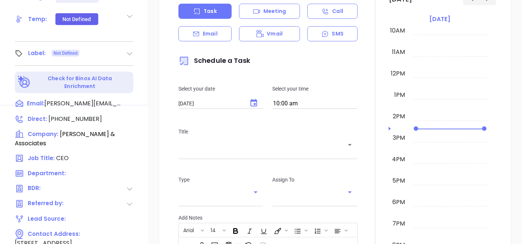
scroll to position [328, 0]
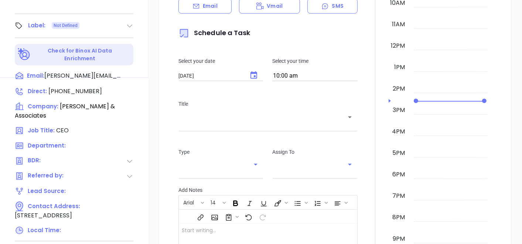
type input "[PERSON_NAME]"
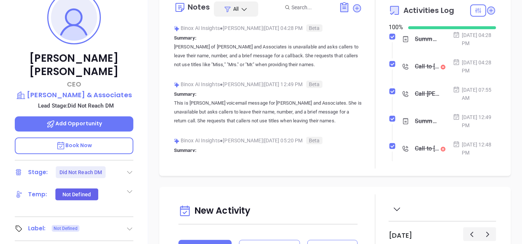
scroll to position [123, 0]
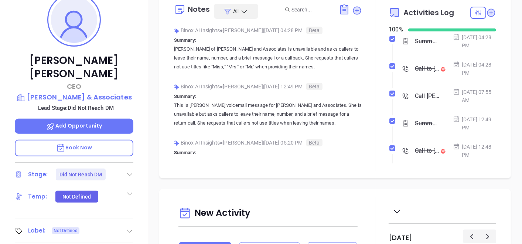
click at [111, 92] on p "Alison James & Associates" at bounding box center [74, 97] width 119 height 10
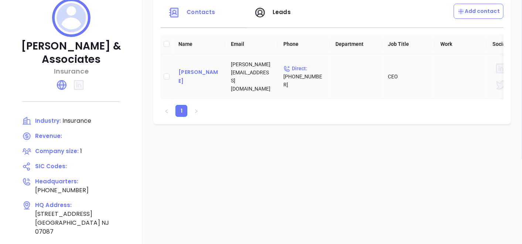
click at [183, 76] on div "Jennifer Castro" at bounding box center [198, 77] width 41 height 18
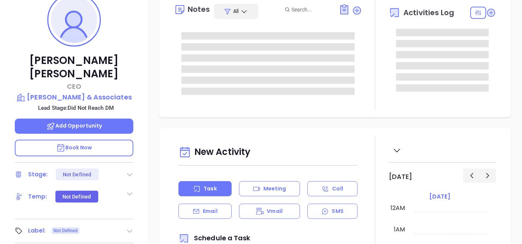
type input "[DATE]"
type input "[PERSON_NAME]"
click at [131, 227] on icon at bounding box center [129, 230] width 7 height 7
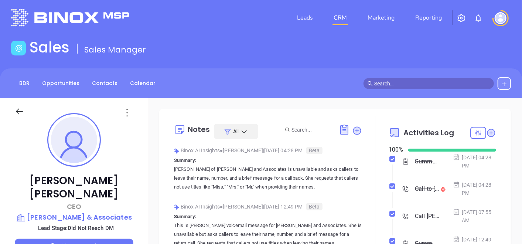
scroll to position [0, 0]
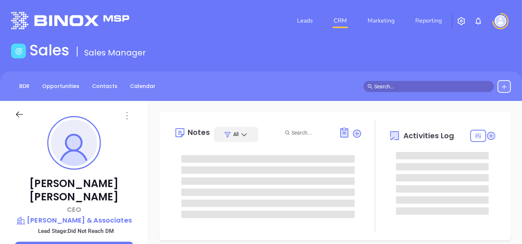
click at [127, 115] on icon at bounding box center [127, 116] width 12 height 12
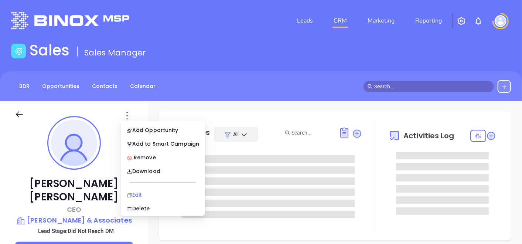
click at [141, 195] on div "Edit" at bounding box center [163, 195] width 72 height 8
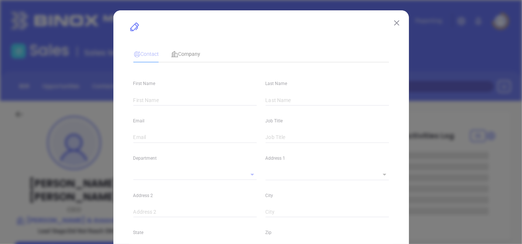
type input "Jennifer"
type input "Castro"
type input "jennifer@alisonjassoc.com"
type input "CEO"
type textarea "733 22nd Street"
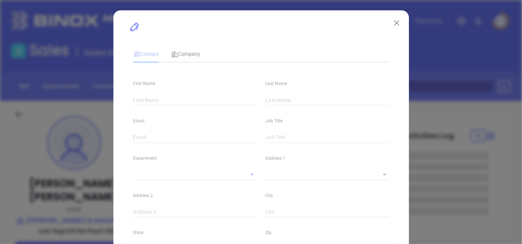
type input "1"
type input "Union City"
type input "NJ"
type input "07087"
type input "[PERSON_NAME]"
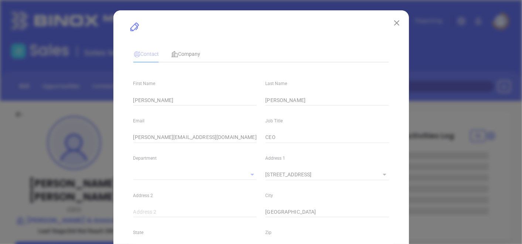
type input "Did Not Reach DM"
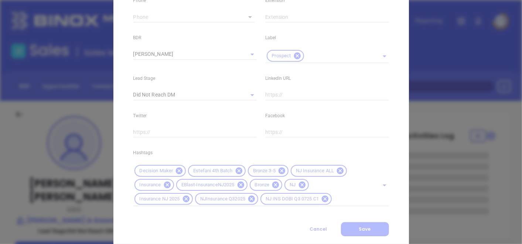
scroll to position [326, 0]
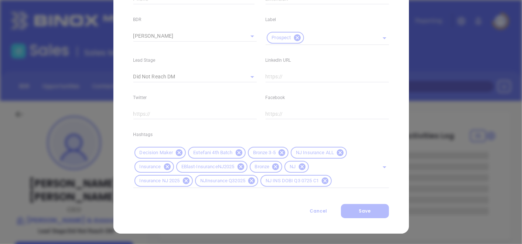
type input "1"
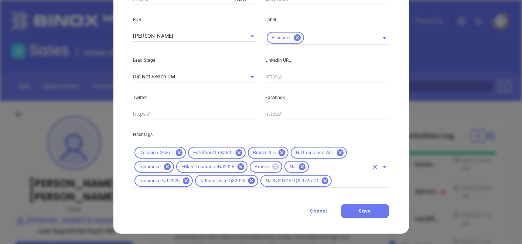
click at [272, 165] on icon at bounding box center [275, 166] width 7 height 7
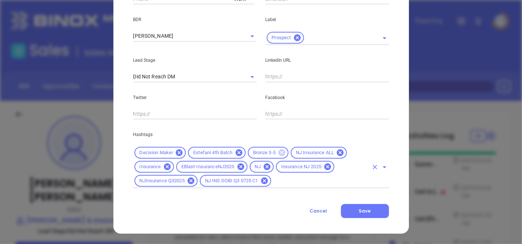
click at [280, 153] on icon at bounding box center [281, 152] width 7 height 7
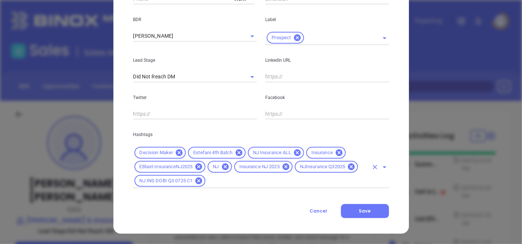
click at [286, 181] on input "text" at bounding box center [286, 180] width 161 height 9
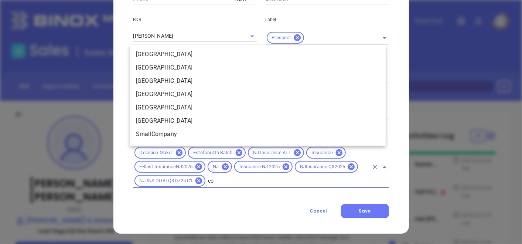
scroll to position [0, 0]
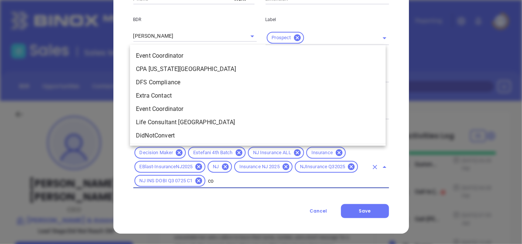
type input "cop"
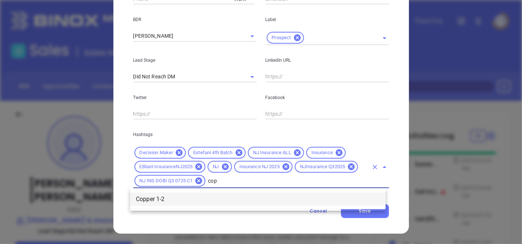
click at [284, 195] on li "Copper 1-2" at bounding box center [258, 198] width 256 height 13
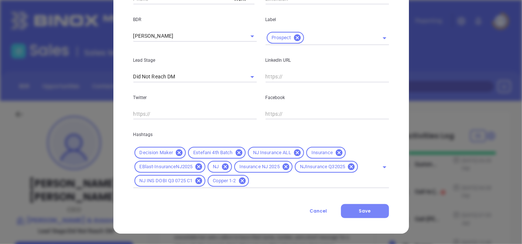
click at [371, 205] on button "Save" at bounding box center [365, 211] width 48 height 14
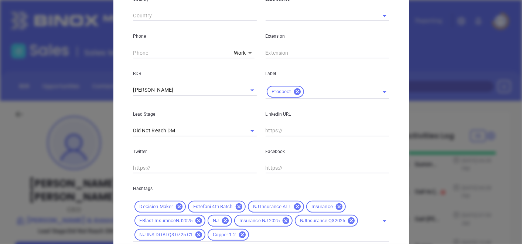
scroll to position [245, 0]
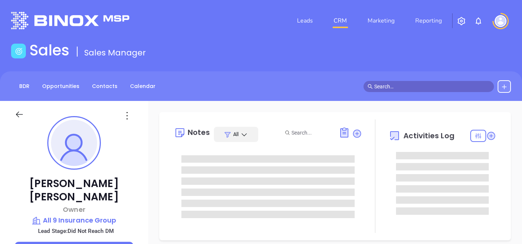
type input "[PERSON_NAME]"
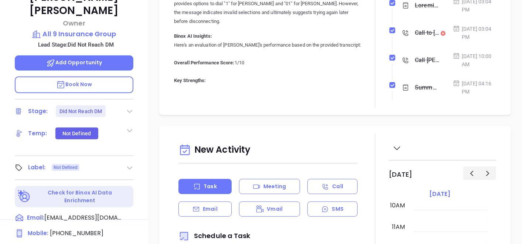
scroll to position [205, 0]
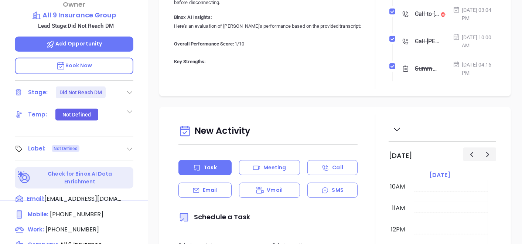
click at [126, 145] on icon at bounding box center [129, 148] width 7 height 7
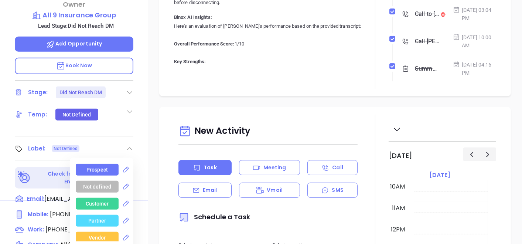
click at [104, 164] on div "Prospect" at bounding box center [96, 170] width 21 height 12
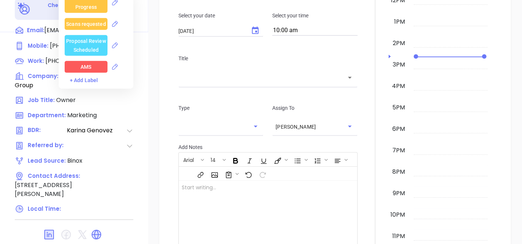
scroll to position [374, 0]
click at [99, 230] on icon at bounding box center [96, 234] width 9 height 9
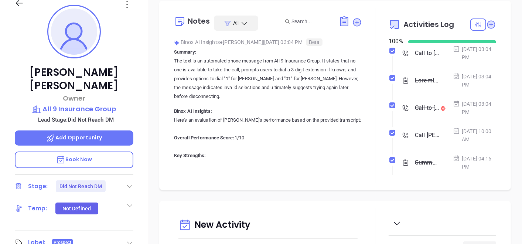
scroll to position [86, 0]
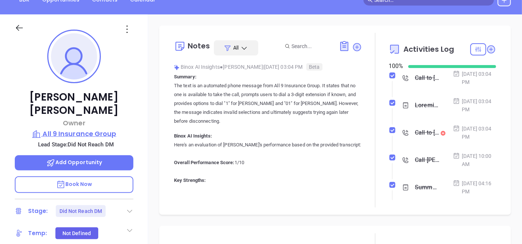
click at [94, 129] on p "All 9 Insurance Group" at bounding box center [74, 134] width 119 height 10
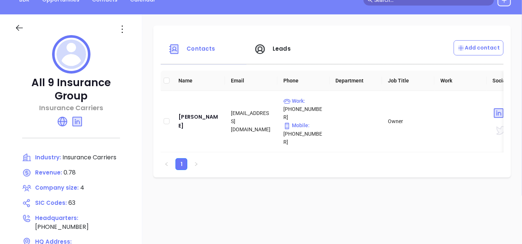
click at [122, 30] on icon at bounding box center [122, 29] width 12 height 12
click at [139, 44] on div "Edit" at bounding box center [155, 44] width 67 height 8
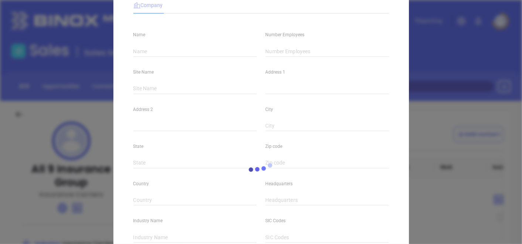
type input "All 9 Insurance Group"
type input "4"
type input "[STREET_ADDRESS][PERSON_NAME]"
type input "Suite 8"
type input "Haddonfield"
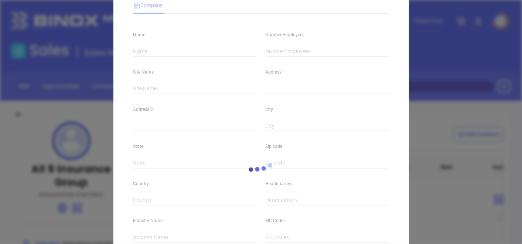
type input "NJ"
type input "08033"
type input "[PHONE_NUMBER]"
type input "Insurance Carriers"
type input "63"
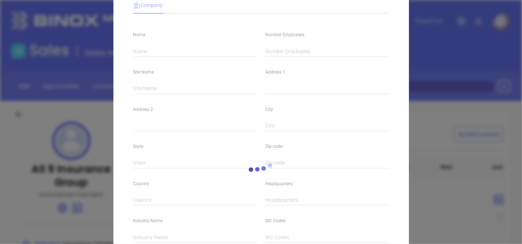
type input "[URL][DOMAIN_NAME]"
type input "Finance and Insurance"
type input "[DOMAIN_NAME][URL]"
type input "0.78"
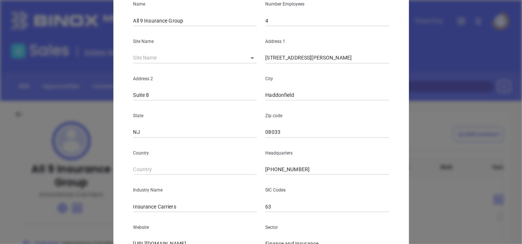
scroll to position [82, 0]
click at [274, 17] on input "4" at bounding box center [327, 20] width 123 height 11
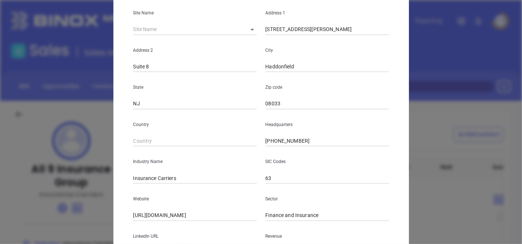
scroll to position [164, 0]
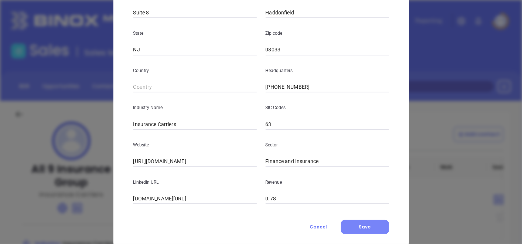
type input "3"
click at [367, 228] on span "Save" at bounding box center [365, 226] width 12 height 6
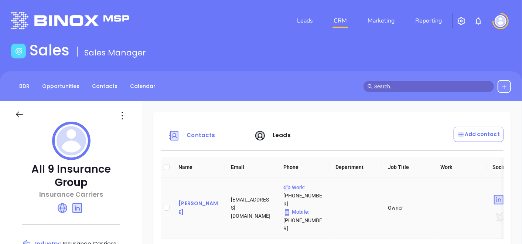
click at [205, 204] on div "[PERSON_NAME]" at bounding box center [198, 208] width 41 height 18
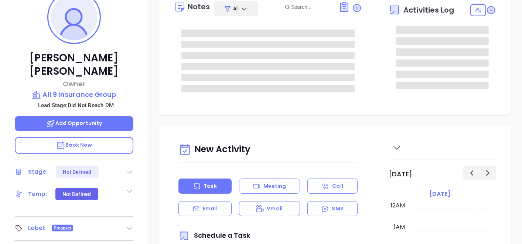
scroll to position [287, 0]
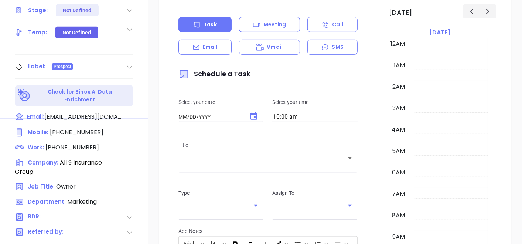
type input "[DATE]"
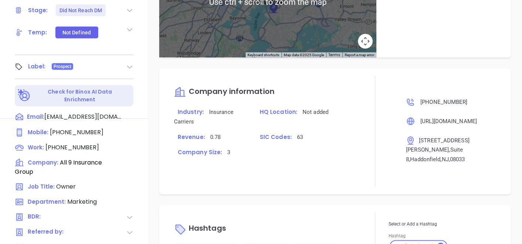
scroll to position [525, 0]
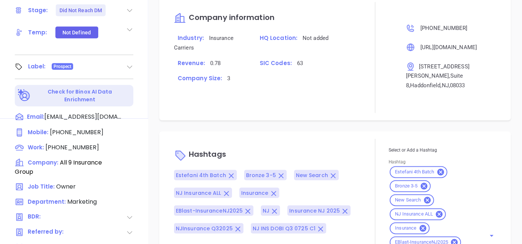
type input "[PERSON_NAME]"
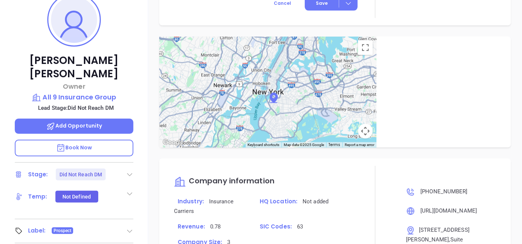
scroll to position [0, 0]
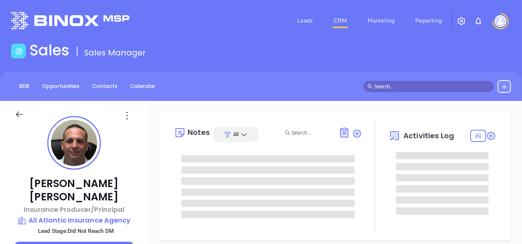
type input "[DATE]"
type input "[PERSON_NAME]"
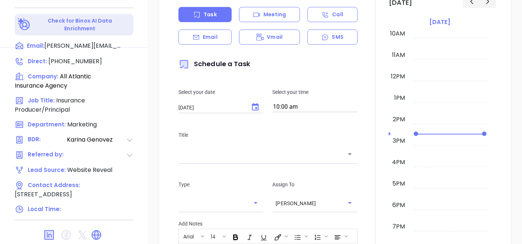
scroll to position [374, 0]
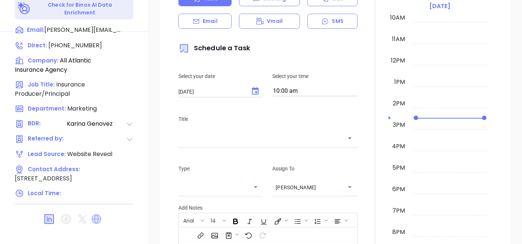
click at [99, 215] on icon at bounding box center [96, 219] width 9 height 9
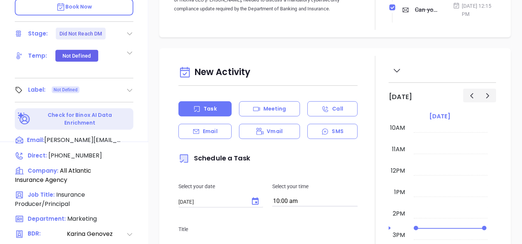
scroll to position [251, 0]
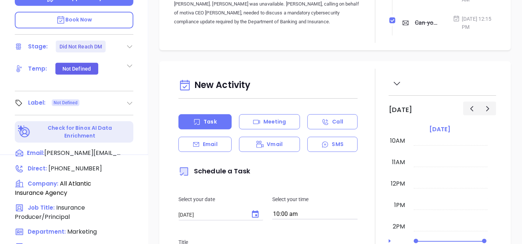
click at [121, 97] on div "Label: Not Defined" at bounding box center [74, 103] width 119 height 12
click at [130, 99] on icon at bounding box center [129, 102] width 7 height 7
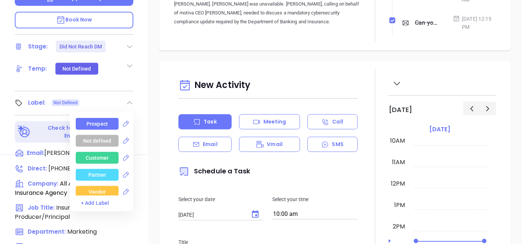
click at [103, 118] on div "Prospect" at bounding box center [96, 124] width 21 height 12
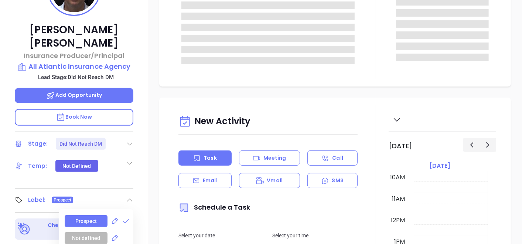
scroll to position [86, 0]
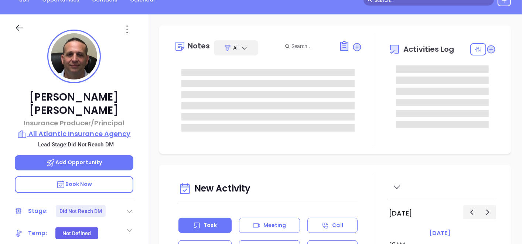
click at [62, 129] on p "All Atlantic Insurance Agency" at bounding box center [74, 134] width 119 height 10
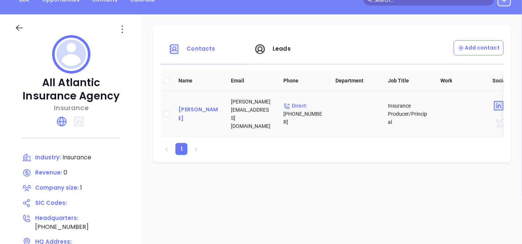
click at [205, 112] on div "[PERSON_NAME]" at bounding box center [198, 114] width 41 height 18
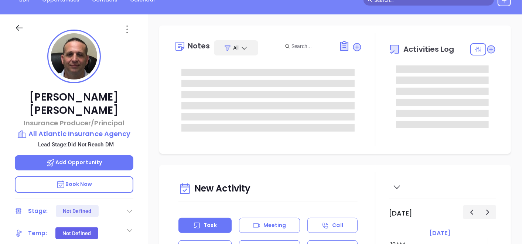
type input "[DATE]"
type input "[PERSON_NAME]"
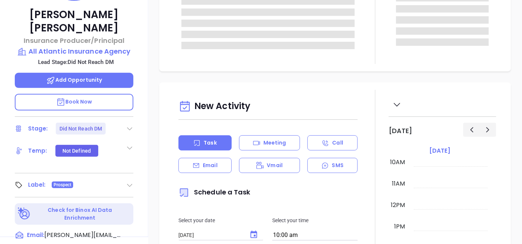
scroll to position [45, 0]
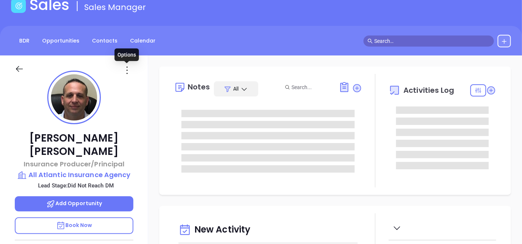
click at [126, 64] on icon at bounding box center [127, 70] width 12 height 12
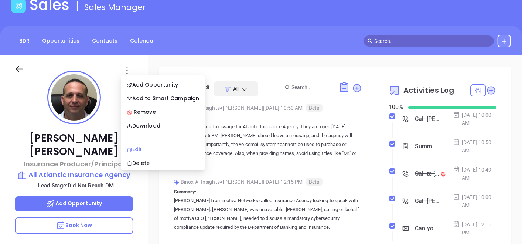
click at [138, 147] on div "Edit" at bounding box center [163, 149] width 72 height 8
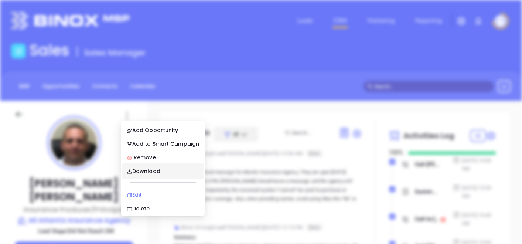
scroll to position [0, 0]
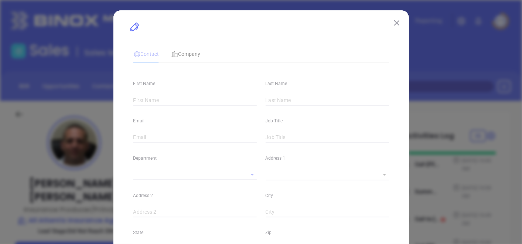
type input "[PERSON_NAME]"
type input "[PERSON_NAME][EMAIL_ADDRESS][DOMAIN_NAME]"
type input "Insurance Producer/Principal"
type textarea "[STREET_ADDRESS]"
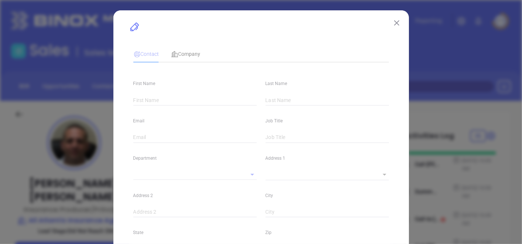
type input "1"
type input "[GEOGRAPHIC_DATA]"
type input "NJ"
type input "08721"
type input "[DOMAIN_NAME][URL][PERSON_NAME]"
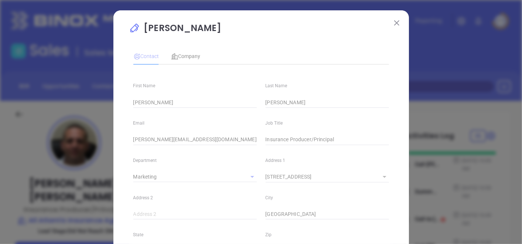
type input "Marketing"
type input "Website Reveal"
type input "[PERSON_NAME]"
type input "Did Not Reach DM"
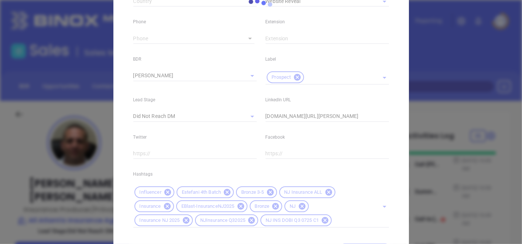
type input "1"
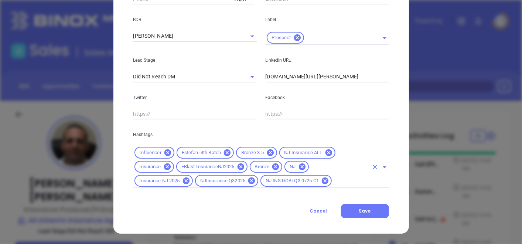
click at [271, 165] on icon at bounding box center [275, 167] width 8 height 8
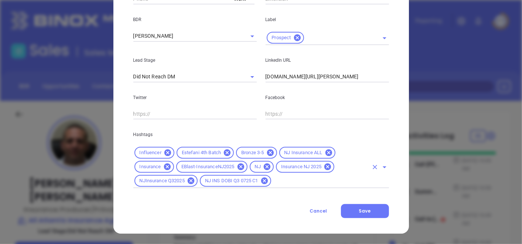
click at [267, 152] on icon at bounding box center [270, 152] width 8 height 8
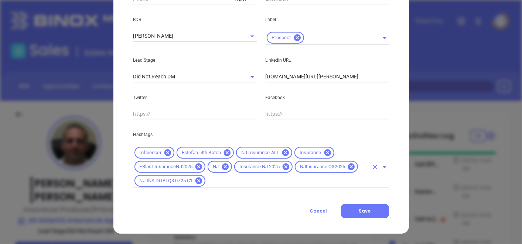
click at [251, 181] on input "text" at bounding box center [286, 180] width 161 height 9
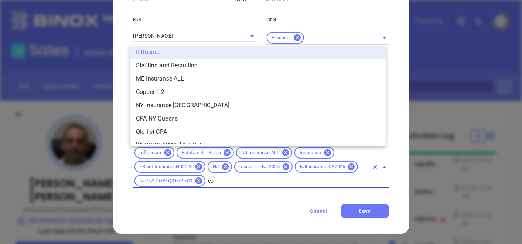
scroll to position [0, 0]
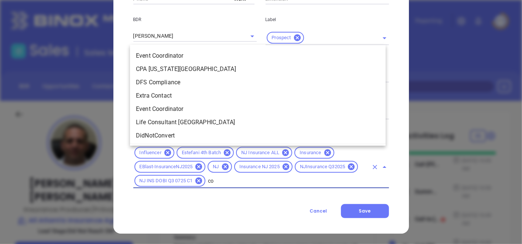
type input "cop"
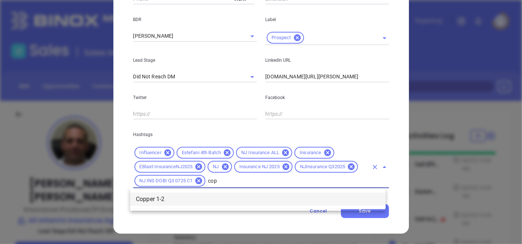
click at [257, 202] on li "Copper 1-2" at bounding box center [258, 198] width 256 height 13
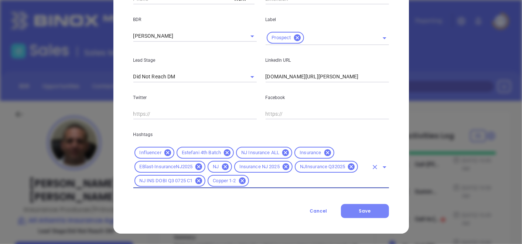
click at [365, 212] on span "Save" at bounding box center [365, 211] width 12 height 6
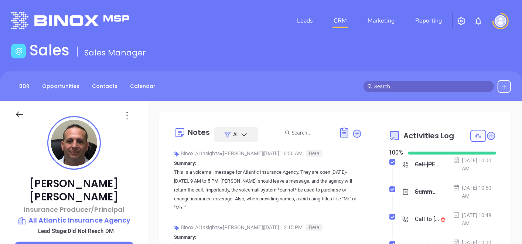
click at [20, 109] on div at bounding box center [73, 114] width 127 height 26
click at [20, 111] on icon at bounding box center [19, 114] width 9 height 9
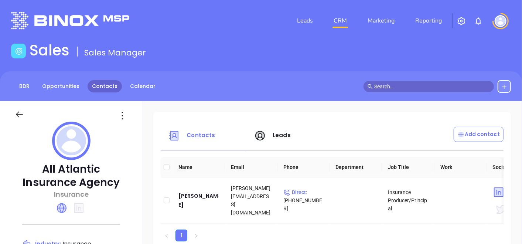
click at [98, 88] on link "Contacts" at bounding box center [105, 86] width 34 height 12
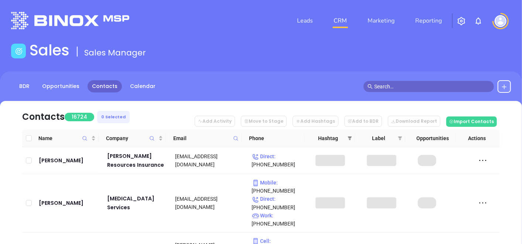
click at [351, 139] on span at bounding box center [349, 138] width 7 height 11
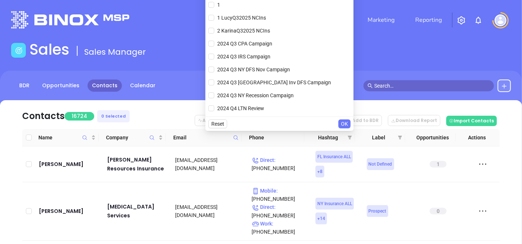
scroll to position [41, 0]
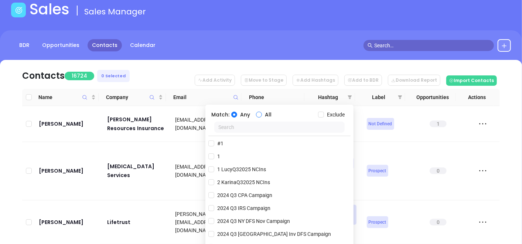
click at [259, 116] on input "All" at bounding box center [259, 115] width 6 height 6
radio input "true"
click at [328, 117] on span "Exclude" at bounding box center [336, 114] width 24 height 8
click at [324, 117] on input "Exclude" at bounding box center [321, 115] width 6 height 6
checkbox input "true"
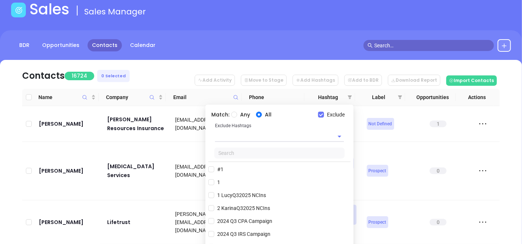
click at [234, 154] on input "text" at bounding box center [279, 152] width 130 height 11
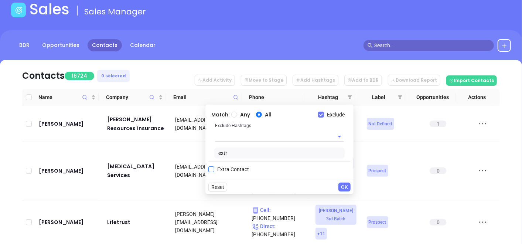
type input "extr"
click at [227, 169] on span "Extra Contact" at bounding box center [233, 169] width 38 height 8
click at [214, 169] on input "Extra Contact" at bounding box center [211, 169] width 6 height 6
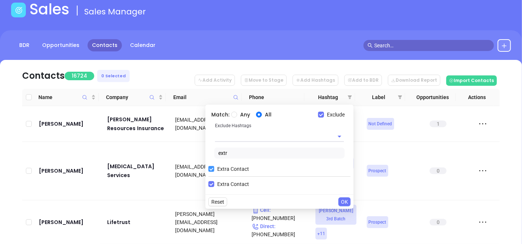
click at [209, 172] on label "Extra Contact" at bounding box center [230, 168] width 44 height 11
click at [209, 172] on input "Extra Contact" at bounding box center [211, 169] width 6 height 6
checkbox input "false"
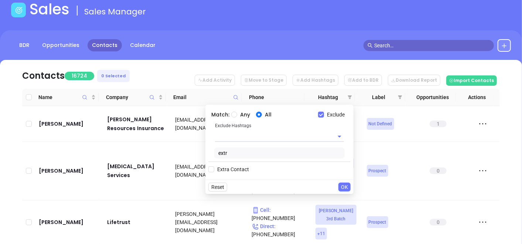
click at [230, 139] on input "text" at bounding box center [269, 136] width 108 height 11
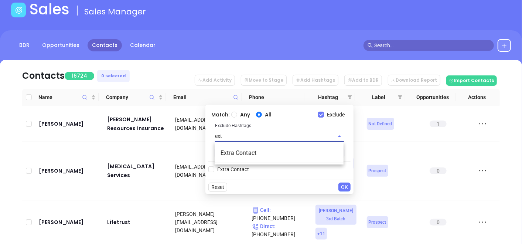
type input "extr"
click at [235, 146] on li "Extra Contact" at bounding box center [279, 152] width 129 height 13
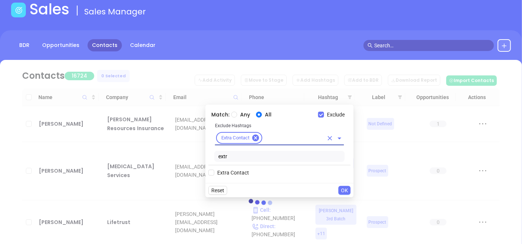
type input "t"
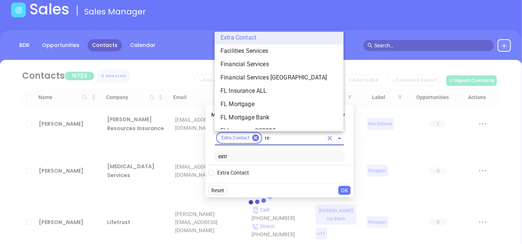
scroll to position [0, 0]
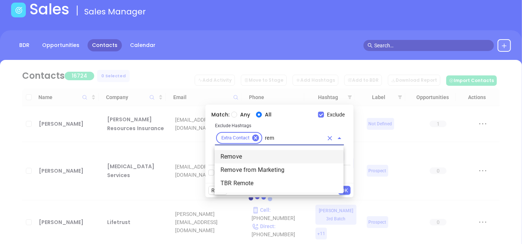
type input "remo"
click at [237, 158] on li "Remove" at bounding box center [279, 156] width 129 height 13
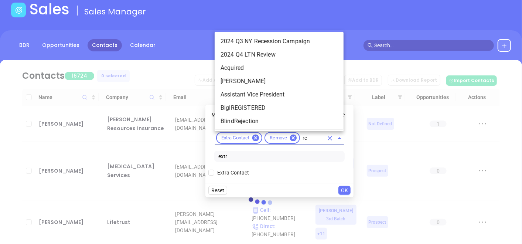
type input "rem"
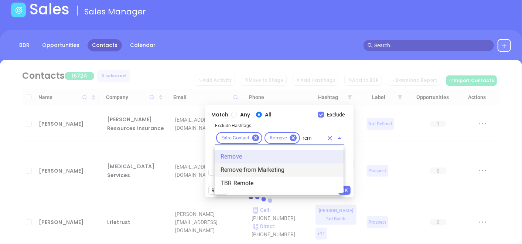
click at [235, 167] on li "Remove from Marketing" at bounding box center [279, 169] width 129 height 13
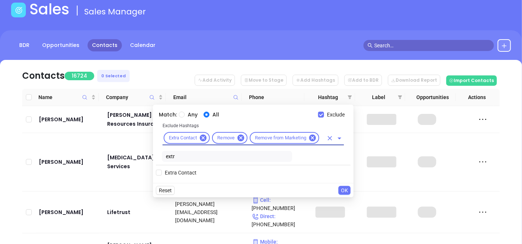
click at [321, 137] on input "text" at bounding box center [321, 137] width 3 height 9
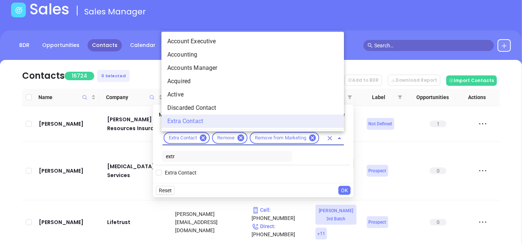
scroll to position [68, 0]
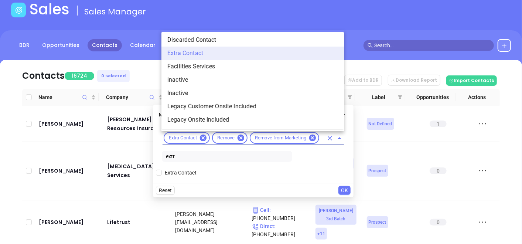
type input "acq"
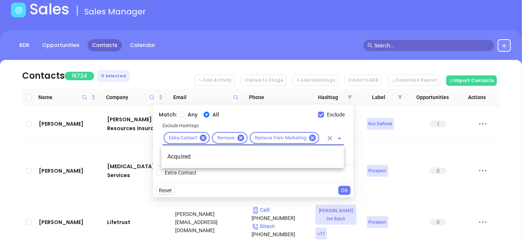
scroll to position [0, 0]
click at [227, 151] on li "Acquired" at bounding box center [252, 156] width 182 height 13
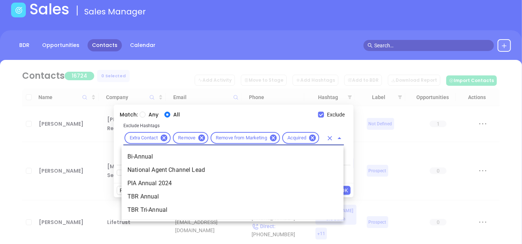
scroll to position [0, 6]
type input "n"
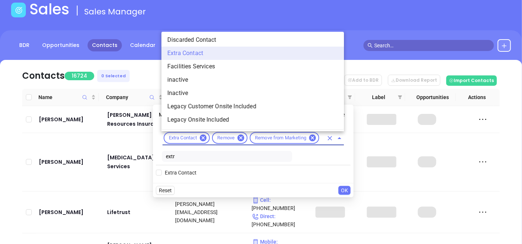
scroll to position [68, 0]
type input "acq"
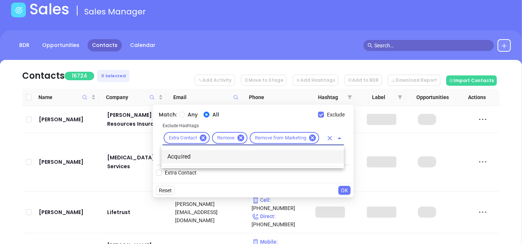
click at [189, 150] on li "Acquired" at bounding box center [252, 156] width 182 height 13
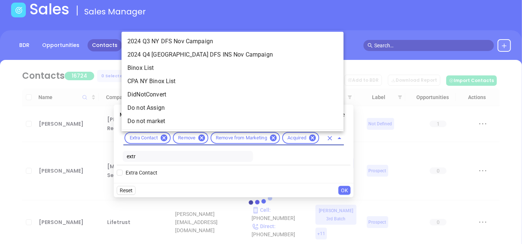
type input "not"
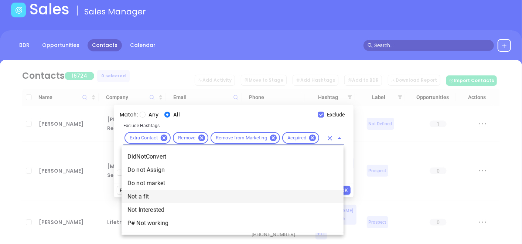
click at [172, 193] on li "Not a fit" at bounding box center [233, 196] width 222 height 13
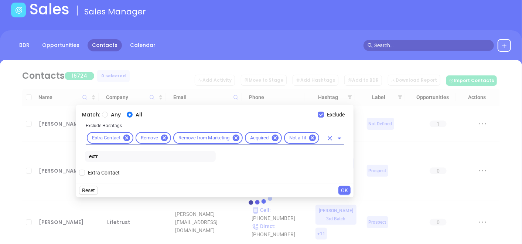
scroll to position [0, 0]
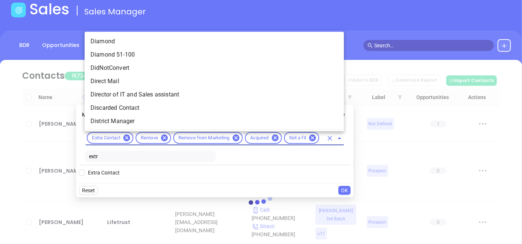
type input "disc"
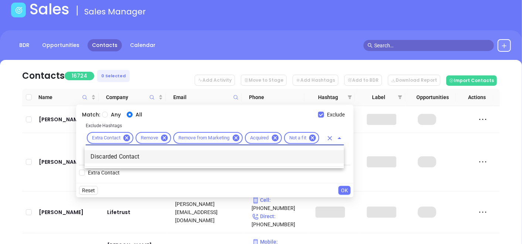
click at [206, 159] on li "Discarded Contact" at bounding box center [214, 156] width 259 height 13
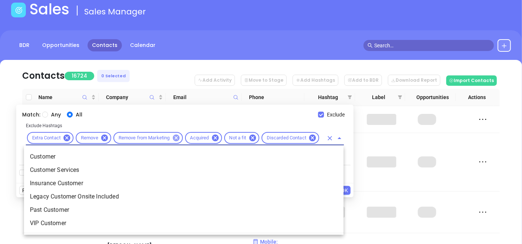
type input "cust"
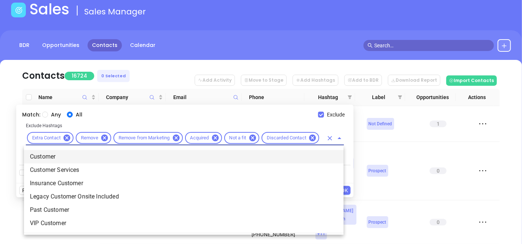
click at [105, 152] on li "Customer" at bounding box center [183, 156] width 319 height 13
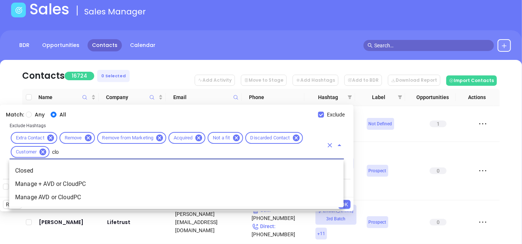
type input "clos"
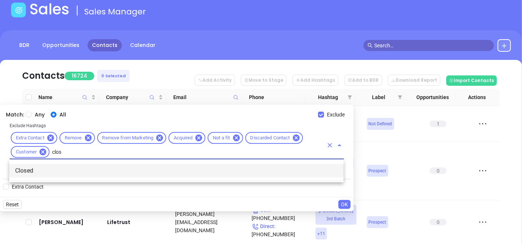
click at [99, 168] on li "Closed" at bounding box center [176, 170] width 334 height 13
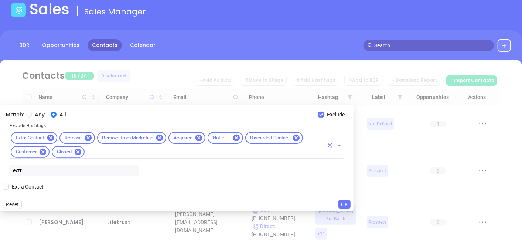
click at [24, 173] on input "extr" at bounding box center [74, 170] width 130 height 11
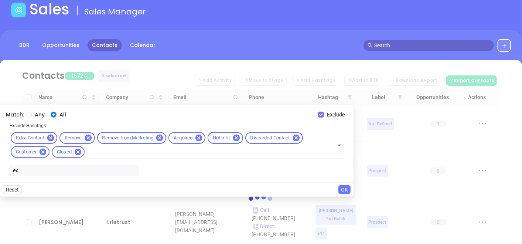
type input "e"
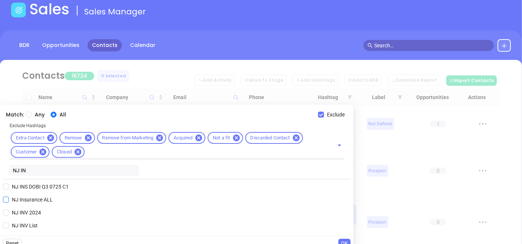
type input "NJ IN"
click at [6, 199] on input "NJ Insurance ALL" at bounding box center [6, 199] width 6 height 6
checkbox input "true"
click at [68, 166] on input "NJ IN" at bounding box center [74, 170] width 130 height 11
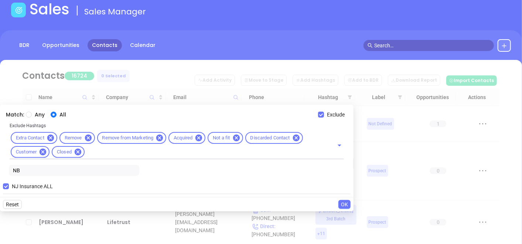
type input "N"
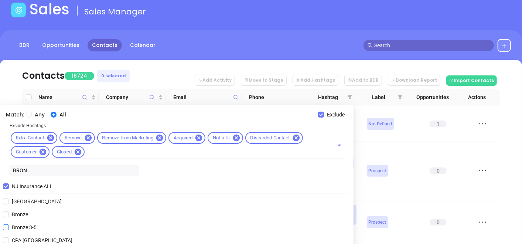
type input "BRON"
click at [24, 226] on span "Bronze 3-5" at bounding box center [24, 227] width 31 height 8
click at [9, 226] on input "Bronze 3-5" at bounding box center [6, 227] width 6 height 6
checkbox input "true"
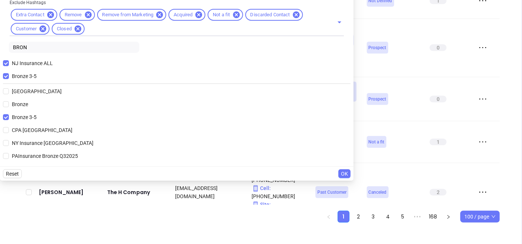
click at [342, 171] on span "OK" at bounding box center [344, 174] width 7 height 8
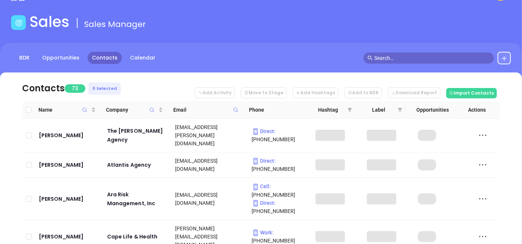
scroll to position [0, 0]
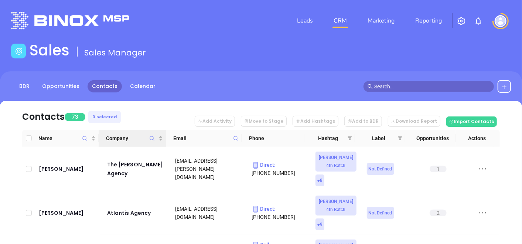
click at [159, 133] on th "Company" at bounding box center [132, 138] width 67 height 17
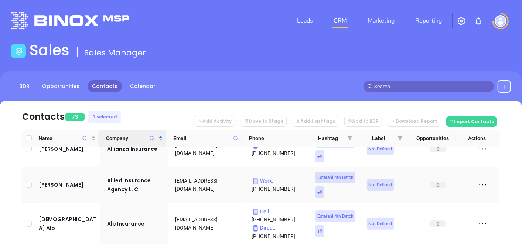
scroll to position [246, 0]
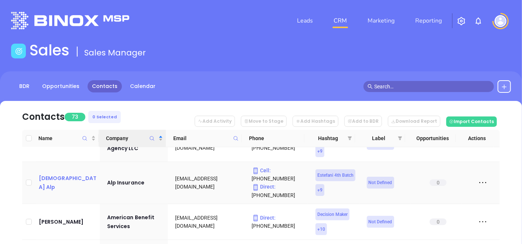
drag, startPoint x: 56, startPoint y: 181, endPoint x: 43, endPoint y: 177, distance: 13.3
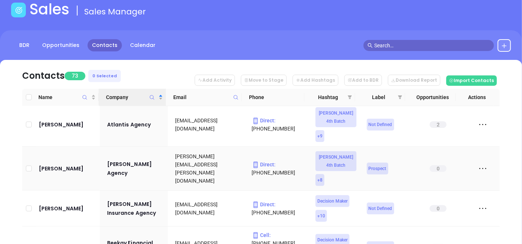
scroll to position [492, 0]
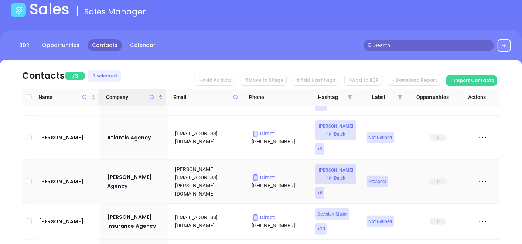
drag, startPoint x: 49, startPoint y: 146, endPoint x: 229, endPoint y: 30, distance: 214.2
click at [229, 30] on div "BDR Opportunities Contacts Calendar" at bounding box center [261, 48] width 522 height 37
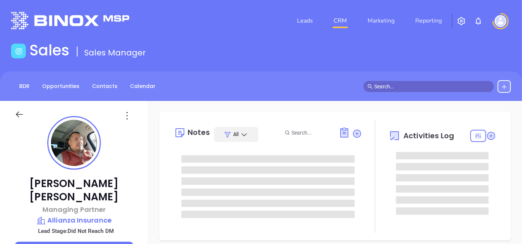
type input "[DATE]"
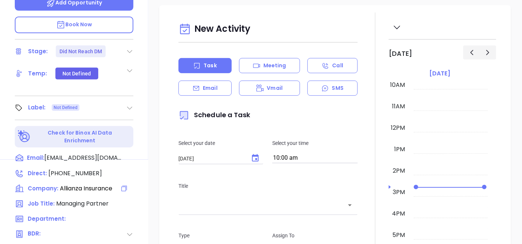
type input "[PERSON_NAME]"
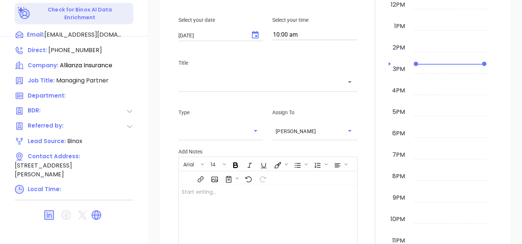
scroll to position [369, 0]
click at [96, 206] on div at bounding box center [74, 215] width 119 height 18
click at [96, 210] on icon at bounding box center [97, 215] width 10 height 10
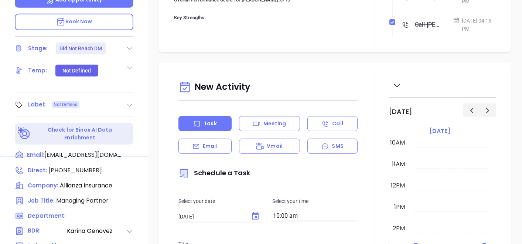
scroll to position [205, 0]
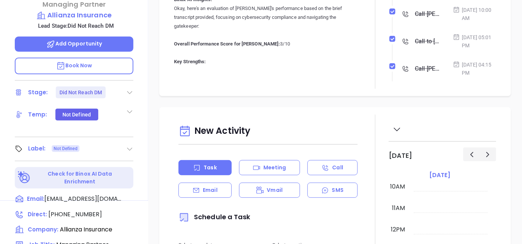
click at [126, 145] on icon at bounding box center [129, 148] width 7 height 7
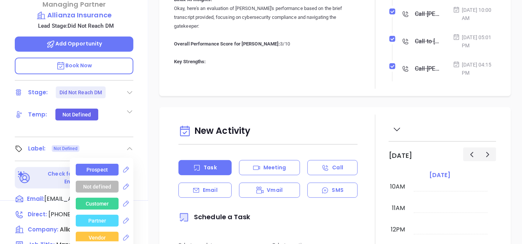
click at [107, 164] on div "Prospect" at bounding box center [97, 170] width 43 height 12
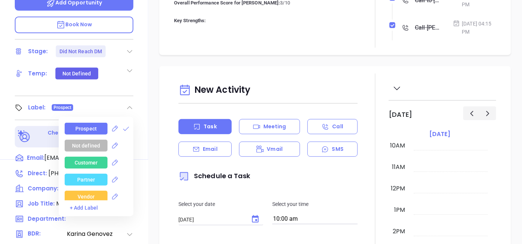
scroll to position [164, 0]
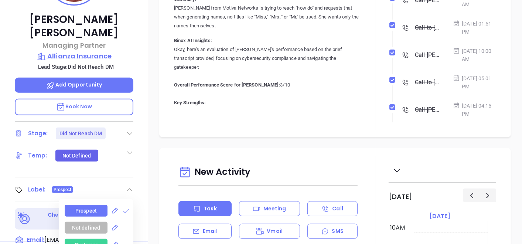
click at [85, 51] on p "Allianza Insurance" at bounding box center [74, 56] width 119 height 10
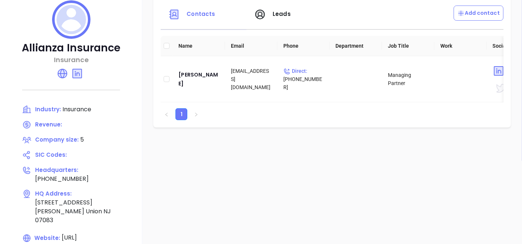
scroll to position [82, 0]
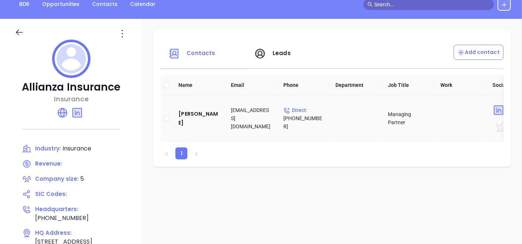
click at [175, 120] on td "Harold Ocampo" at bounding box center [198, 118] width 52 height 46
click at [184, 116] on div "Harold Ocampo" at bounding box center [198, 118] width 41 height 18
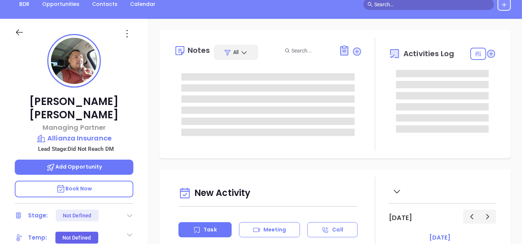
type input "[DATE]"
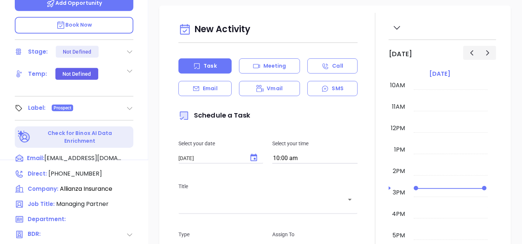
scroll to position [246, 0]
type input "[PERSON_NAME]"
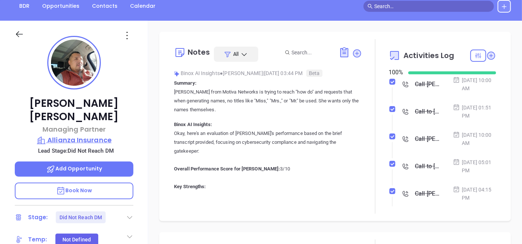
scroll to position [41, 0]
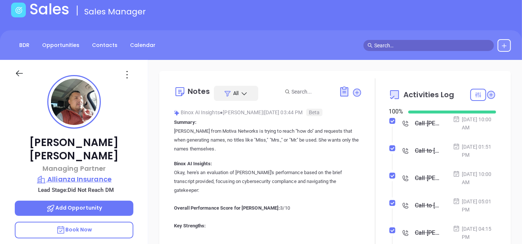
click at [72, 174] on p "Allianza Insurance" at bounding box center [74, 179] width 119 height 10
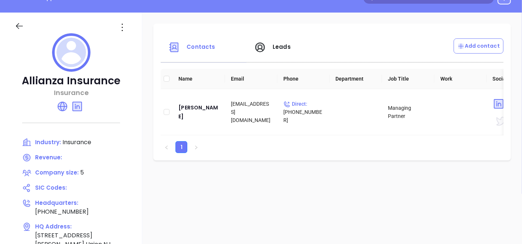
scroll to position [41, 0]
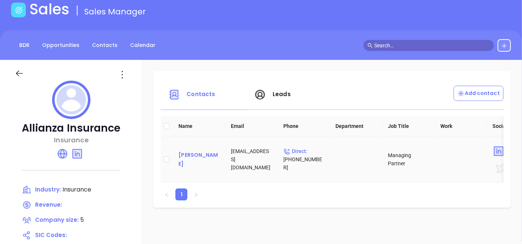
click at [195, 152] on div "Harold Ocampo" at bounding box center [198, 159] width 41 height 18
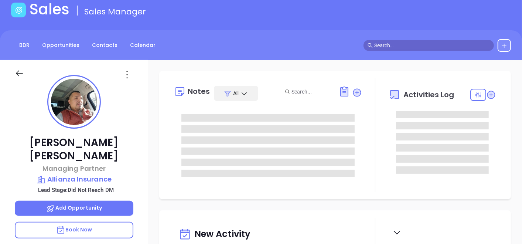
type input "[DATE]"
type input "[PERSON_NAME]"
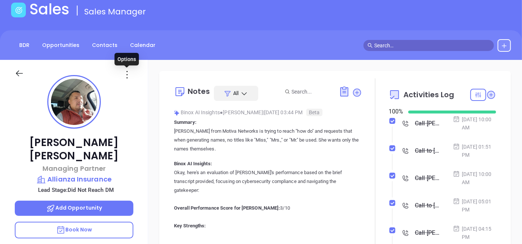
click at [124, 75] on icon at bounding box center [127, 75] width 12 height 12
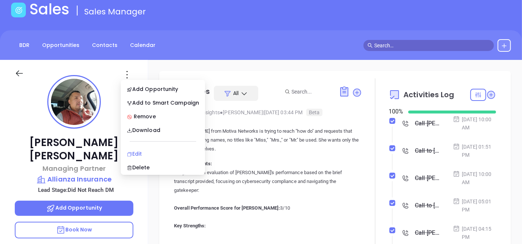
click at [140, 148] on li "Edit" at bounding box center [162, 154] width 81 height 16
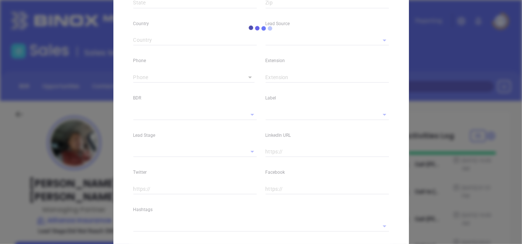
type input "Harold"
type input "Ocampo"
type input "info@allianza.co"
type input "Managing Partner"
type textarea "1191 Morris Ave"
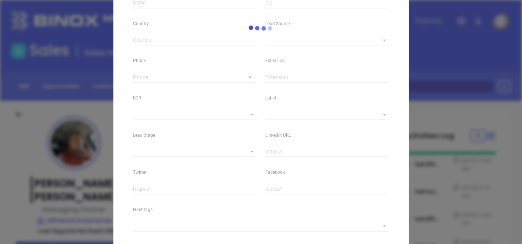
type input "1"
type input "Union"
type input "NJ"
type input "07083"
type input "www.linkedin.com/in/harold-ocampo-15275a63/"
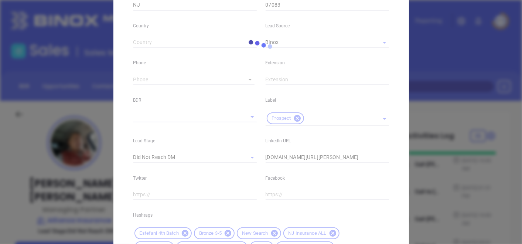
type input "Binox"
type input "Karina Genovez"
type input "Did Not Reach DM"
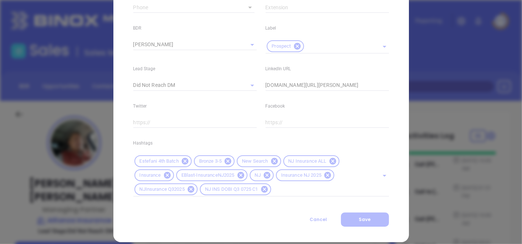
scroll to position [326, 0]
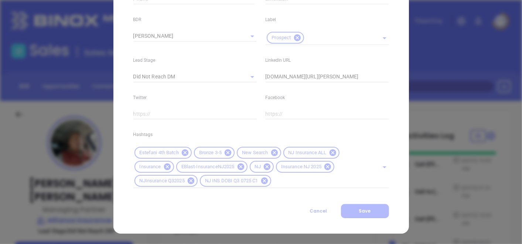
type input "1"
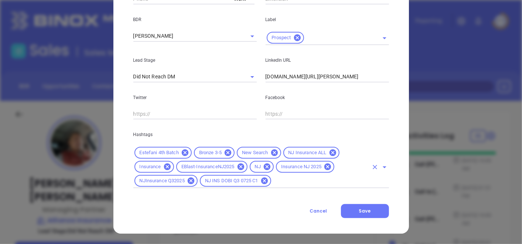
click at [221, 153] on span "Bronze 3-5" at bounding box center [210, 153] width 31 height 6
click at [226, 153] on icon at bounding box center [228, 152] width 8 height 8
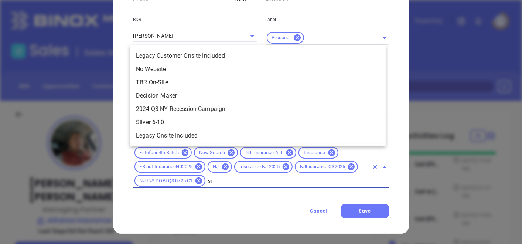
type input "sil"
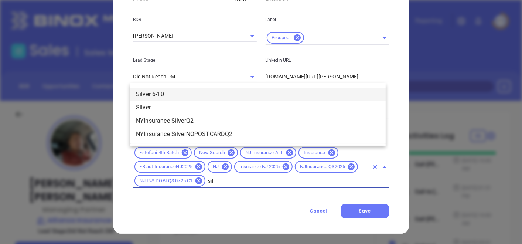
click at [218, 91] on li "Silver 6-10" at bounding box center [258, 94] width 256 height 13
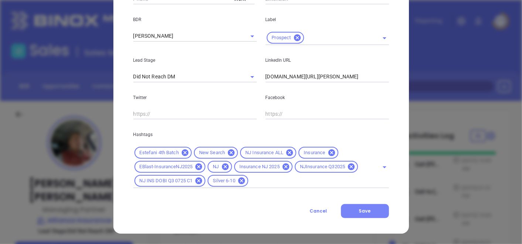
click at [345, 206] on button "Save" at bounding box center [365, 211] width 48 height 14
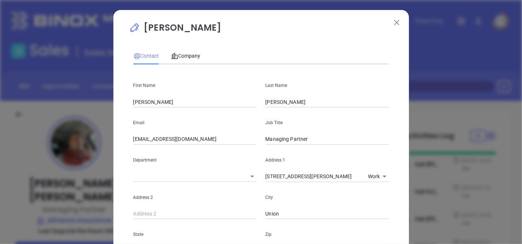
scroll to position [0, 0]
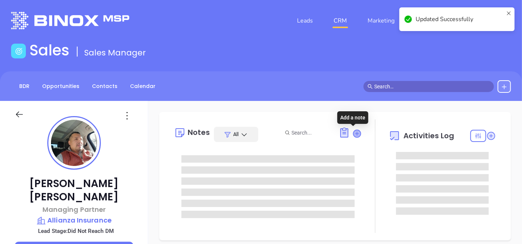
click at [353, 133] on icon at bounding box center [356, 133] width 7 height 7
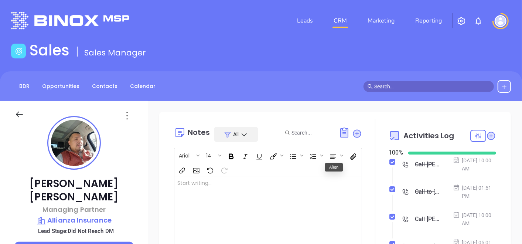
click at [213, 204] on div at bounding box center [261, 213] width 174 height 75
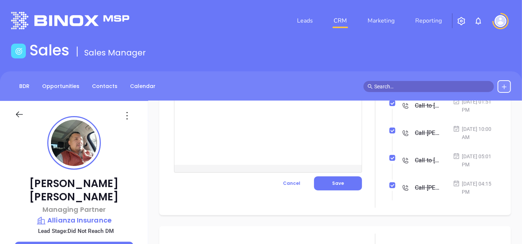
scroll to position [123, 0]
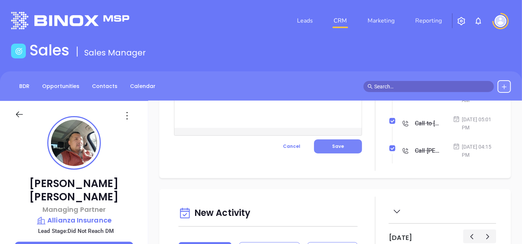
click at [331, 141] on button "Save" at bounding box center [338, 146] width 48 height 14
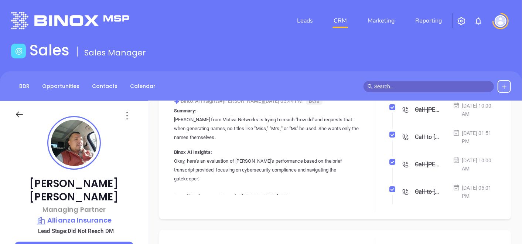
scroll to position [0, 0]
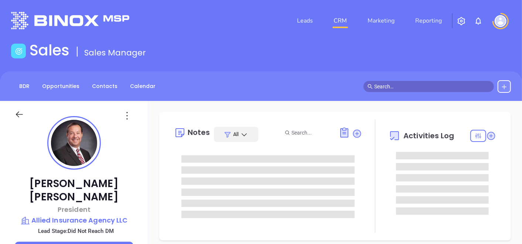
type input "[DATE]"
type input "[PERSON_NAME]"
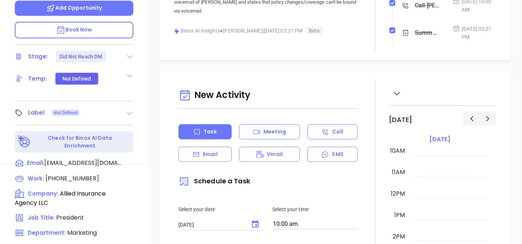
scroll to position [205, 0]
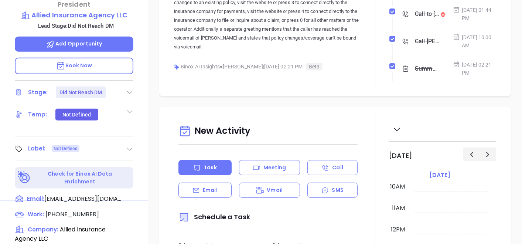
click at [133, 145] on icon at bounding box center [129, 148] width 7 height 7
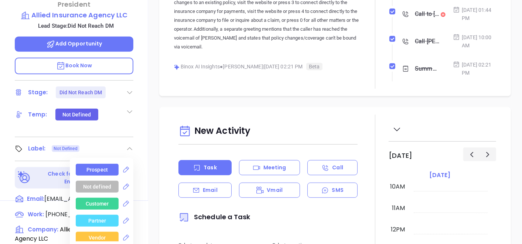
drag, startPoint x: 103, startPoint y: 151, endPoint x: 106, endPoint y: 149, distance: 4.0
click at [103, 164] on div "Prospect" at bounding box center [96, 170] width 21 height 12
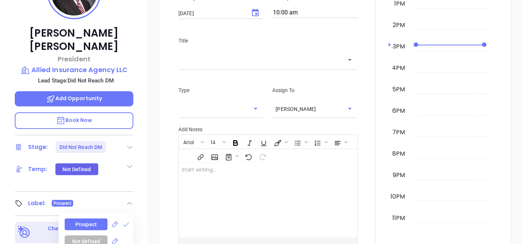
scroll to position [86, 0]
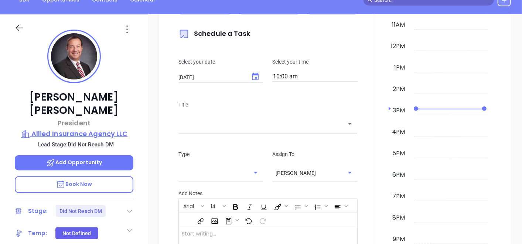
click at [90, 129] on p "Allied Insurance Agency LLC" at bounding box center [74, 134] width 119 height 10
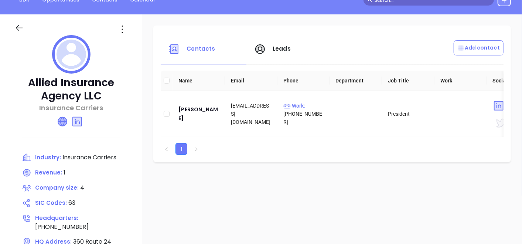
click at [63, 122] on icon at bounding box center [62, 121] width 9 height 9
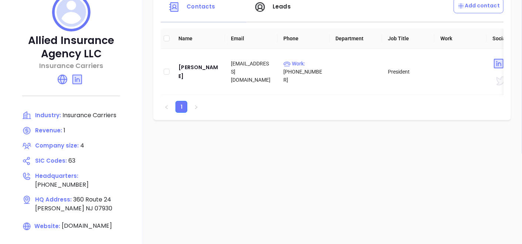
scroll to position [127, 0]
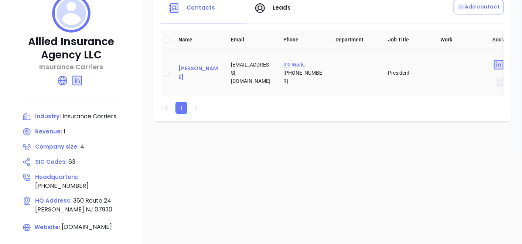
click at [195, 71] on div "Steve Gordon" at bounding box center [198, 73] width 41 height 18
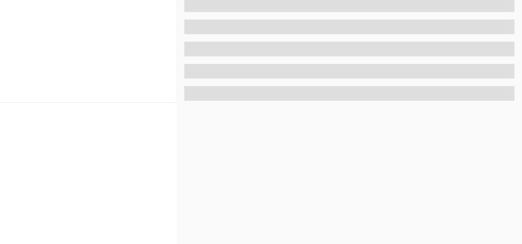
scroll to position [374, 0]
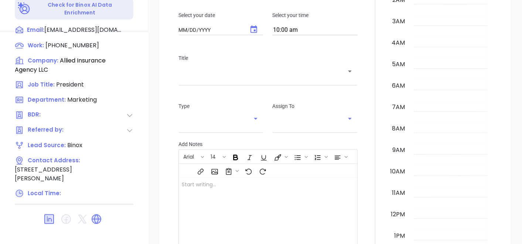
type input "[DATE]"
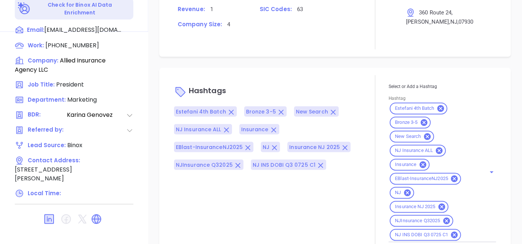
type input "[PERSON_NAME]"
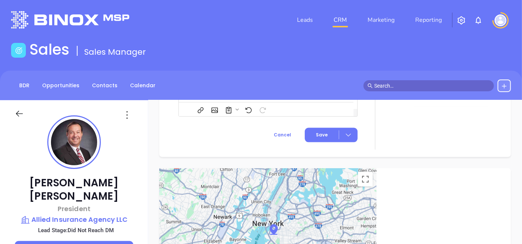
scroll to position [0, 0]
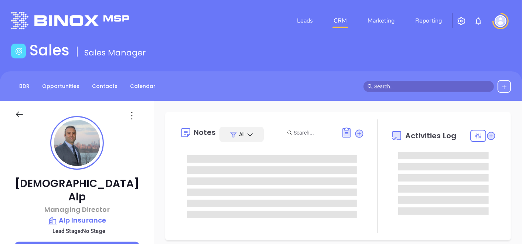
type input "[DATE]"
type input "[PERSON_NAME]"
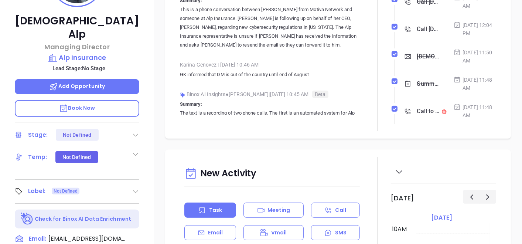
scroll to position [164, 0]
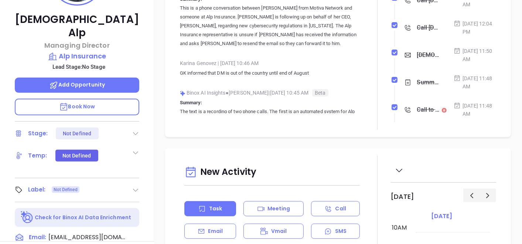
click at [132, 186] on icon at bounding box center [135, 189] width 7 height 7
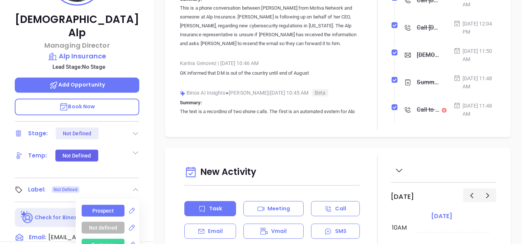
click at [97, 205] on div "Prospect" at bounding box center [102, 211] width 21 height 12
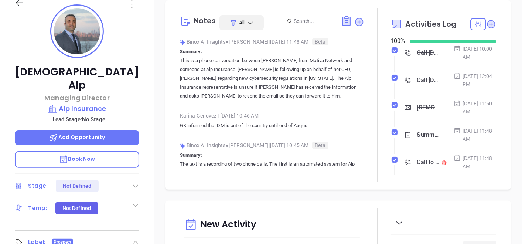
scroll to position [82, 0]
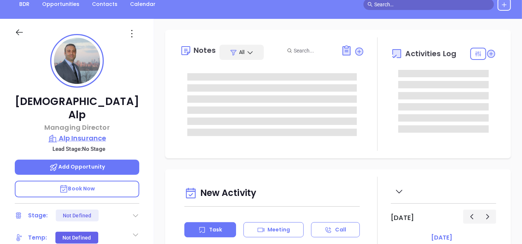
click at [89, 133] on p "Alp Insurance" at bounding box center [77, 138] width 124 height 10
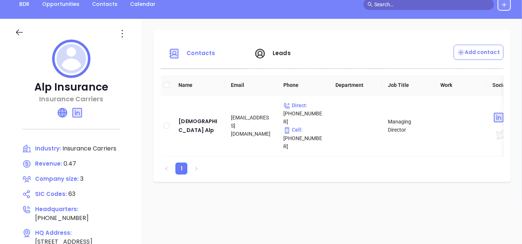
click at [64, 110] on icon at bounding box center [62, 112] width 9 height 9
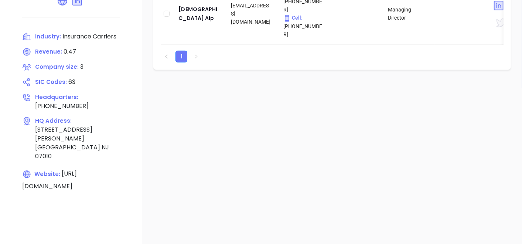
scroll to position [205, 0]
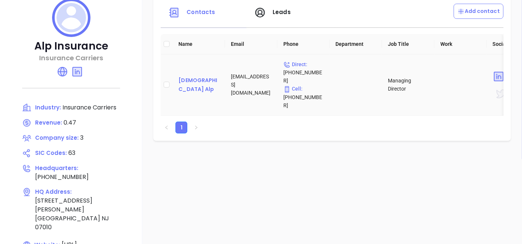
click at [188, 76] on div "Vedat Alp" at bounding box center [198, 85] width 41 height 18
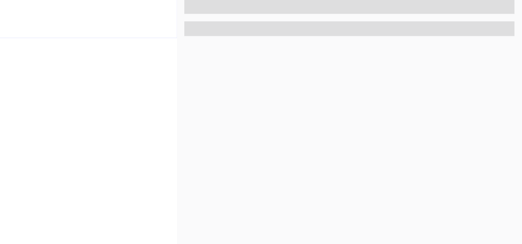
scroll to position [374, 0]
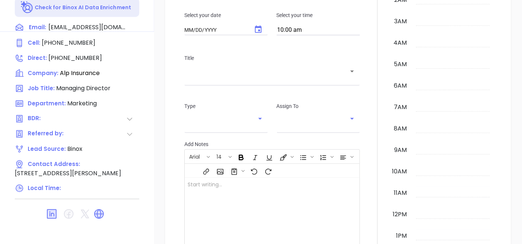
type input "[DATE]"
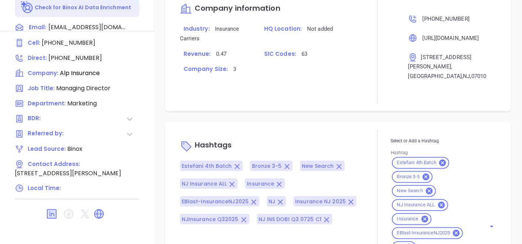
scroll to position [516, 0]
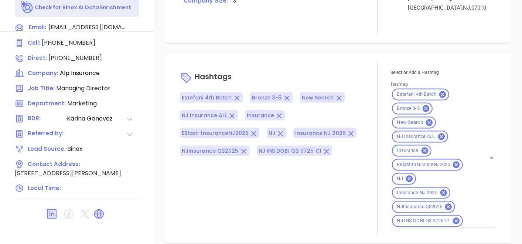
type input "[PERSON_NAME]"
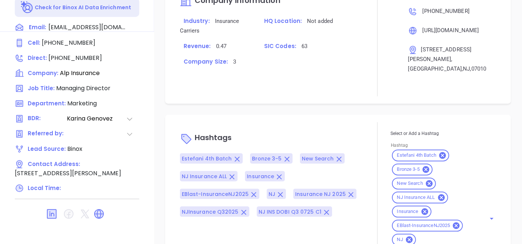
scroll to position [577, 0]
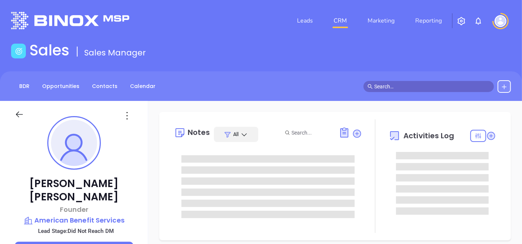
type input "[DATE]"
type input "[PERSON_NAME]"
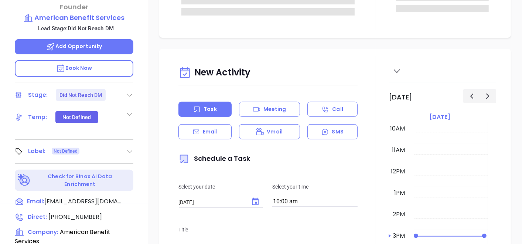
scroll to position [205, 0]
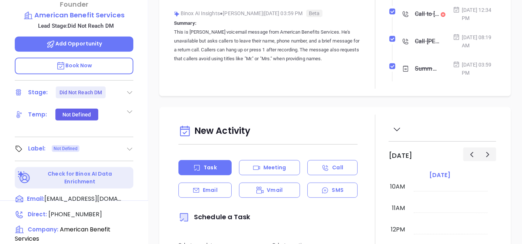
click at [129, 145] on icon at bounding box center [129, 148] width 7 height 7
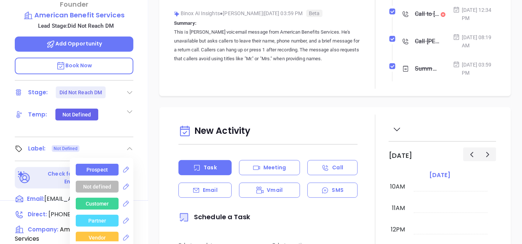
click at [99, 164] on div "Prospect" at bounding box center [96, 170] width 21 height 12
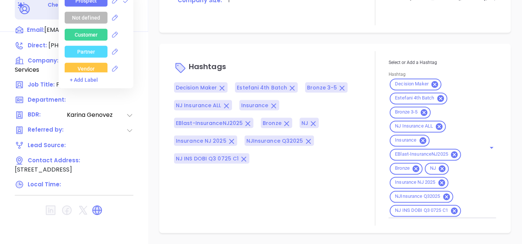
scroll to position [589, 0]
click at [100, 205] on icon at bounding box center [97, 210] width 10 height 10
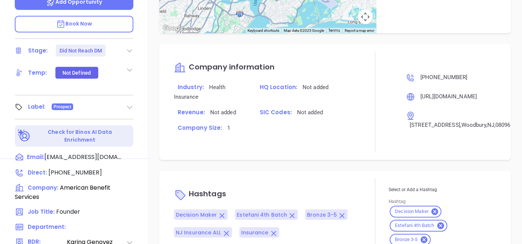
scroll to position [127, 0]
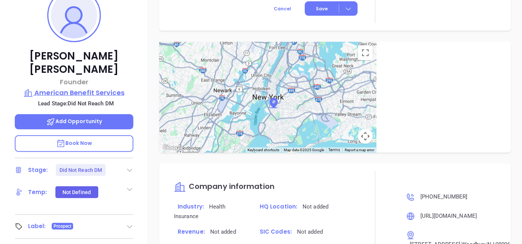
click at [89, 88] on p "American Benefit Services" at bounding box center [74, 93] width 119 height 10
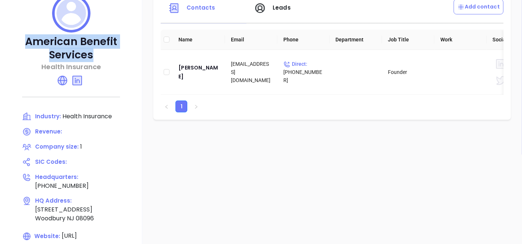
drag, startPoint x: 17, startPoint y: 39, endPoint x: 152, endPoint y: 42, distance: 134.5
click at [127, 42] on p "American Benefit Services" at bounding box center [71, 48] width 113 height 27
drag, startPoint x: 164, startPoint y: 44, endPoint x: 16, endPoint y: 38, distance: 148.2
click at [16, 38] on div "American Benefit Services Health Insurance Industry: Health Insurance Revenue: …" at bounding box center [71, 130] width 142 height 314
copy p "American Benefit Services"
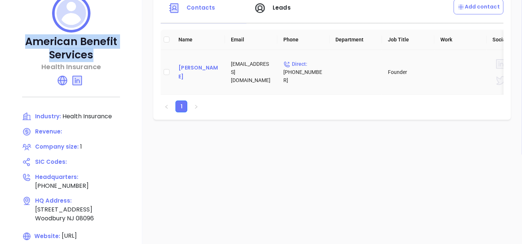
click at [216, 73] on div "David Clark" at bounding box center [198, 72] width 41 height 18
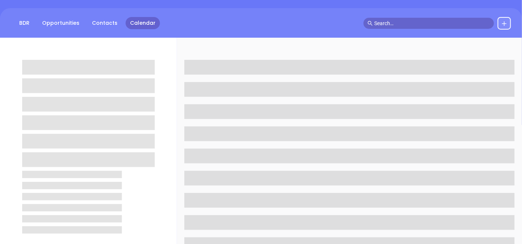
scroll to position [45, 0]
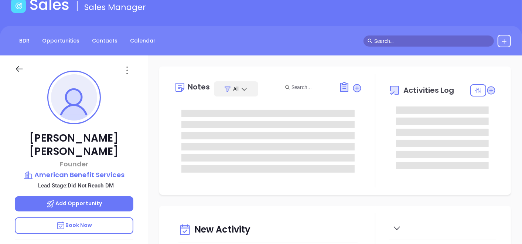
type input "[DATE]"
click at [130, 68] on icon at bounding box center [127, 70] width 12 height 12
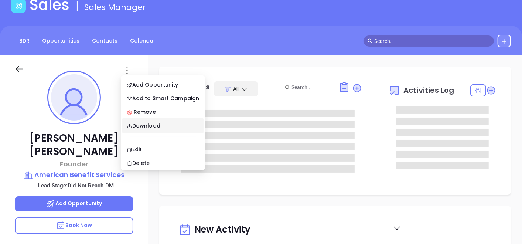
type input "[PERSON_NAME]"
click at [146, 146] on div "Edit" at bounding box center [163, 149] width 72 height 8
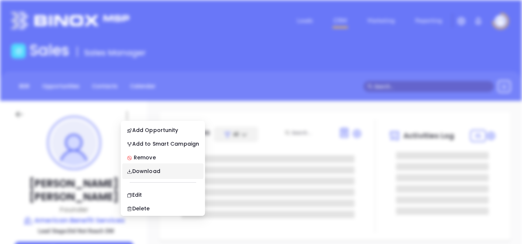
scroll to position [0, 0]
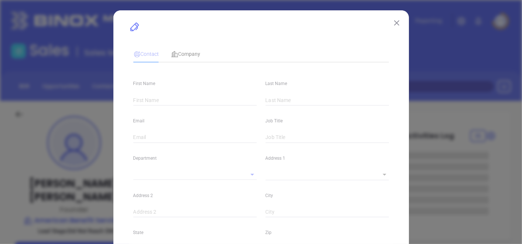
type input "David"
type input "Clark"
type input "davclark55@gmail.com"
type input "Founder"
type textarea "113 Ford Avenue"
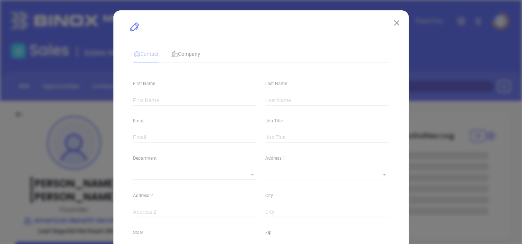
type input "1"
type input "Woodbury"
type input "NJ"
type input "08096"
type input "Karina Genovez"
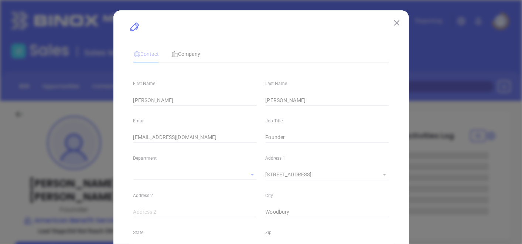
type input "Did Not Reach DM"
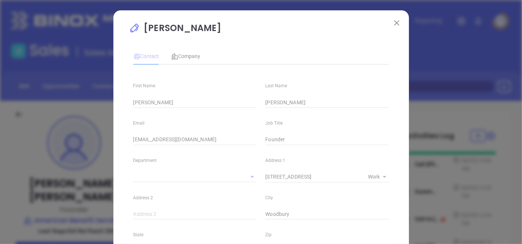
type input "1"
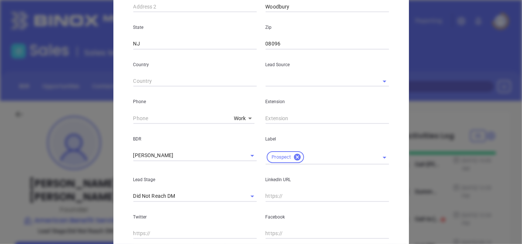
scroll to position [287, 0]
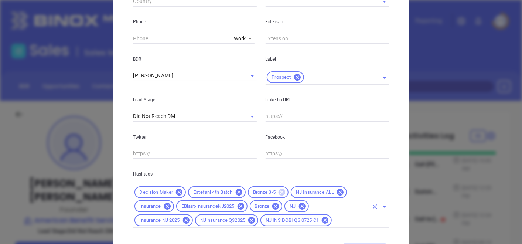
click at [278, 190] on icon at bounding box center [281, 192] width 7 height 7
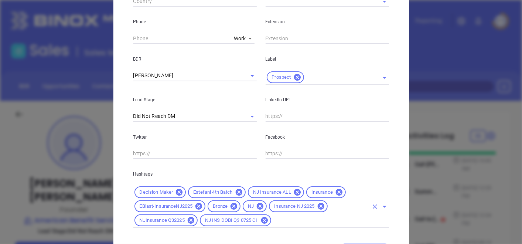
click at [232, 208] on icon at bounding box center [233, 206] width 7 height 7
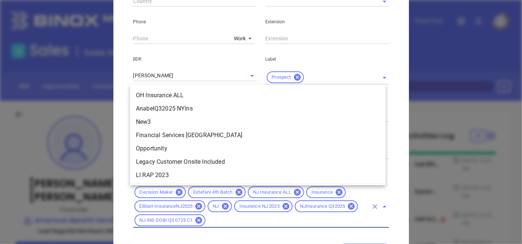
click at [274, 222] on input "text" at bounding box center [286, 220] width 161 height 9
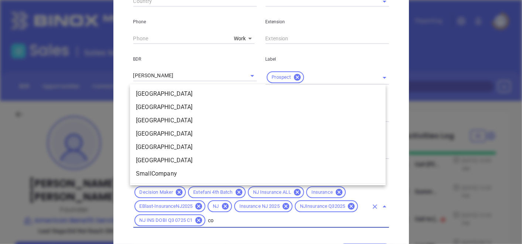
scroll to position [0, 0]
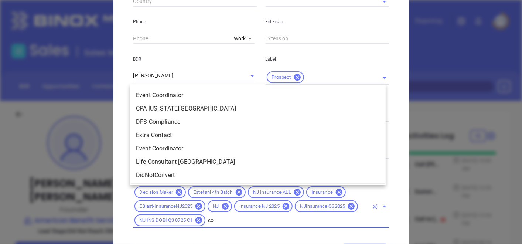
type input "cop"
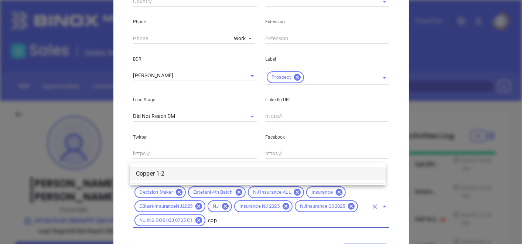
click at [154, 171] on li "Copper 1-2" at bounding box center [258, 173] width 256 height 13
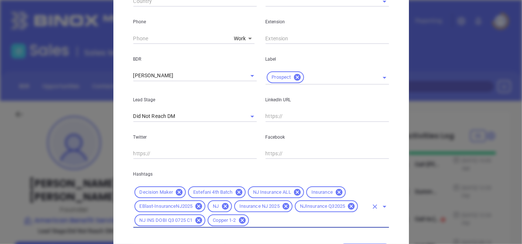
scroll to position [326, 0]
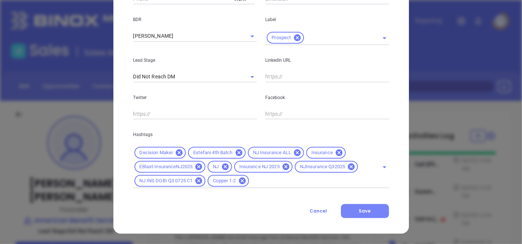
click at [368, 213] on button "Save" at bounding box center [365, 211] width 48 height 14
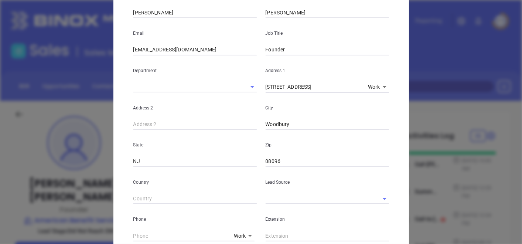
scroll to position [0, 0]
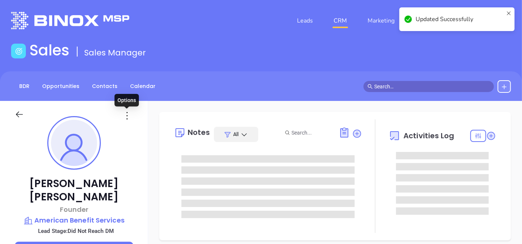
click at [125, 112] on icon at bounding box center [127, 116] width 12 height 12
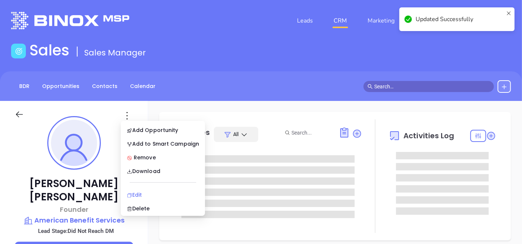
click at [154, 198] on div "Edit" at bounding box center [163, 195] width 72 height 8
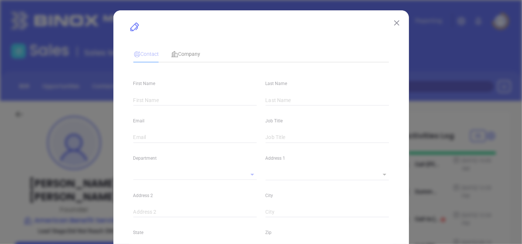
type input "David"
type input "Clark"
type input "davclark55@gmail.com"
type input "Founder"
type textarea "113 Ford Avenue"
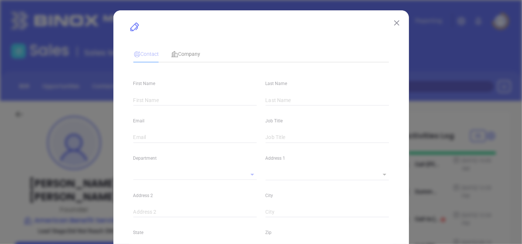
type input "1"
type input "Woodbury"
type input "NJ"
type input "08096"
type input "[PERSON_NAME]"
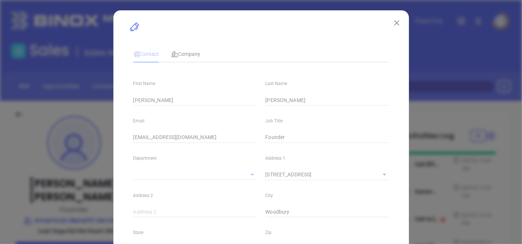
type input "Did Not Reach DM"
type input "1"
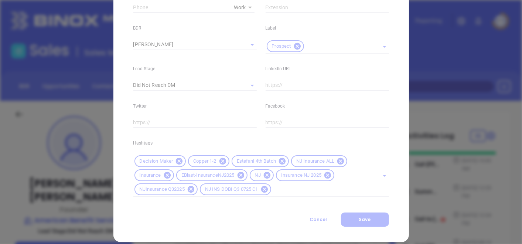
scroll to position [326, 0]
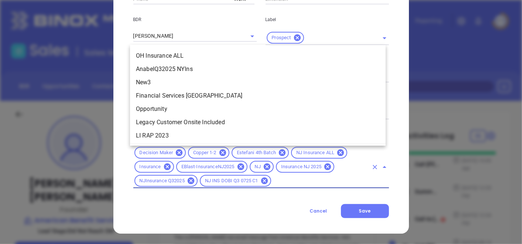
click at [309, 182] on input "text" at bounding box center [320, 180] width 96 height 9
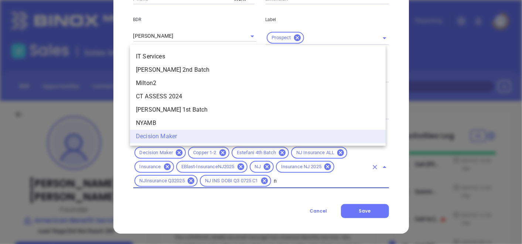
scroll to position [722, 0]
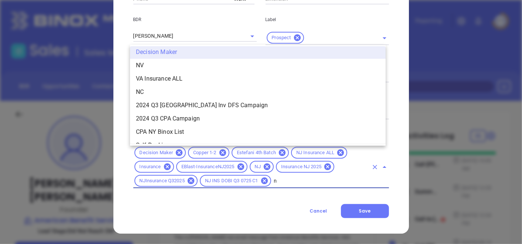
type input "no"
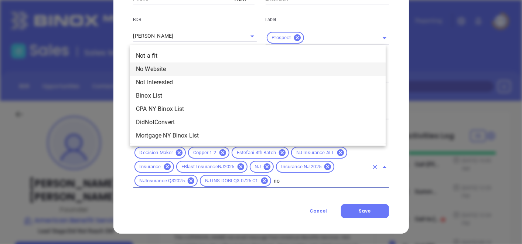
drag, startPoint x: 183, startPoint y: 66, endPoint x: 184, endPoint y: 70, distance: 3.8
click at [183, 67] on li "No Website" at bounding box center [258, 68] width 256 height 13
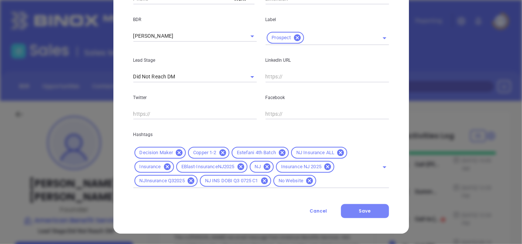
click at [371, 206] on button "Save" at bounding box center [365, 211] width 48 height 14
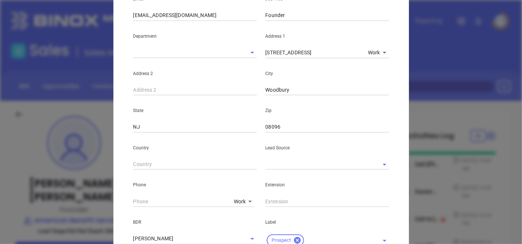
scroll to position [80, 0]
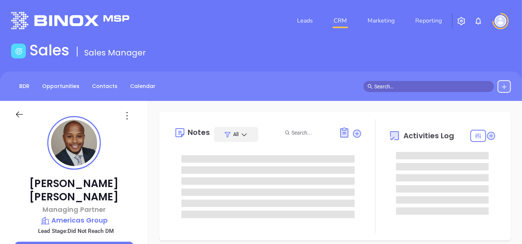
type input "10:00 am"
type input "[DATE]"
type input "[PERSON_NAME]"
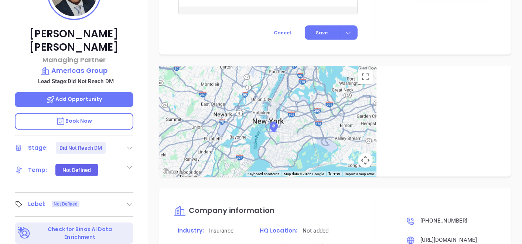
scroll to position [127, 0]
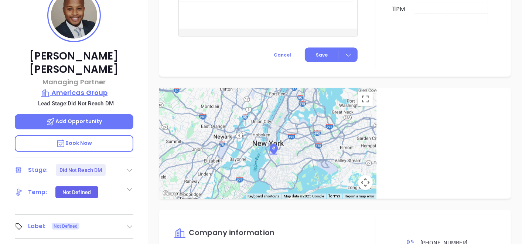
click at [91, 88] on p "Americas Group" at bounding box center [74, 93] width 119 height 10
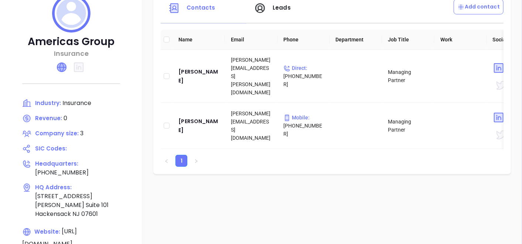
click at [64, 65] on icon at bounding box center [61, 67] width 9 height 9
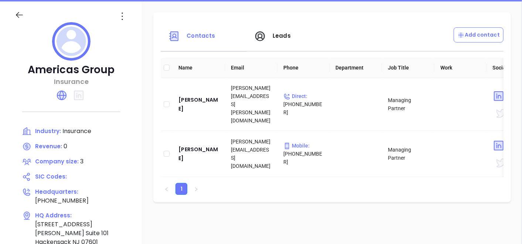
scroll to position [86, 0]
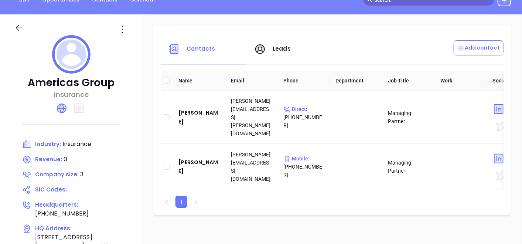
click at [23, 27] on icon at bounding box center [19, 27] width 9 height 9
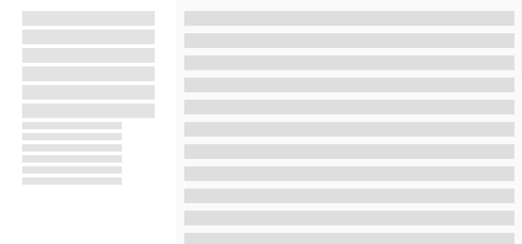
scroll to position [127, 0]
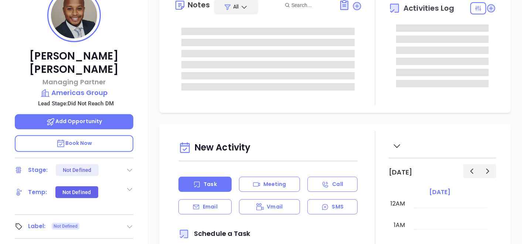
type input "[DATE]"
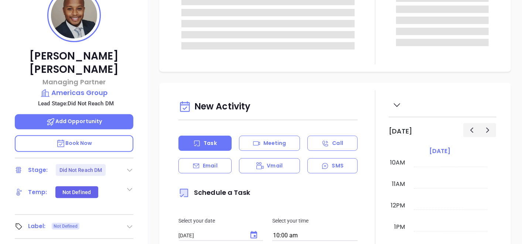
type input "[PERSON_NAME]"
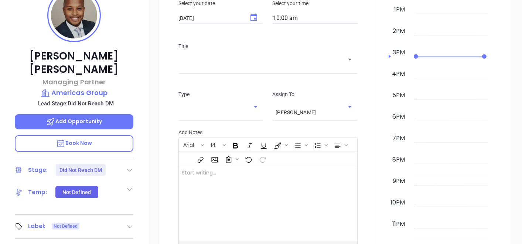
scroll to position [287, 0]
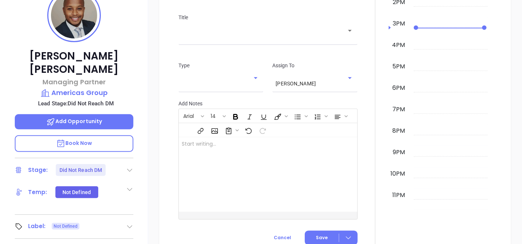
click at [134, 210] on div "[PERSON_NAME] Managing Partner Americas Group Lead Stage: Did Not Reach DM Add …" at bounding box center [74, 125] width 148 height 305
click at [126, 223] on icon at bounding box center [129, 226] width 7 height 7
click at [86, 241] on div "Prospect" at bounding box center [96, 247] width 21 height 12
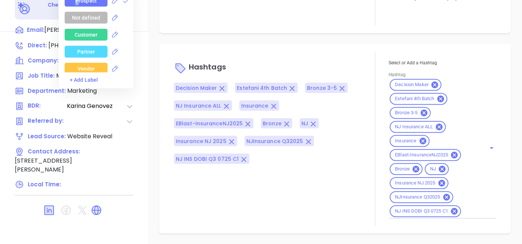
scroll to position [525, 0]
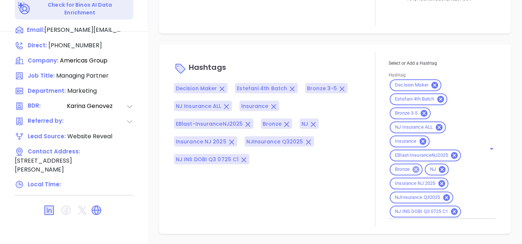
click at [412, 172] on icon at bounding box center [416, 169] width 8 height 8
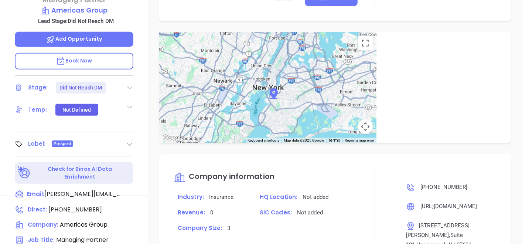
scroll to position [86, 0]
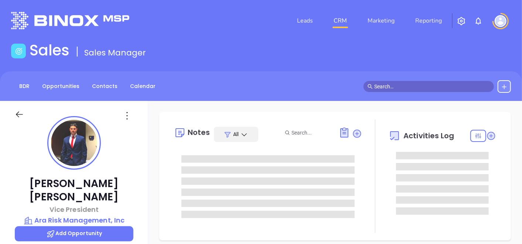
type input "[DATE]"
type input "[PERSON_NAME]"
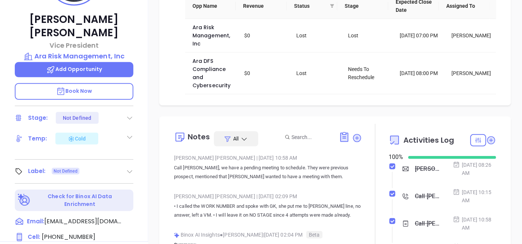
scroll to position [205, 0]
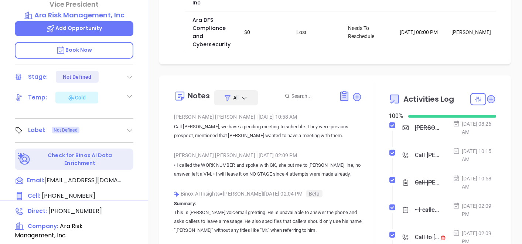
click at [132, 127] on icon at bounding box center [129, 130] width 7 height 7
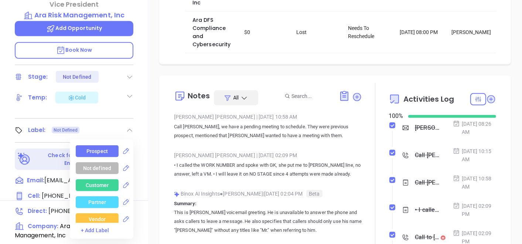
click at [98, 145] on div "Prospect Not defined Customer Partner Vendor Competitor Pending Approval Missed…" at bounding box center [105, 184] width 58 height 78
click at [95, 145] on div "Prospect" at bounding box center [96, 151] width 21 height 12
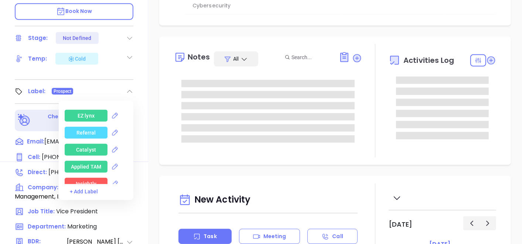
scroll to position [369, 0]
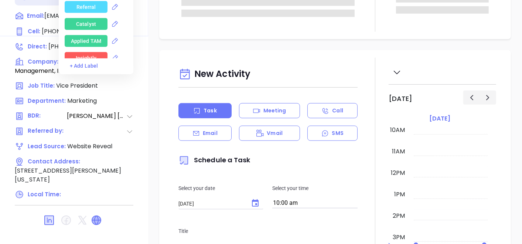
click at [99, 216] on icon at bounding box center [96, 220] width 9 height 9
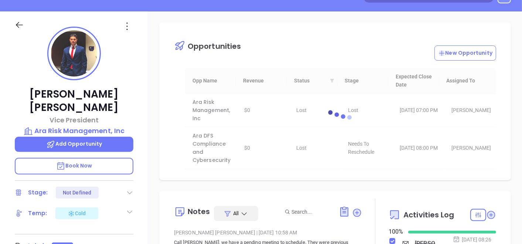
scroll to position [82, 0]
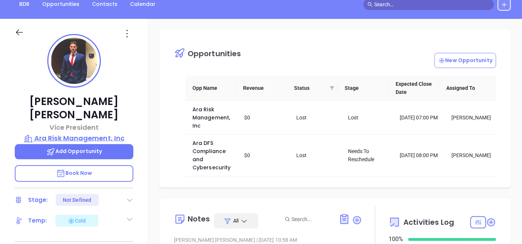
click at [89, 133] on p "Ara Risk Management, Inc" at bounding box center [74, 138] width 119 height 10
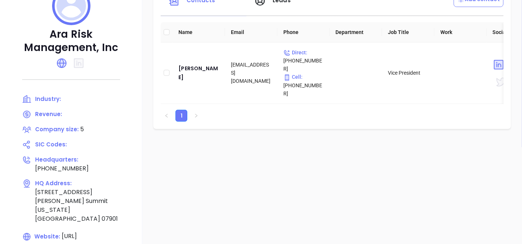
scroll to position [164, 0]
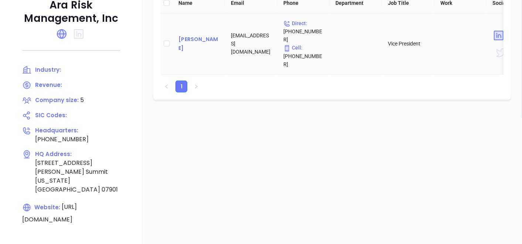
click at [190, 37] on div "[PERSON_NAME]" at bounding box center [198, 44] width 41 height 18
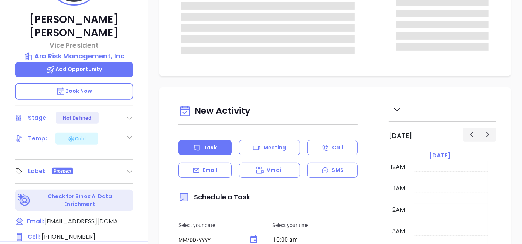
type input "[DATE]"
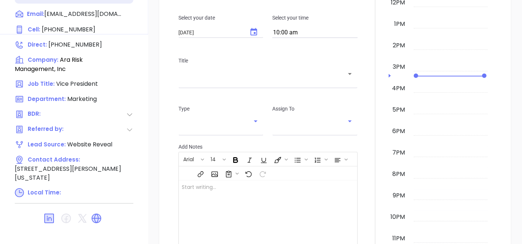
scroll to position [374, 0]
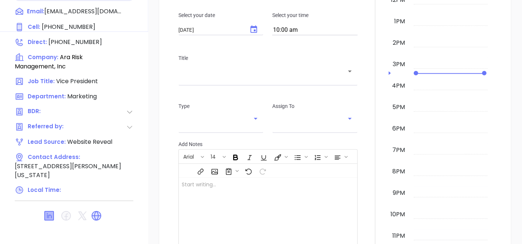
type input "[PERSON_NAME]"
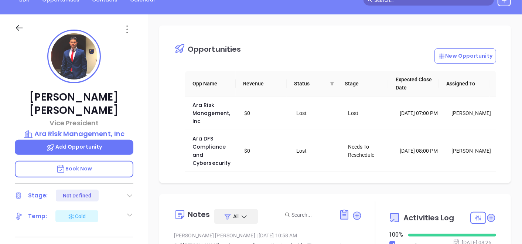
scroll to position [0, 0]
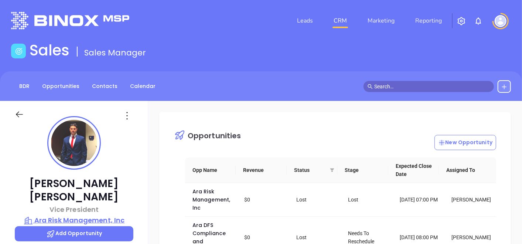
click at [63, 215] on p "Ara Risk Management, Inc" at bounding box center [74, 220] width 119 height 10
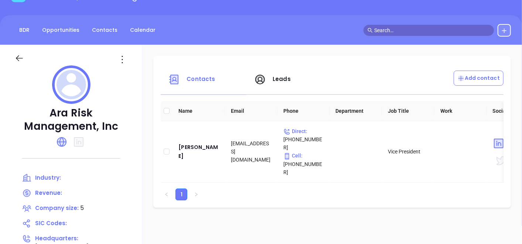
scroll to position [82, 0]
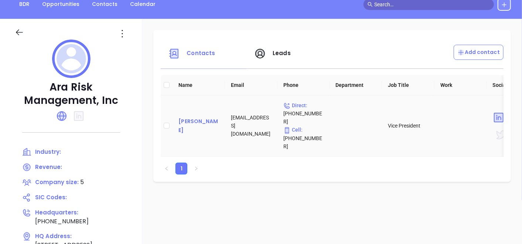
click at [201, 123] on div "[PERSON_NAME]" at bounding box center [198, 126] width 41 height 18
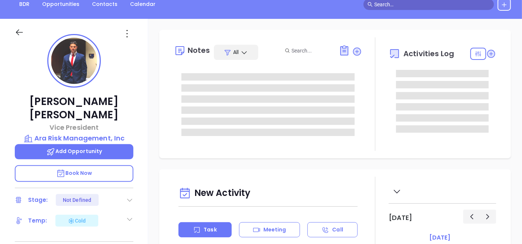
type input "[DATE]"
click at [81, 133] on p "Ara Risk Management, Inc" at bounding box center [74, 138] width 119 height 10
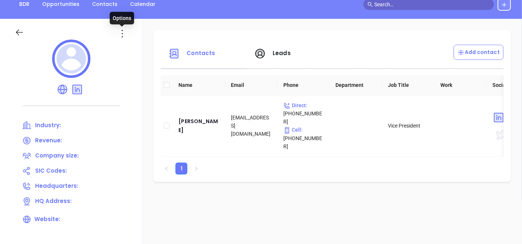
click at [120, 37] on icon at bounding box center [122, 34] width 12 height 12
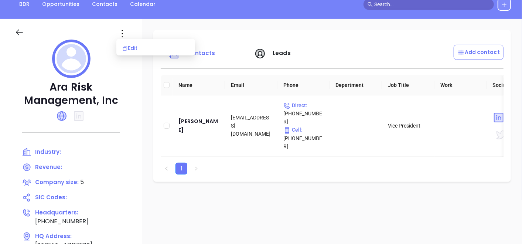
click at [133, 52] on li "Edit" at bounding box center [156, 48] width 76 height 16
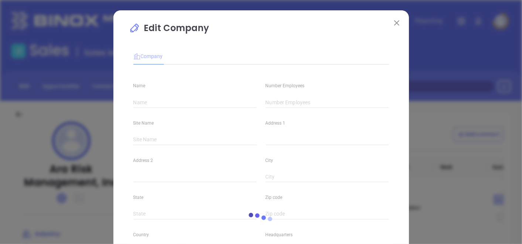
type input "Ara Risk Management, Inc"
type input "5"
type input "Main"
type input "[STREET_ADDRESS][PERSON_NAME]"
type input "Summit"
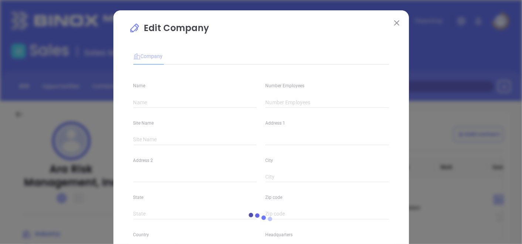
type input "[US_STATE]"
type input "07901"
type input "[GEOGRAPHIC_DATA]"
type input "[PHONE_NUMBER]"
type input "[URL][DOMAIN_NAME]"
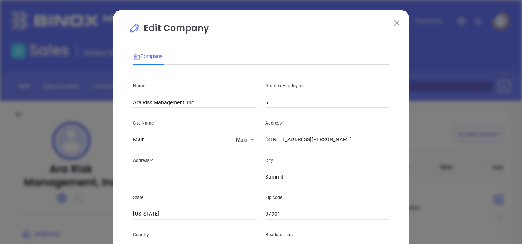
drag, startPoint x: 259, startPoint y: 105, endPoint x: 266, endPoint y: 102, distance: 8.1
click at [261, 105] on div "Number Employees 5" at bounding box center [327, 89] width 132 height 37
click at [269, 100] on input "5" at bounding box center [327, 102] width 123 height 11
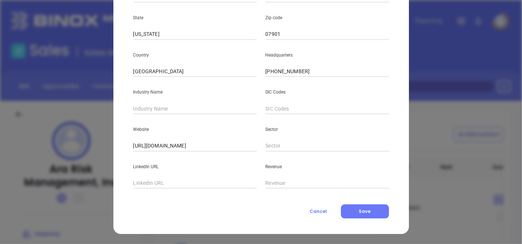
scroll to position [180, 0]
type input "4"
click at [206, 178] on input "text" at bounding box center [194, 182] width 123 height 11
click at [355, 209] on button "Save" at bounding box center [365, 211] width 48 height 14
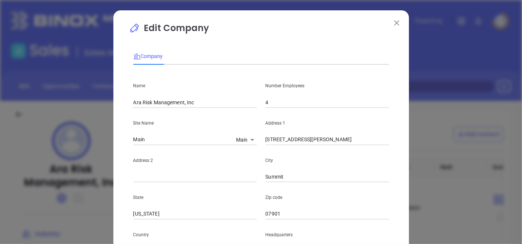
scroll to position [0, 0]
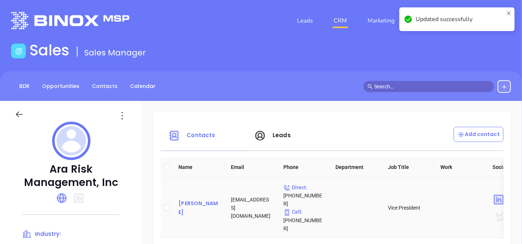
click at [211, 199] on div "[PERSON_NAME]" at bounding box center [198, 208] width 41 height 18
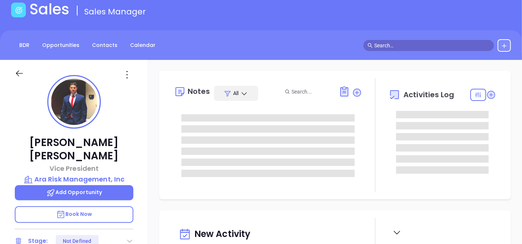
scroll to position [214, 0]
click at [129, 77] on icon at bounding box center [127, 75] width 12 height 12
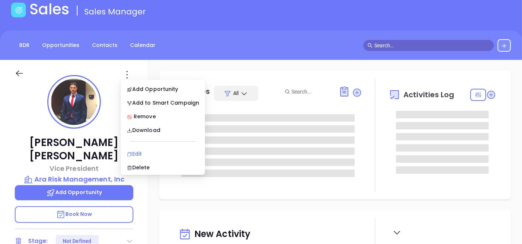
click at [135, 150] on div "Edit" at bounding box center [163, 154] width 72 height 8
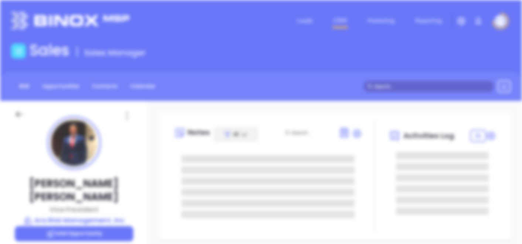
scroll to position [0, 0]
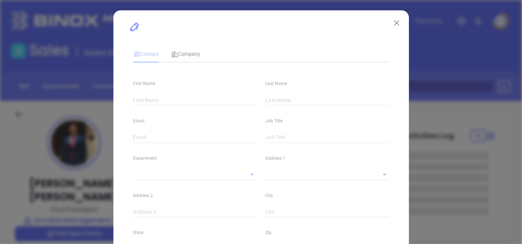
type input "[PERSON_NAME]"
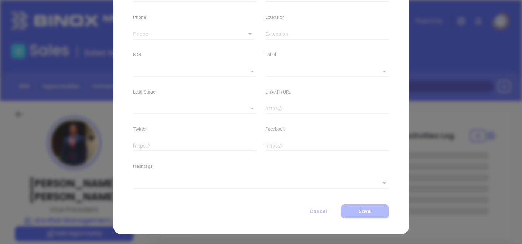
type input "[PERSON_NAME]"
type input "[EMAIL_ADDRESS][DOMAIN_NAME]"
type input "Vice President"
type textarea "[STREET_ADDRESS][PERSON_NAME]"
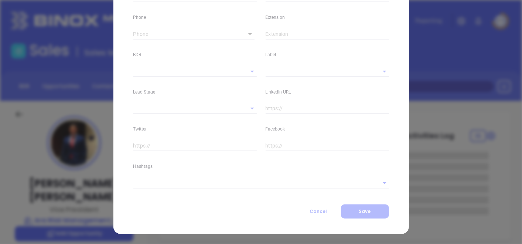
type input "1"
type input "Summit"
type input "[US_STATE]"
type input "07901"
type input "[GEOGRAPHIC_DATA]"
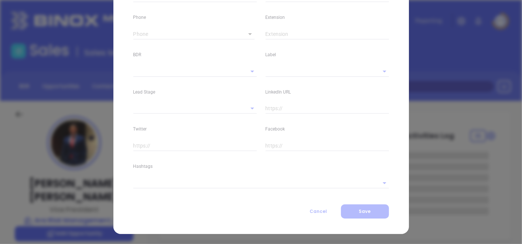
type input "[DOMAIN_NAME][URL][PERSON_NAME]"
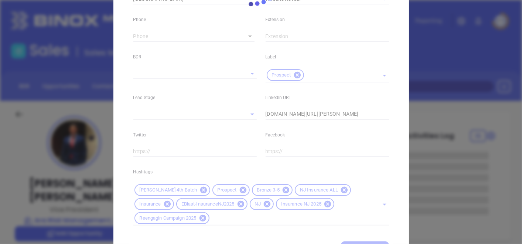
type input "Marketing"
type input "Website Reveal"
type input "[PERSON_NAME]"
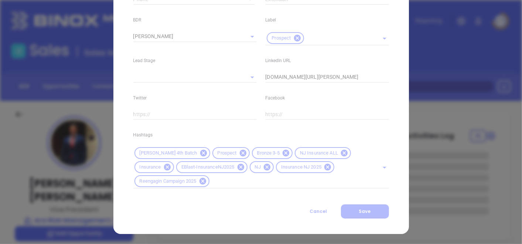
scroll to position [326, 0]
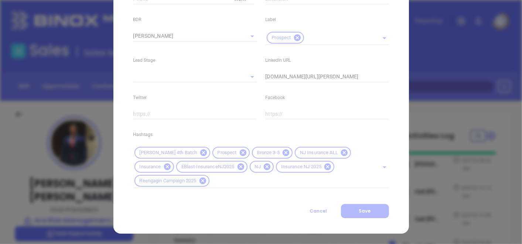
type input "1"
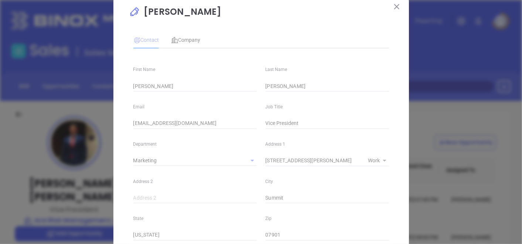
scroll to position [0, 0]
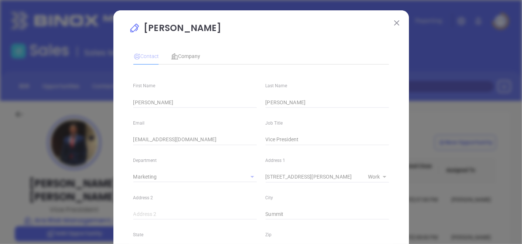
drag, startPoint x: 401, startPoint y: 23, endPoint x: 395, endPoint y: 24, distance: 5.6
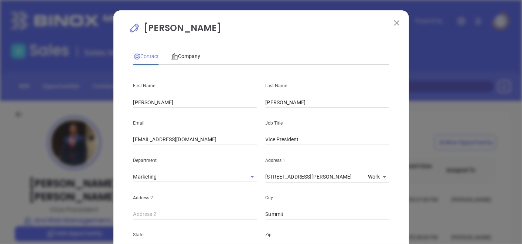
click at [394, 22] on img at bounding box center [396, 22] width 5 height 5
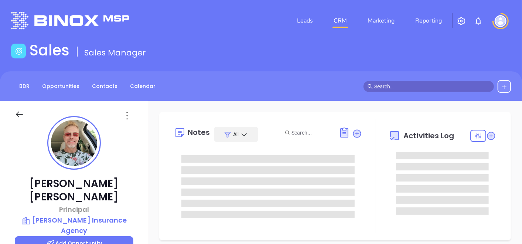
type input "[DATE]"
type input "[PERSON_NAME]"
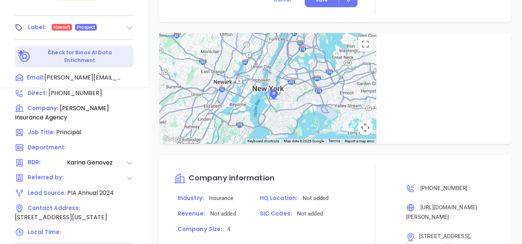
scroll to position [333, 0]
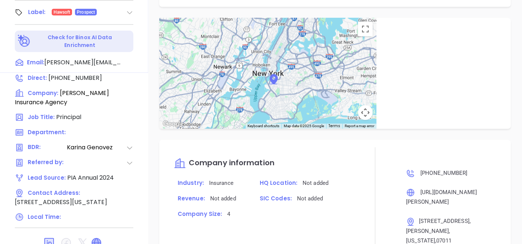
click at [95, 238] on icon at bounding box center [96, 242] width 9 height 9
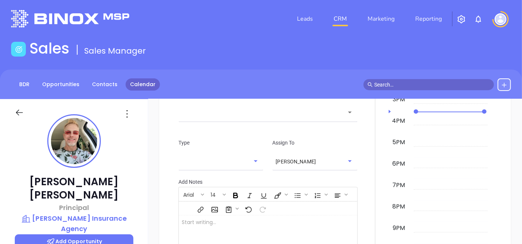
scroll to position [0, 0]
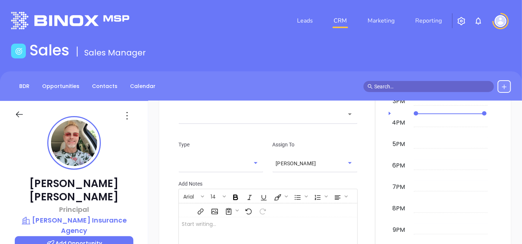
click at [76, 135] on img at bounding box center [74, 143] width 46 height 46
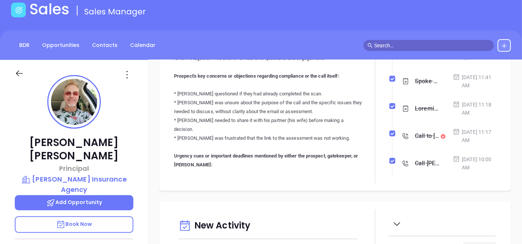
scroll to position [533, 0]
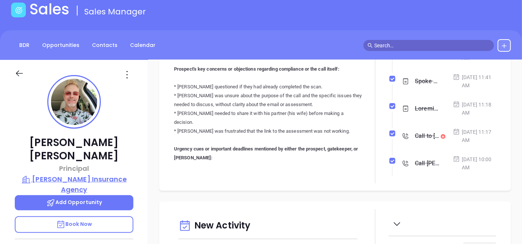
click at [112, 174] on p "Arceri Insurance Agency" at bounding box center [74, 184] width 119 height 20
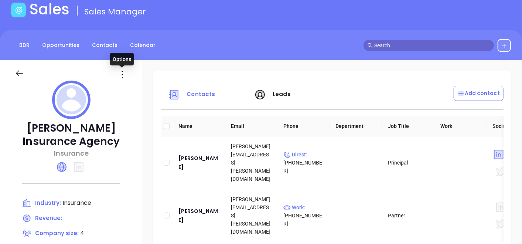
click at [119, 74] on icon at bounding box center [122, 75] width 12 height 12
click at [132, 89] on div "Edit" at bounding box center [155, 89] width 67 height 8
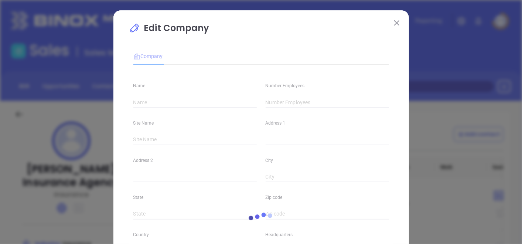
type input "Arceri Insurance Agency"
type input "4"
type input "Main"
type input "284 Lakeview Ave #7"
type input "Clifton"
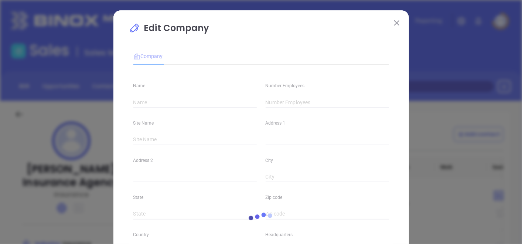
type input "[US_STATE]"
type input "07011"
type input "[GEOGRAPHIC_DATA]"
type input "(973) 753-6828"
type input "Insurance"
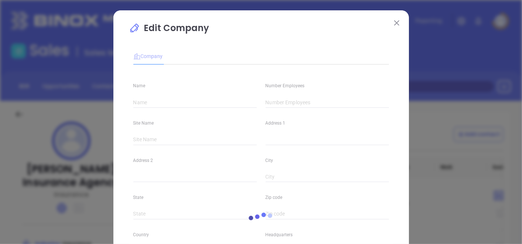
type input "https://www.arceri-ins.com/"
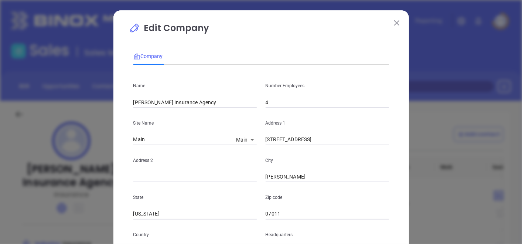
click at [287, 104] on input "4" at bounding box center [327, 102] width 123 height 11
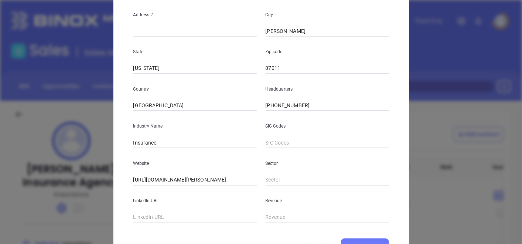
scroll to position [180, 0]
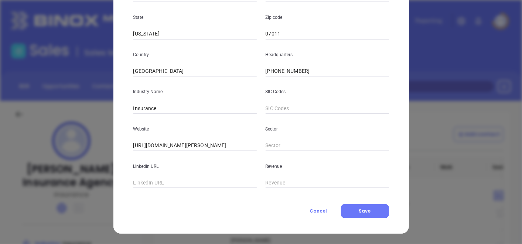
type input "3"
click at [377, 218] on div "Edit Company Company Name Arceri Insurance Agency Number Employees 3 Site Name …" at bounding box center [260, 31] width 295 height 403
click at [376, 217] on button "Save" at bounding box center [365, 211] width 48 height 14
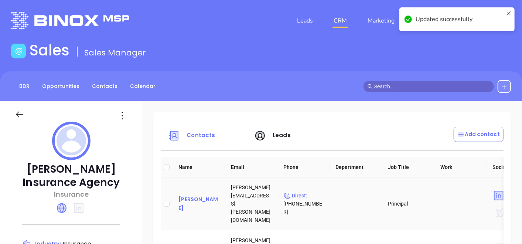
click at [188, 199] on div "Andrew Arceri" at bounding box center [198, 204] width 41 height 18
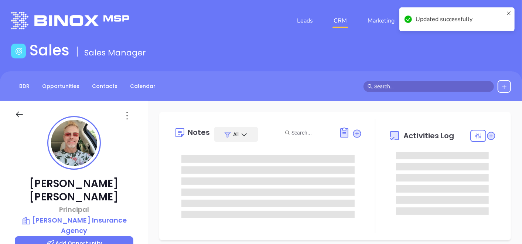
type input "[DATE]"
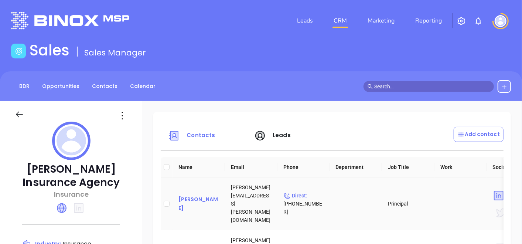
click at [191, 200] on div "Andrew Arceri" at bounding box center [198, 204] width 41 height 18
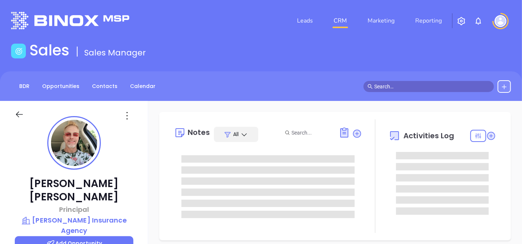
scroll to position [214, 0]
click at [121, 120] on icon at bounding box center [127, 116] width 12 height 12
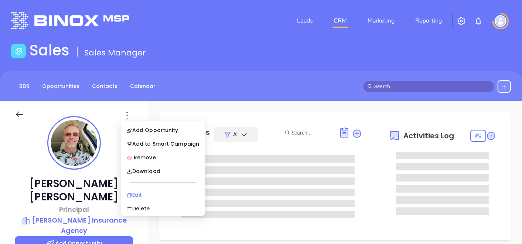
click at [134, 192] on div "Edit" at bounding box center [163, 195] width 72 height 8
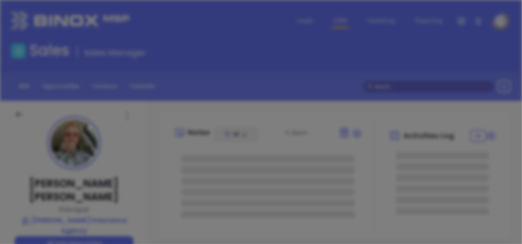
type input "[PERSON_NAME]"
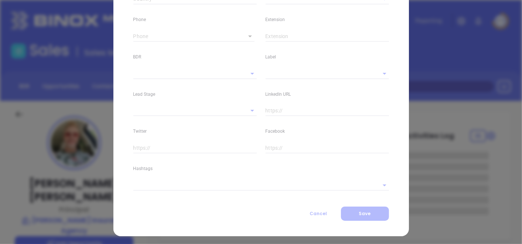
type input "Andrew"
type input "Arceri"
type input "andrew@arceri-ins.com"
type input "Principal"
type textarea "284 Lakeview Ave #7"
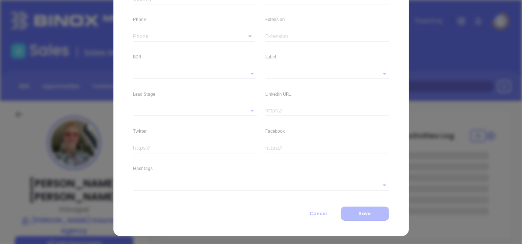
type input "1"
type input "Clifton"
type input "[US_STATE]"
type input "07011"
type input "[GEOGRAPHIC_DATA]"
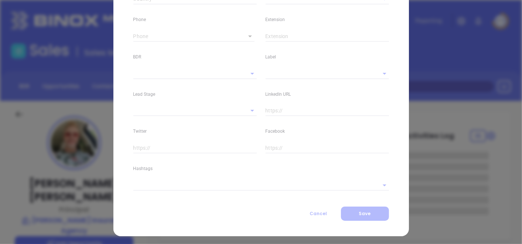
type input "www.linkedin.com/in/andrew-arceri-74449137"
type input "PIA Annual 2024"
type input "Karina Genovez"
type input "Fourth Phone Call"
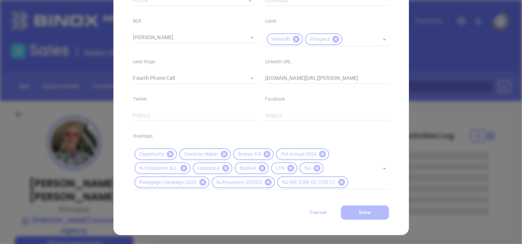
scroll to position [326, 0]
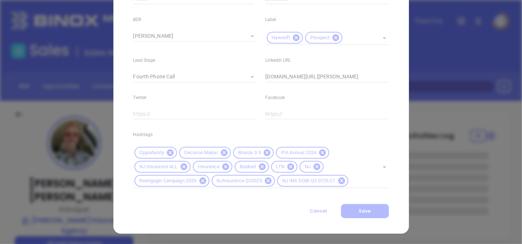
type input "1"
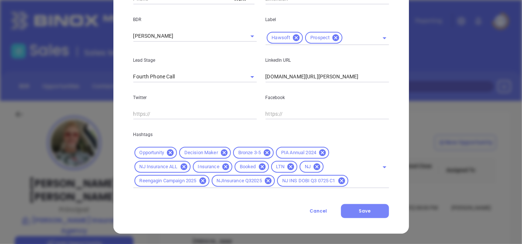
click at [353, 212] on button "Save" at bounding box center [365, 211] width 48 height 14
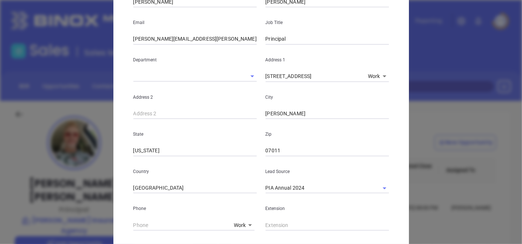
scroll to position [0, 0]
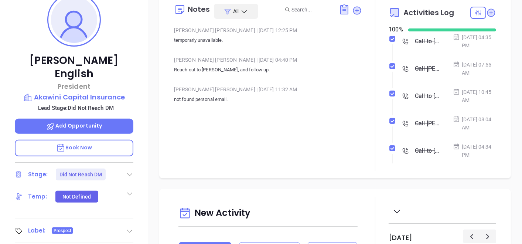
scroll to position [214, 0]
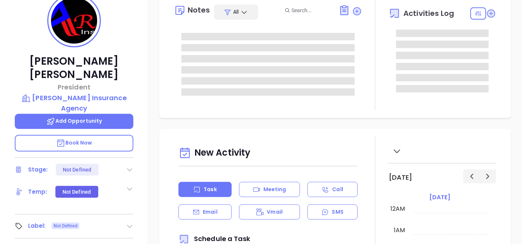
scroll to position [123, 0]
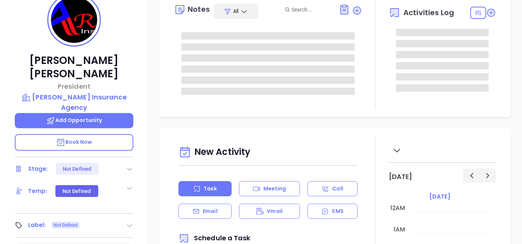
type input "[DATE]"
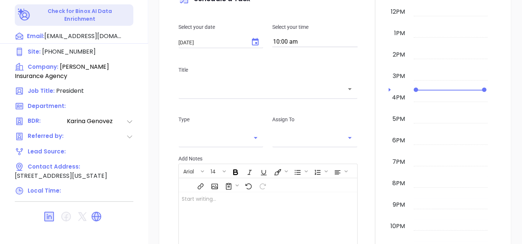
scroll to position [374, 0]
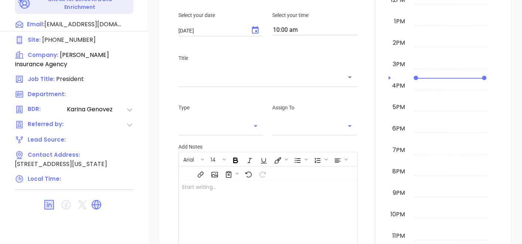
type input "[PERSON_NAME]"
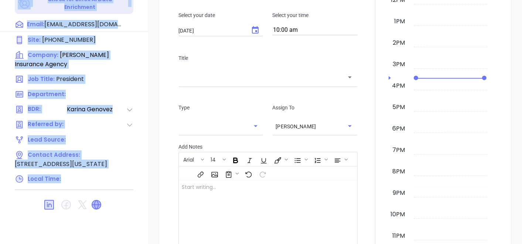
drag, startPoint x: 95, startPoint y: 195, endPoint x: 94, endPoint y: 189, distance: 5.6
click at [94, 200] on icon at bounding box center [96, 204] width 9 height 9
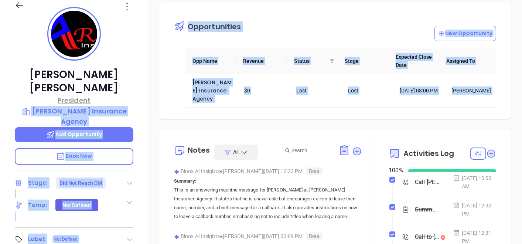
scroll to position [86, 0]
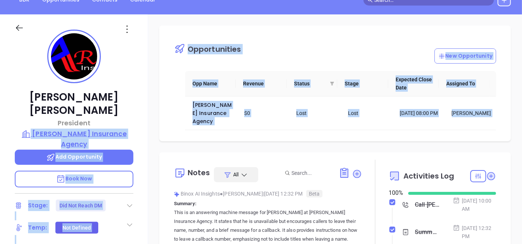
click at [102, 129] on p "[PERSON_NAME] Insurance Agency" at bounding box center [74, 139] width 119 height 20
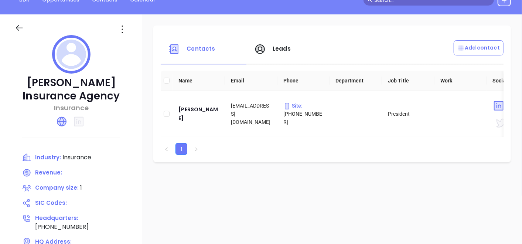
scroll to position [127, 0]
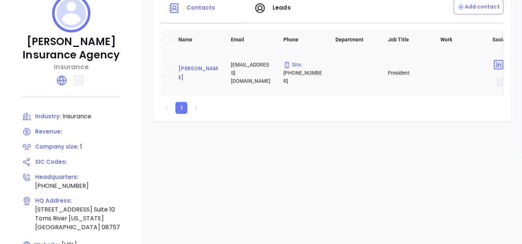
click at [198, 74] on div "[PERSON_NAME]" at bounding box center [198, 73] width 41 height 18
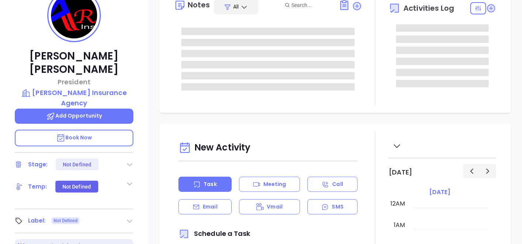
scroll to position [214, 0]
type input "[PERSON_NAME]"
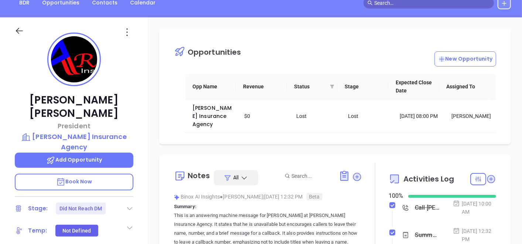
scroll to position [4, 0]
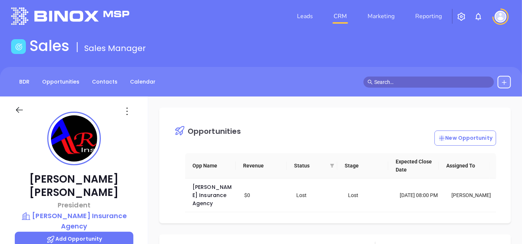
click at [123, 110] on icon at bounding box center [127, 111] width 12 height 12
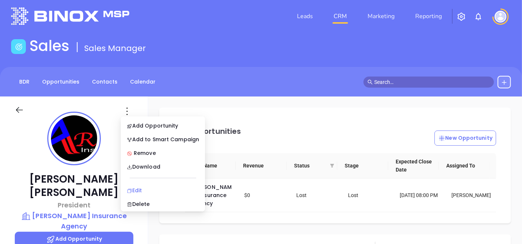
click at [139, 192] on div "Edit" at bounding box center [163, 190] width 72 height 8
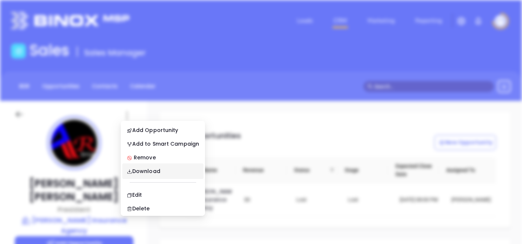
scroll to position [0, 0]
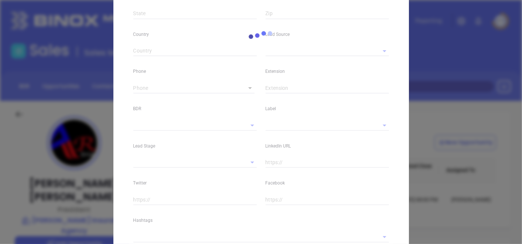
type input "[PERSON_NAME]"
type input "[EMAIL_ADDRESS][DOMAIN_NAME]"
type input "President"
type textarea "[STREET_ADDRESS]"
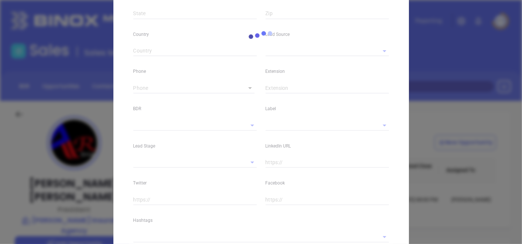
type input "1"
type input "Suite 10"
type input "Toms River"
type input "[US_STATE]"
type input "08757"
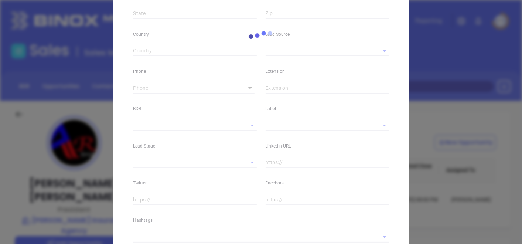
type input "[GEOGRAPHIC_DATA]"
type input "[DOMAIN_NAME][URL][PERSON_NAME]"
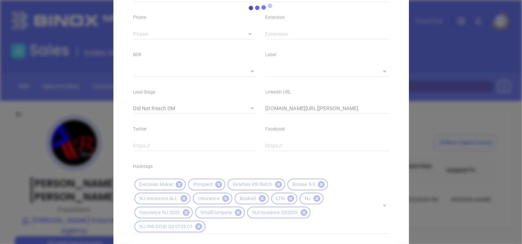
type input "[PERSON_NAME]"
type input "Did Not Reach DM"
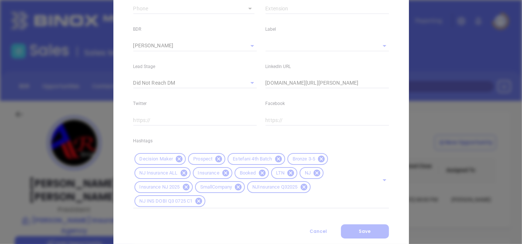
scroll to position [337, 0]
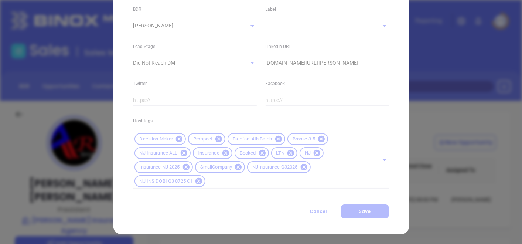
type input "1"
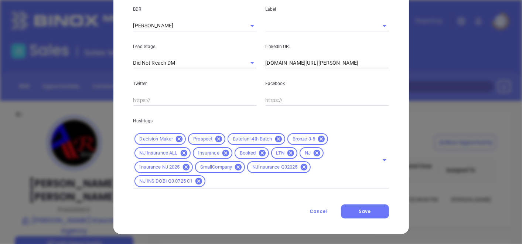
click at [318, 139] on icon at bounding box center [321, 139] width 7 height 7
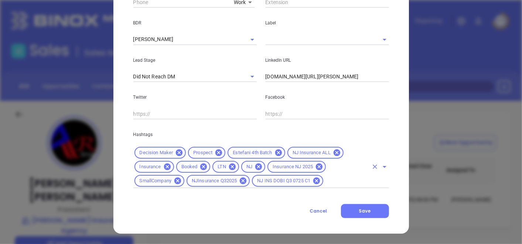
scroll to position [323, 0]
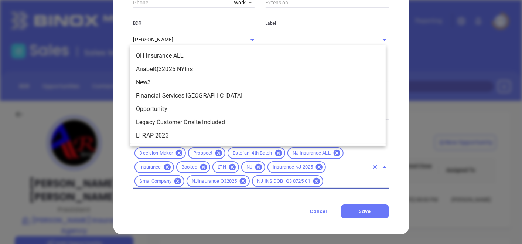
click at [329, 184] on input "text" at bounding box center [346, 181] width 44 height 9
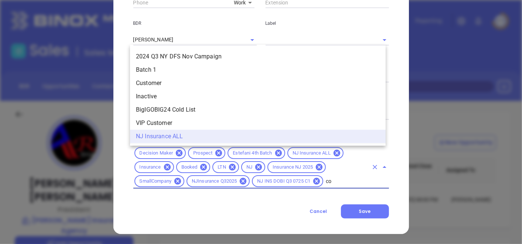
scroll to position [0, 0]
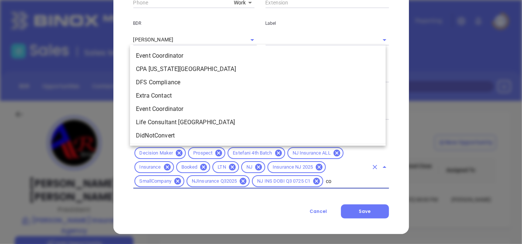
type input "cop"
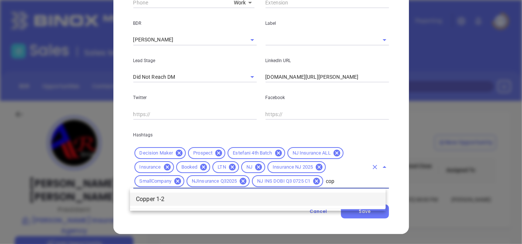
click at [212, 207] on ul "Copper 1-2" at bounding box center [258, 198] width 256 height 19
click at [208, 199] on li "Copper 1-2" at bounding box center [258, 198] width 256 height 13
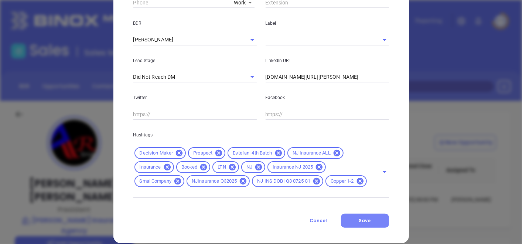
click at [360, 223] on span "Save" at bounding box center [365, 220] width 12 height 6
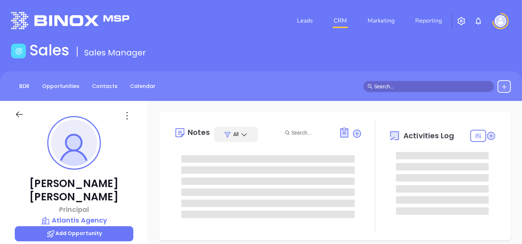
type input "[DATE]"
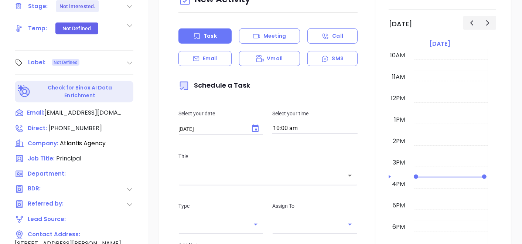
scroll to position [287, 0]
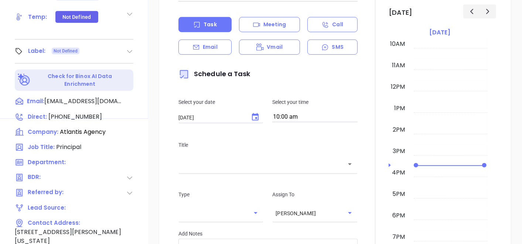
type input "[PERSON_NAME]"
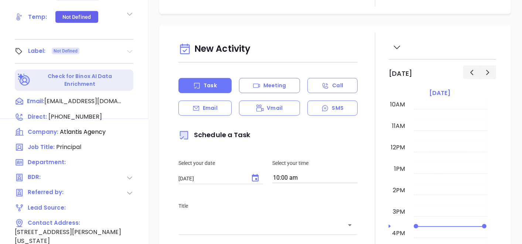
drag, startPoint x: 132, startPoint y: 36, endPoint x: 123, endPoint y: 39, distance: 9.0
click at [131, 48] on icon at bounding box center [129, 51] width 7 height 7
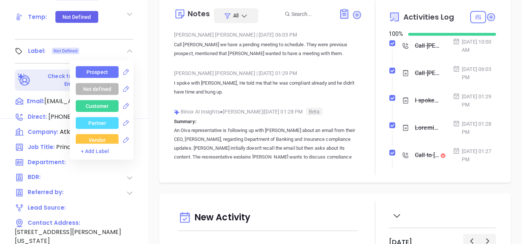
click at [107, 66] on div "Prospect" at bounding box center [97, 72] width 43 height 12
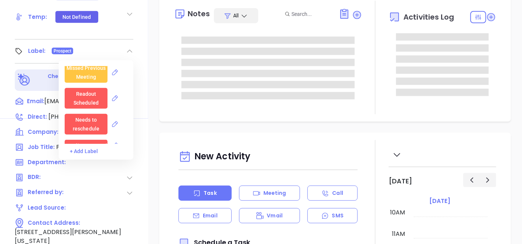
scroll to position [369, 0]
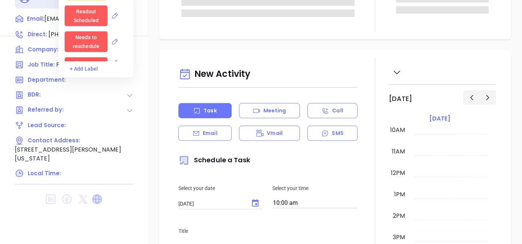
click at [95, 194] on icon at bounding box center [97, 199] width 10 height 10
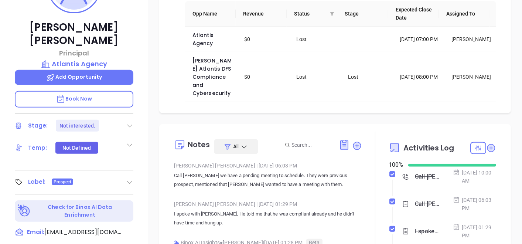
scroll to position [164, 0]
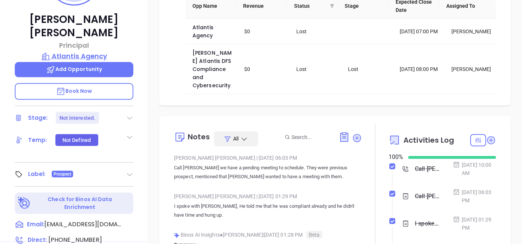
click at [75, 51] on p "Atlantis Agency" at bounding box center [74, 56] width 119 height 10
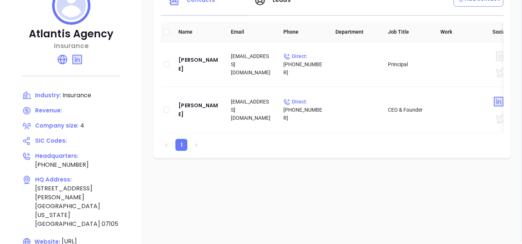
scroll to position [123, 0]
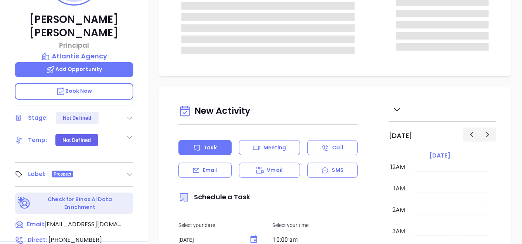
scroll to position [214, 0]
type input "[PERSON_NAME]"
